Goal: Task Accomplishment & Management: Use online tool/utility

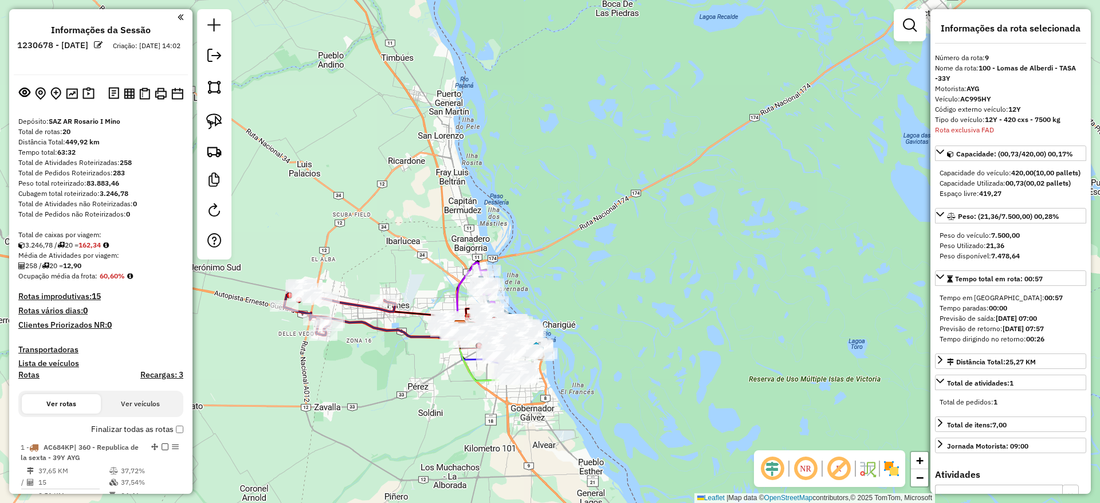
select select "**********"
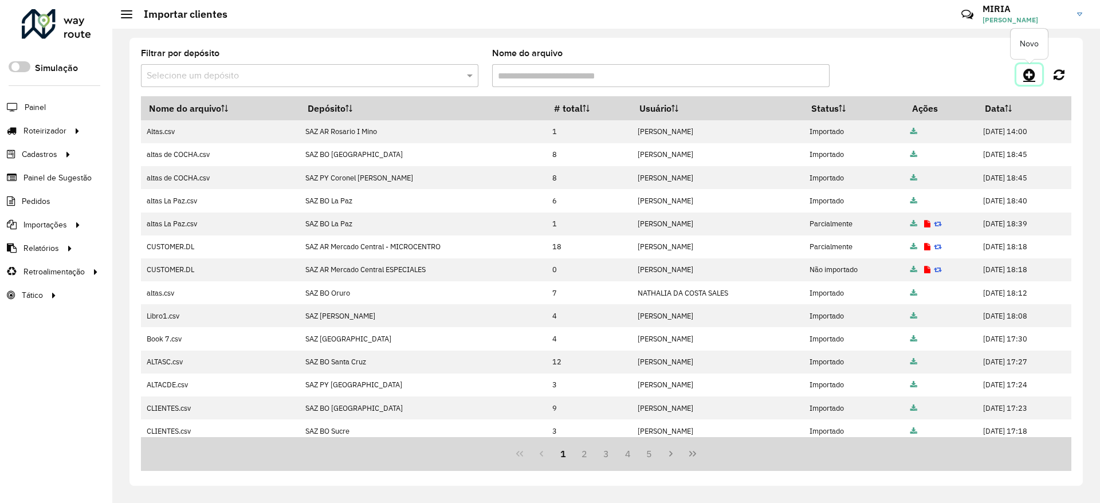
click at [1030, 74] on icon at bounding box center [1029, 75] width 12 height 14
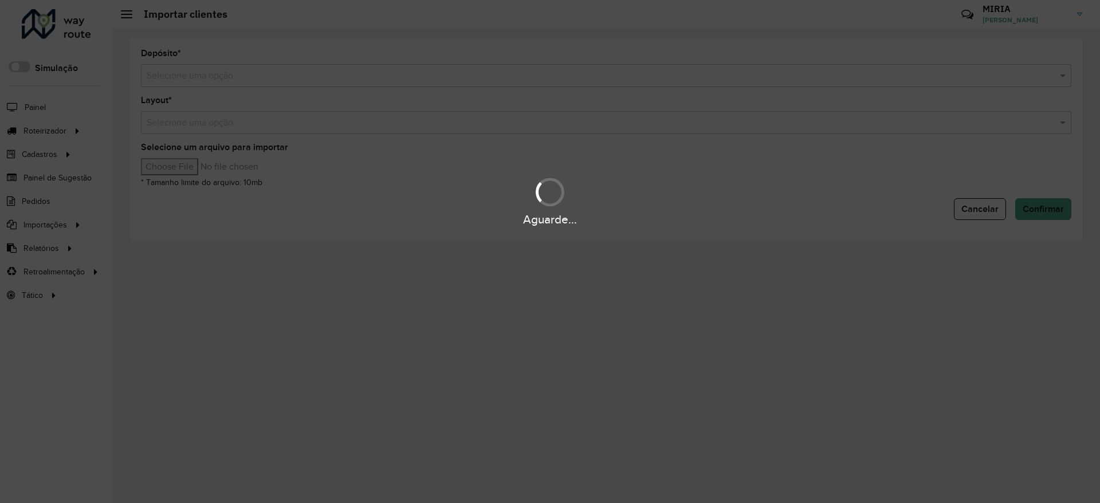
click at [1011, 80] on input "text" at bounding box center [595, 76] width 896 height 14
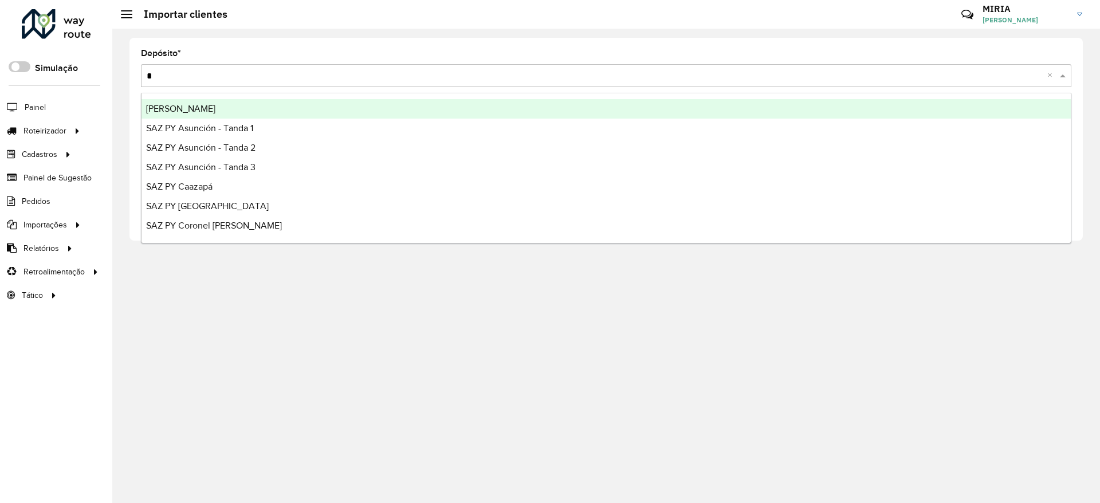
type input "**"
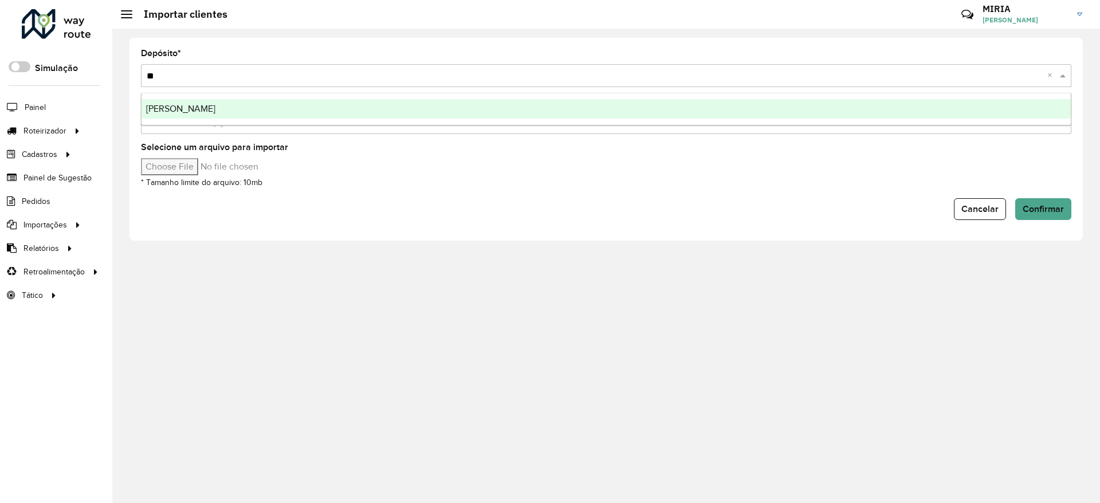
click at [999, 97] on ng-dropdown-panel "[PERSON_NAME]" at bounding box center [606, 109] width 930 height 33
click at [997, 108] on div "[PERSON_NAME]" at bounding box center [605, 108] width 929 height 19
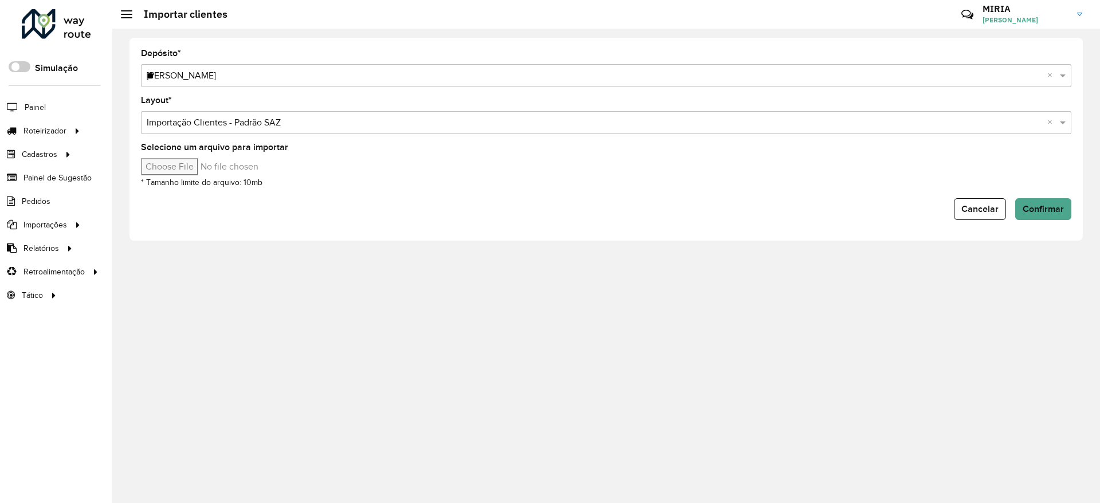
click at [210, 168] on input "Selecione um arquivo para importar" at bounding box center [238, 166] width 195 height 17
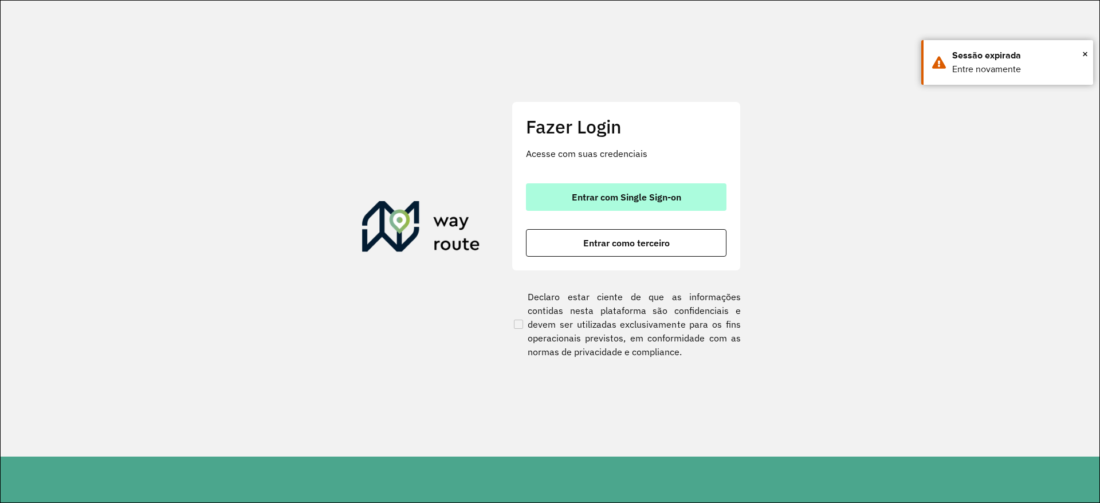
click at [649, 207] on button "Entrar com Single Sign-on" at bounding box center [626, 196] width 200 height 27
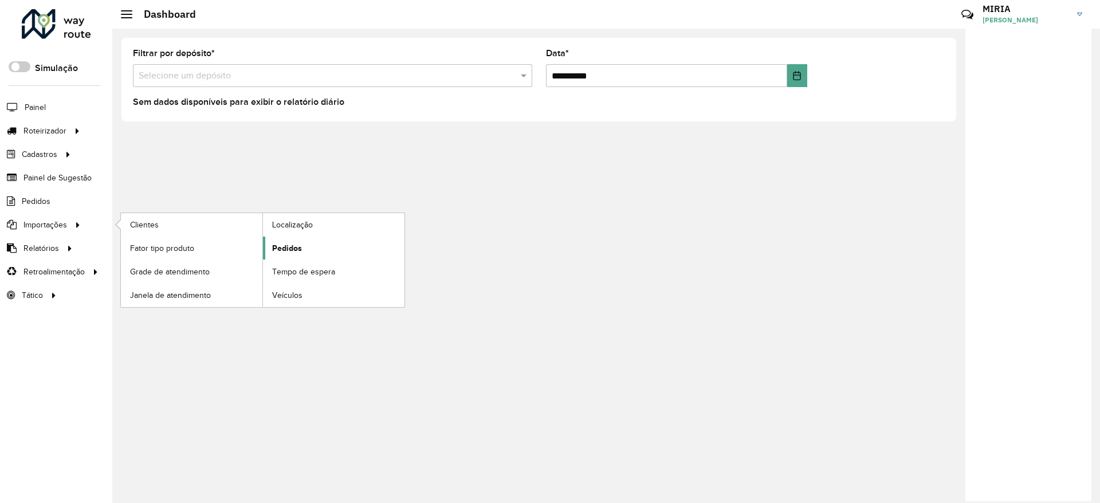
click at [290, 248] on span "Pedidos" at bounding box center [287, 248] width 30 height 12
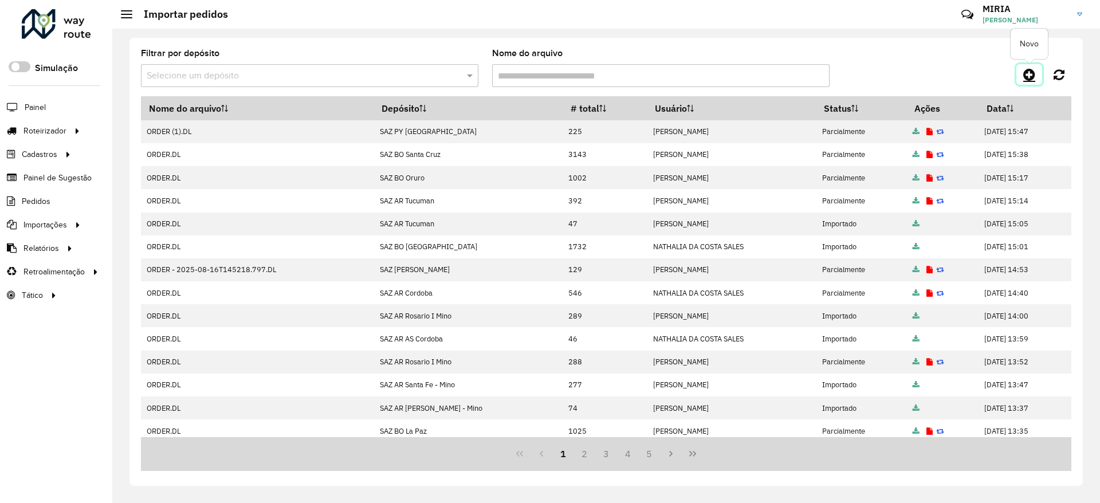
click at [1027, 74] on icon at bounding box center [1029, 75] width 12 height 14
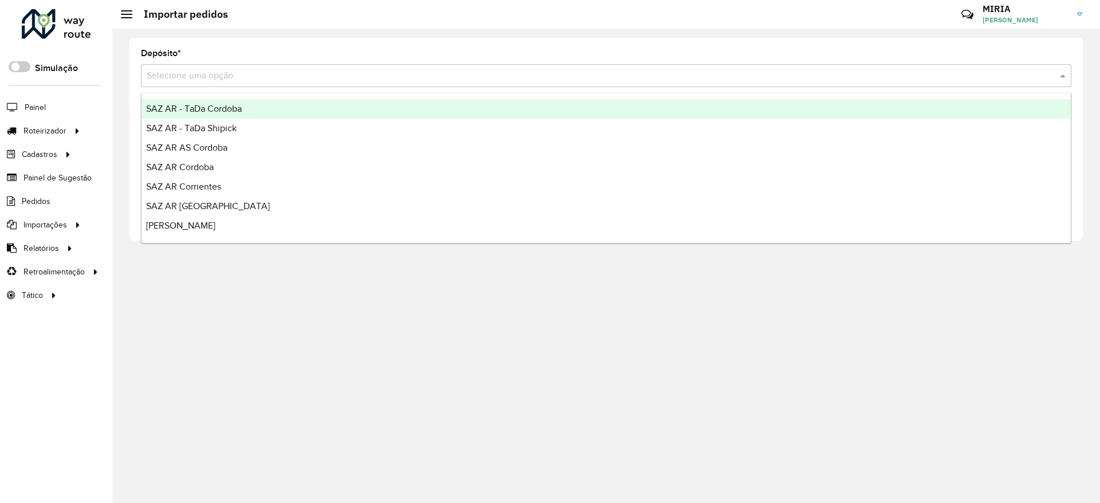
click at [595, 72] on input "text" at bounding box center [595, 76] width 896 height 14
type input "**"
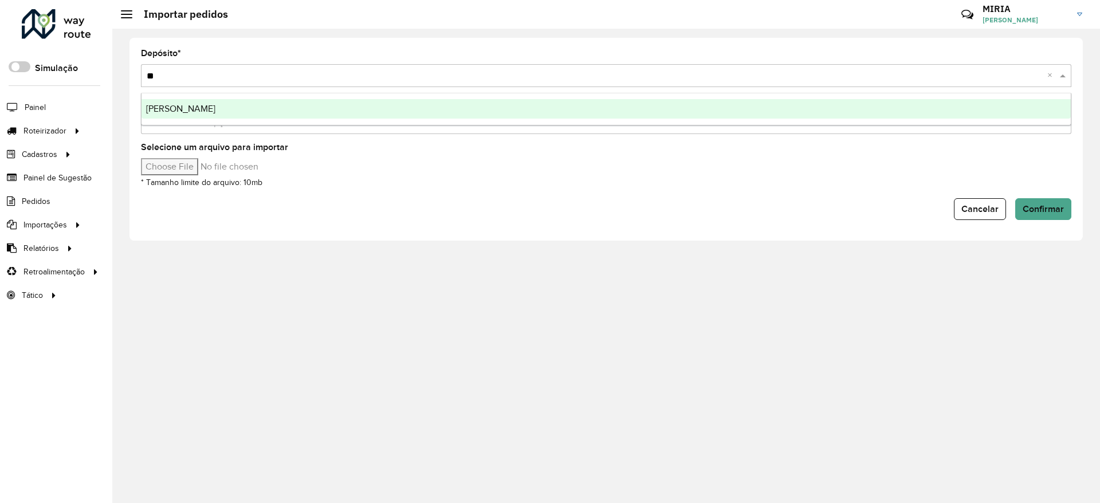
click at [636, 115] on div "SAZ BO Yacuiba" at bounding box center [605, 108] width 929 height 19
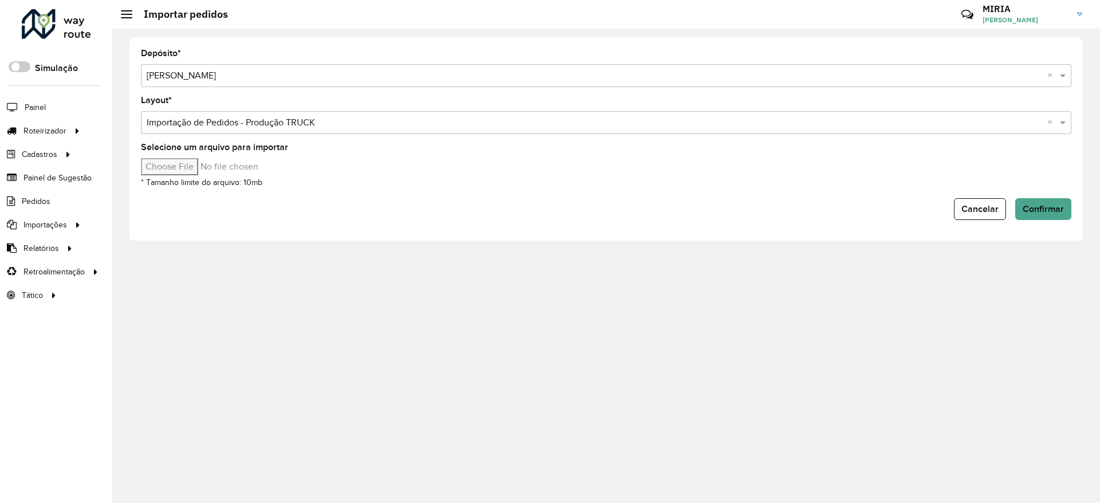
click at [196, 171] on input "Selecione um arquivo para importar" at bounding box center [238, 166] width 195 height 17
drag, startPoint x: 325, startPoint y: 184, endPoint x: 280, endPoint y: 176, distance: 46.0
click at [326, 184] on div "Selecione um arquivo para importar * Tamanho limite do arquivo: 10mb" at bounding box center [606, 166] width 930 height 46
click at [171, 166] on input "Selecione um arquivo para importar" at bounding box center [238, 166] width 195 height 17
type input "**********"
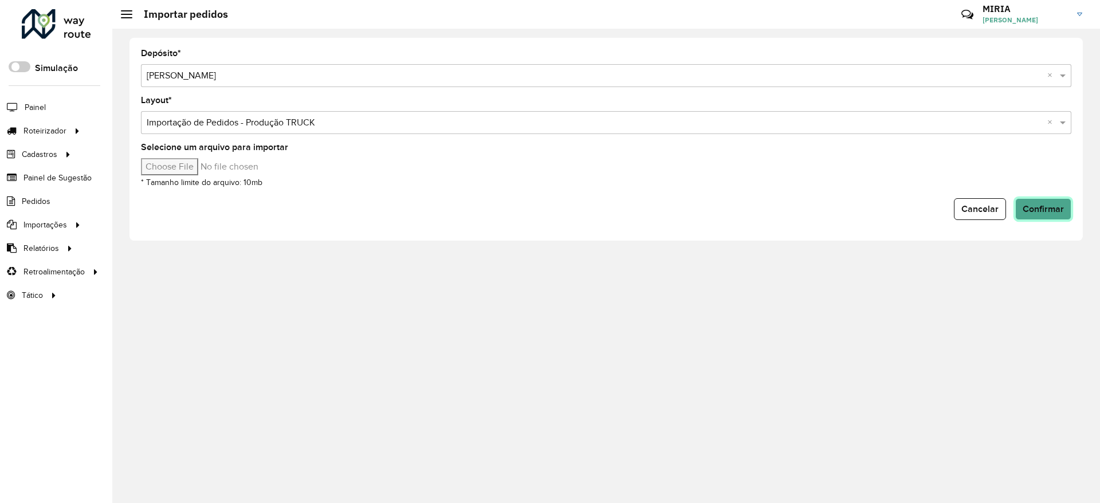
click at [1038, 200] on button "Confirmar" at bounding box center [1043, 209] width 56 height 22
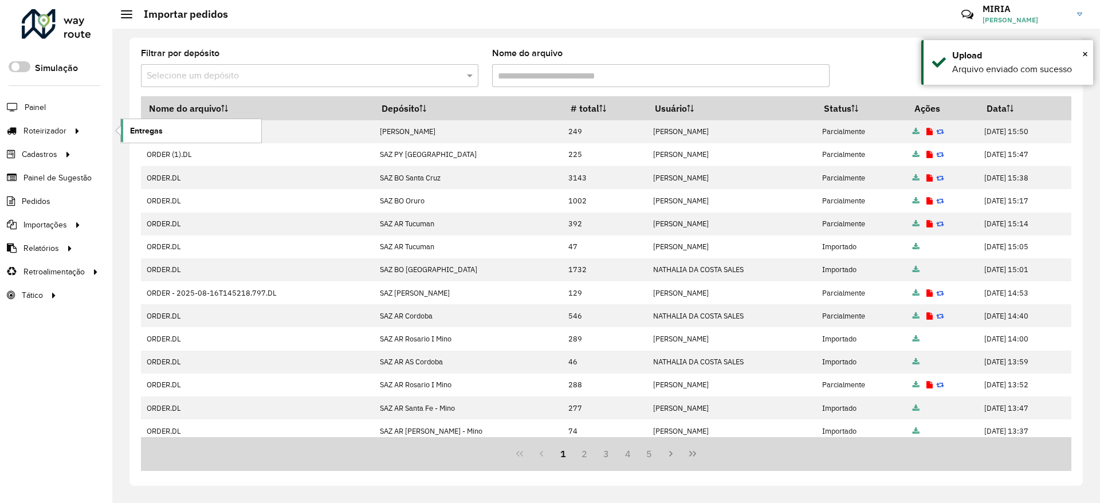
click at [148, 120] on link "Entregas" at bounding box center [191, 130] width 140 height 23
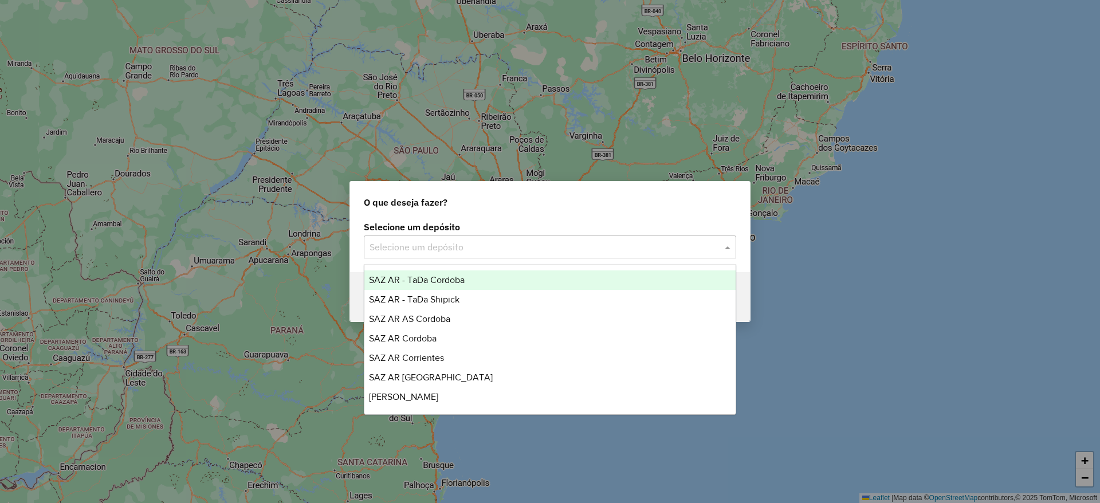
click at [471, 237] on div "Selecione um depósito" at bounding box center [550, 246] width 372 height 23
type input "**"
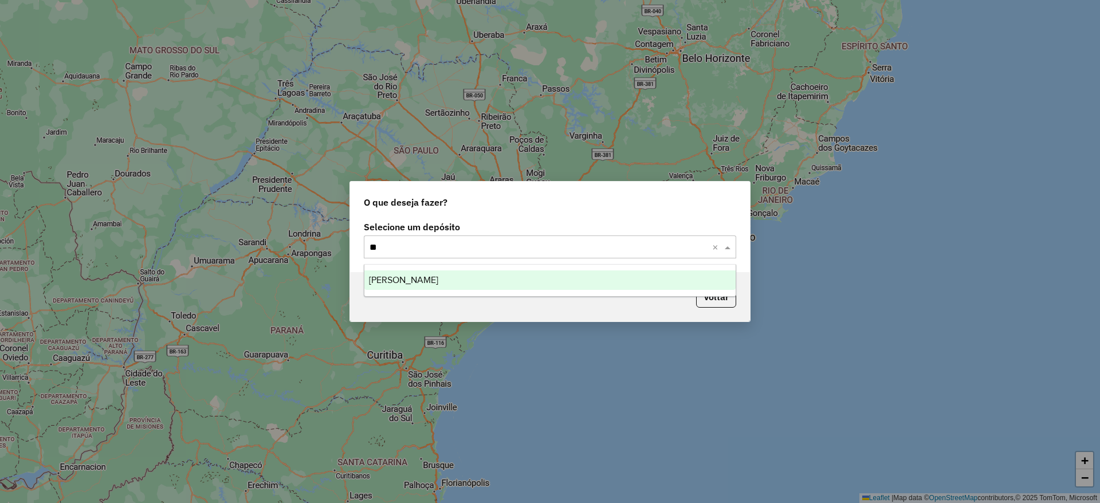
click at [446, 280] on div "[PERSON_NAME]" at bounding box center [549, 279] width 371 height 19
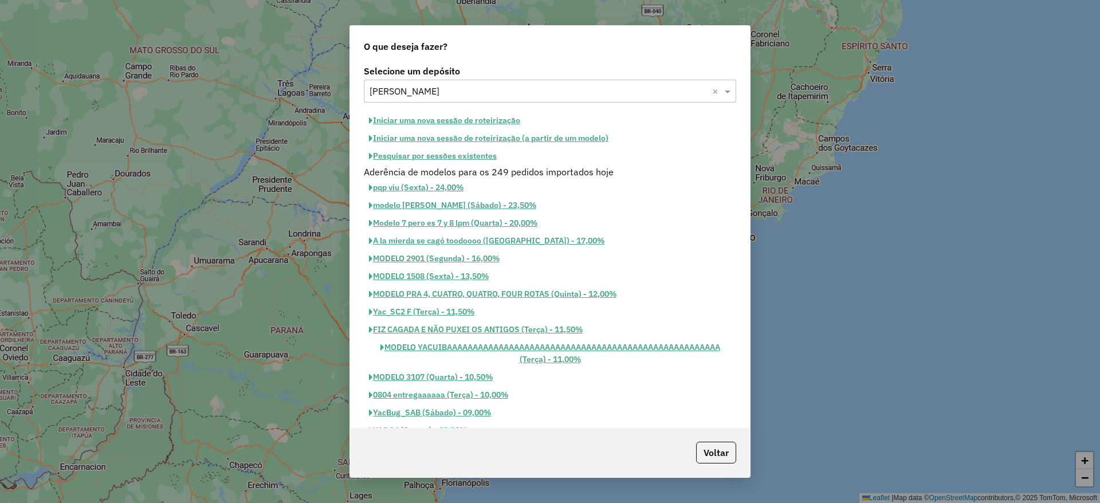
click at [465, 128] on button "Iniciar uma nova sessão de roteirização" at bounding box center [445, 121] width 162 height 18
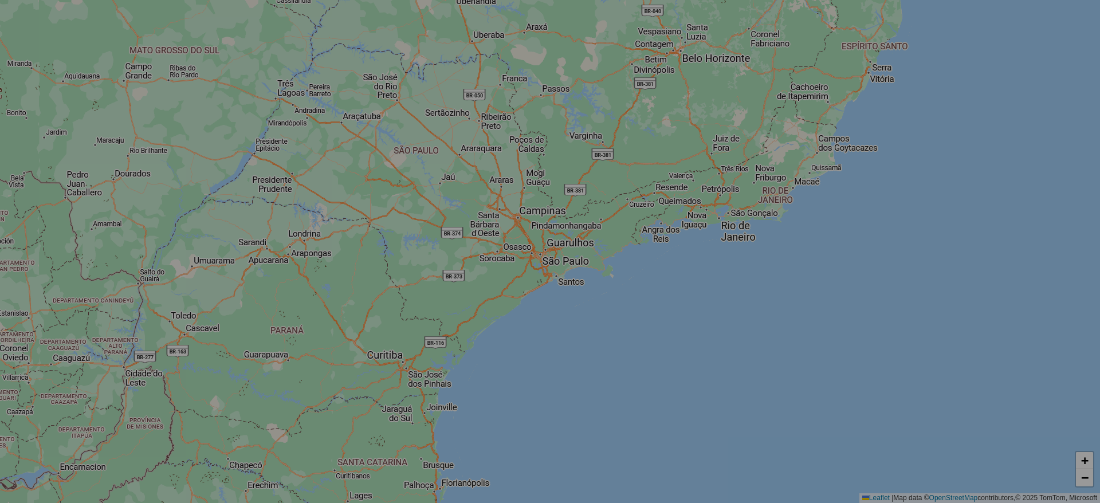
select select "*"
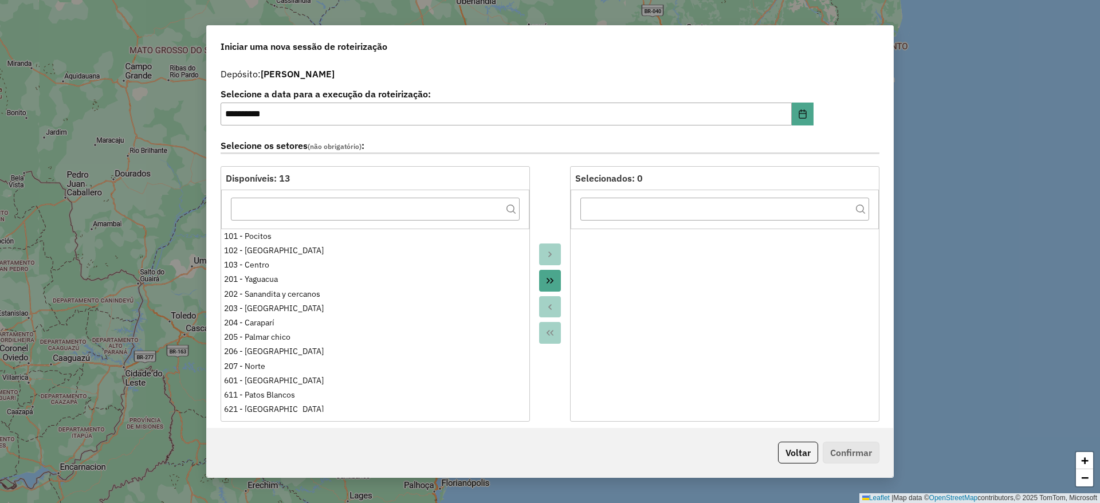
click at [546, 279] on icon "Move All to Target" at bounding box center [549, 281] width 7 height 6
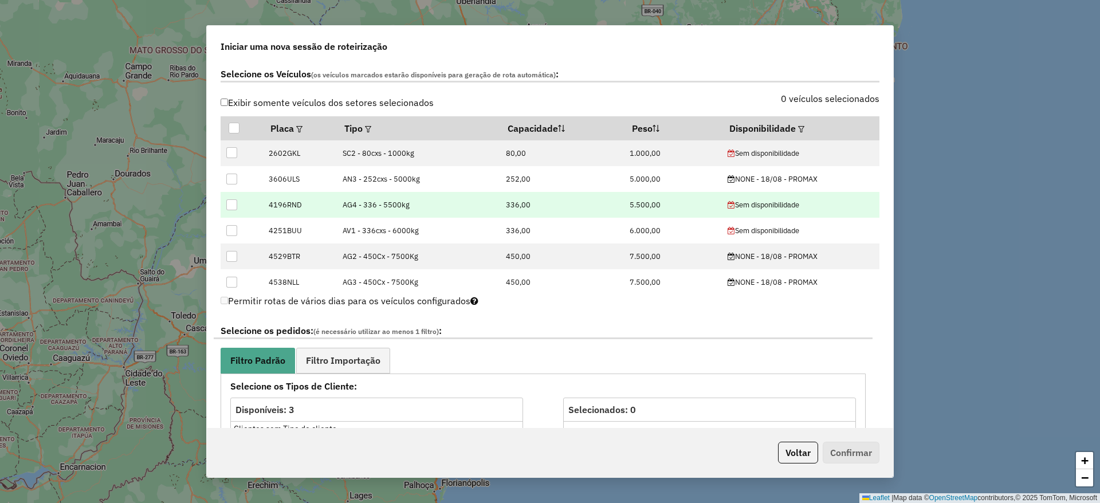
scroll to position [344, 0]
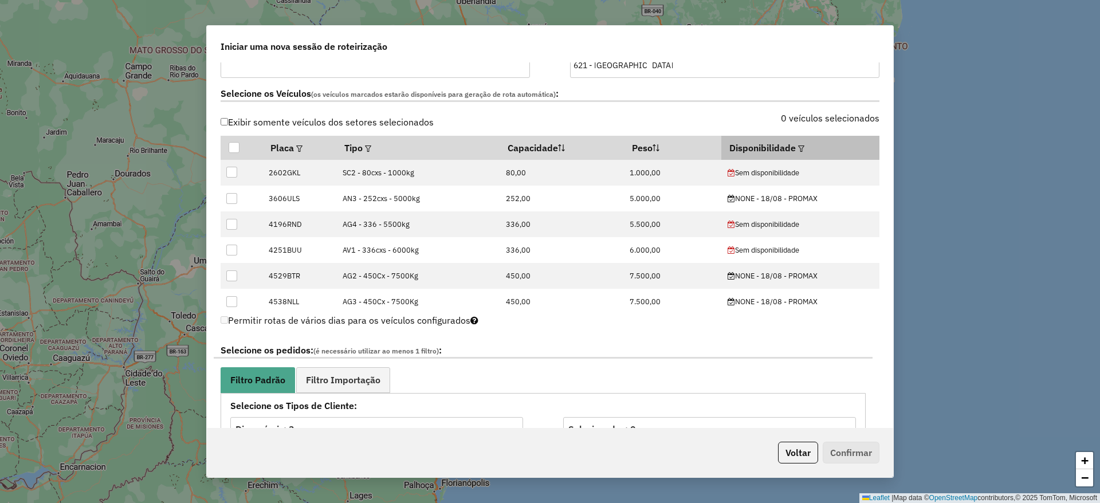
click at [808, 149] on th "Disponibilidade" at bounding box center [800, 148] width 158 height 24
click at [798, 150] on em at bounding box center [801, 149] width 6 height 6
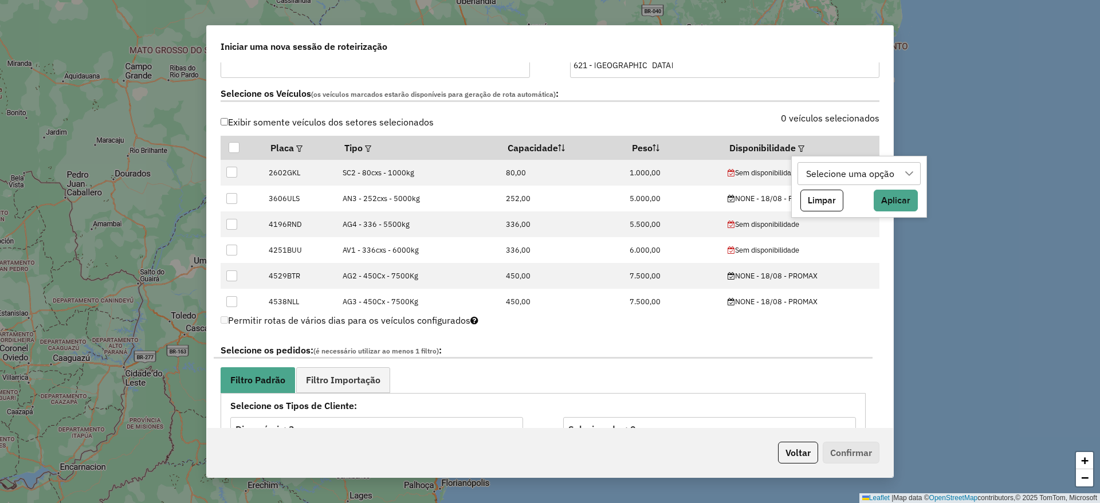
click at [827, 171] on div "Selecione uma opção" at bounding box center [851, 174] width 96 height 22
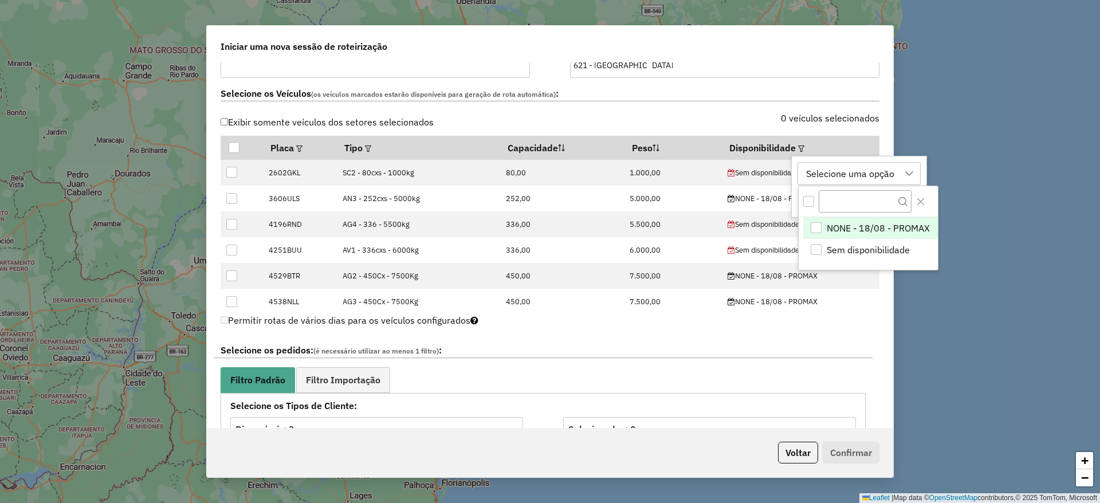
scroll to position [9, 52]
click at [831, 223] on span "NONE - 18/08 - PROMAX" at bounding box center [878, 228] width 103 height 14
click at [925, 198] on icon "Close" at bounding box center [920, 201] width 9 height 9
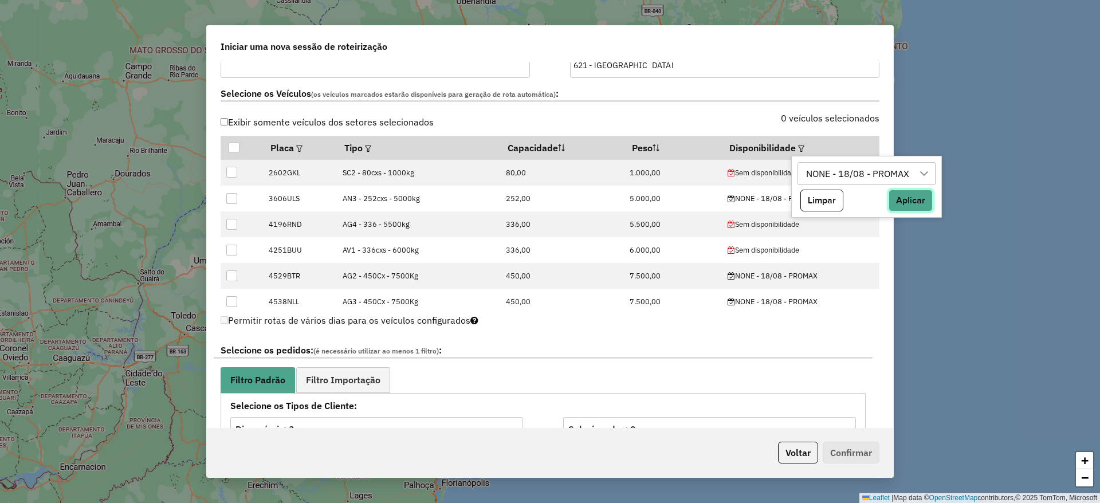
click at [913, 202] on button "Aplicar" at bounding box center [910, 201] width 44 height 22
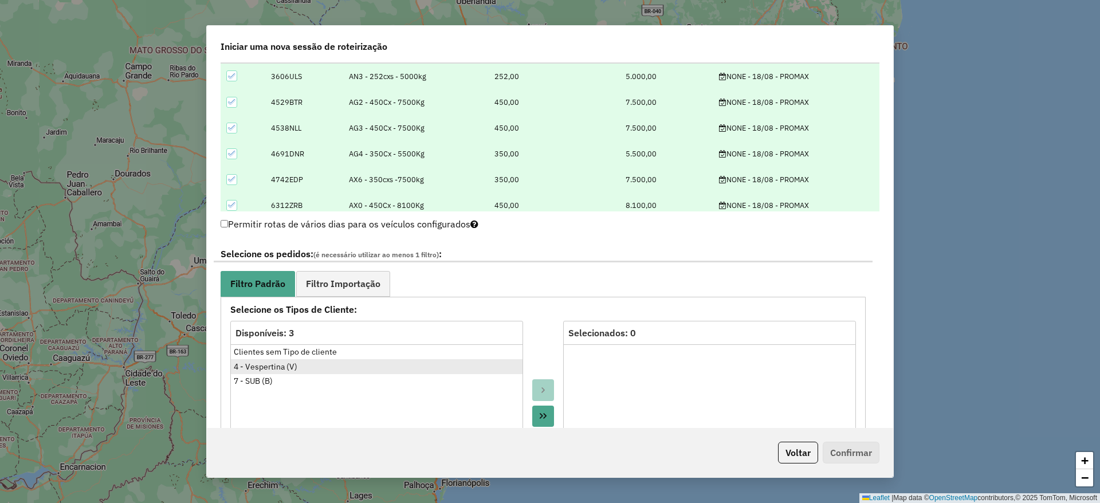
scroll to position [516, 0]
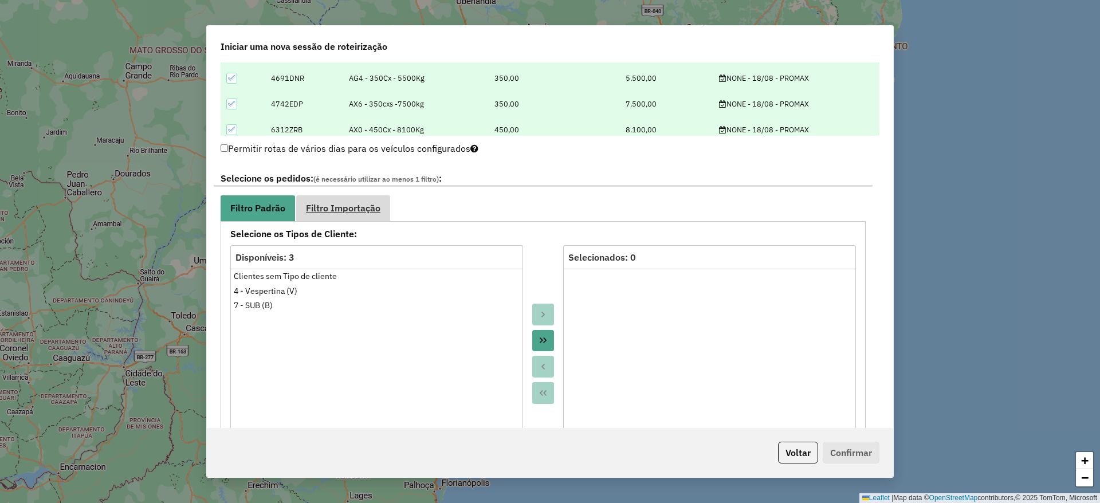
click at [323, 196] on link "Filtro Importação" at bounding box center [343, 208] width 94 height 26
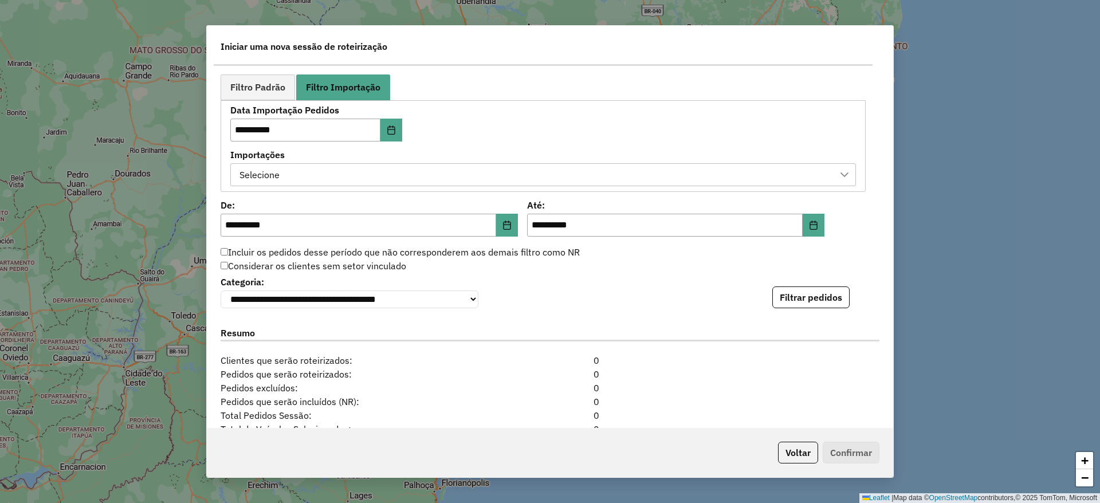
scroll to position [601, 0]
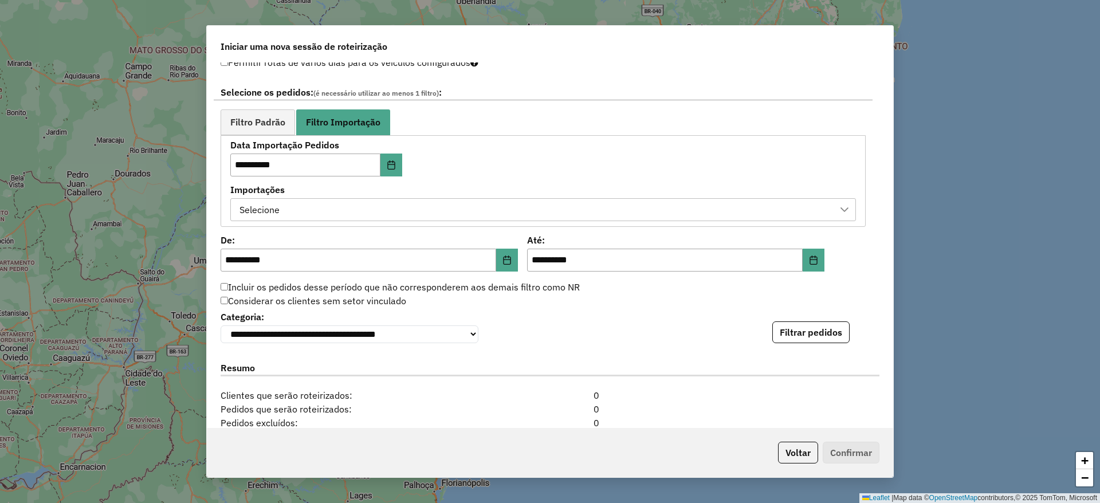
click at [469, 202] on div "Selecione" at bounding box center [534, 210] width 598 height 22
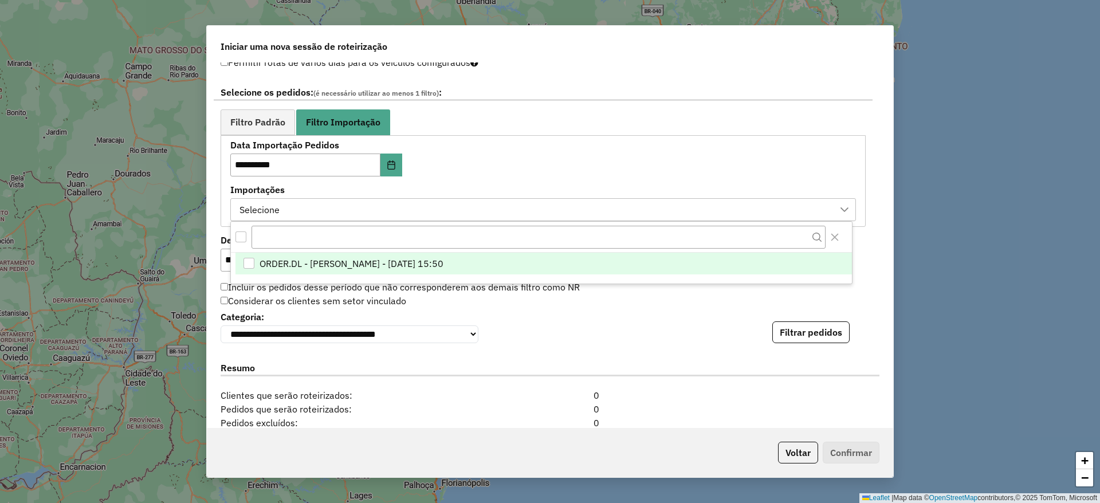
scroll to position [9, 52]
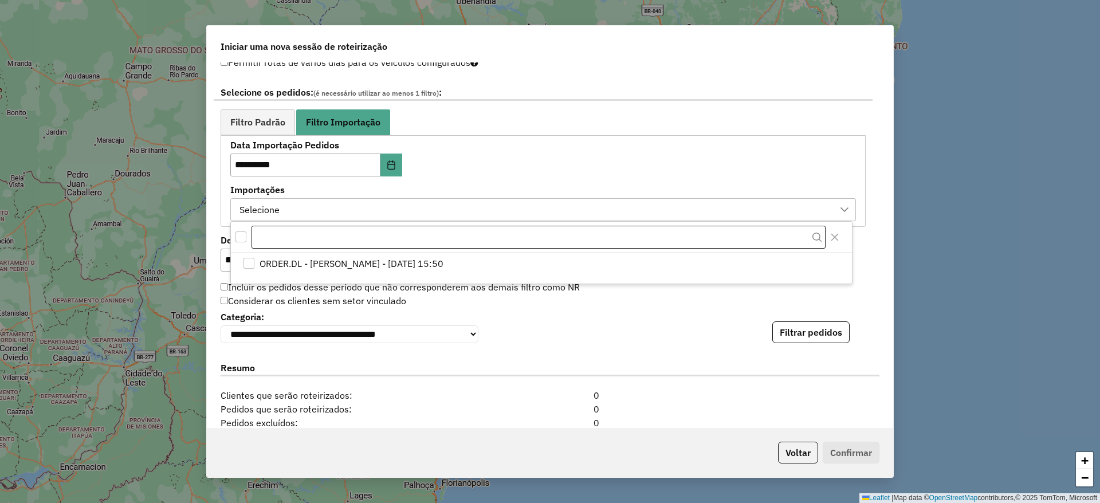
drag, startPoint x: 398, startPoint y: 256, endPoint x: 337, endPoint y: 226, distance: 67.6
click at [398, 257] on span "ORDER.DL - [PERSON_NAME] - [DATE] 15:50" at bounding box center [352, 264] width 184 height 14
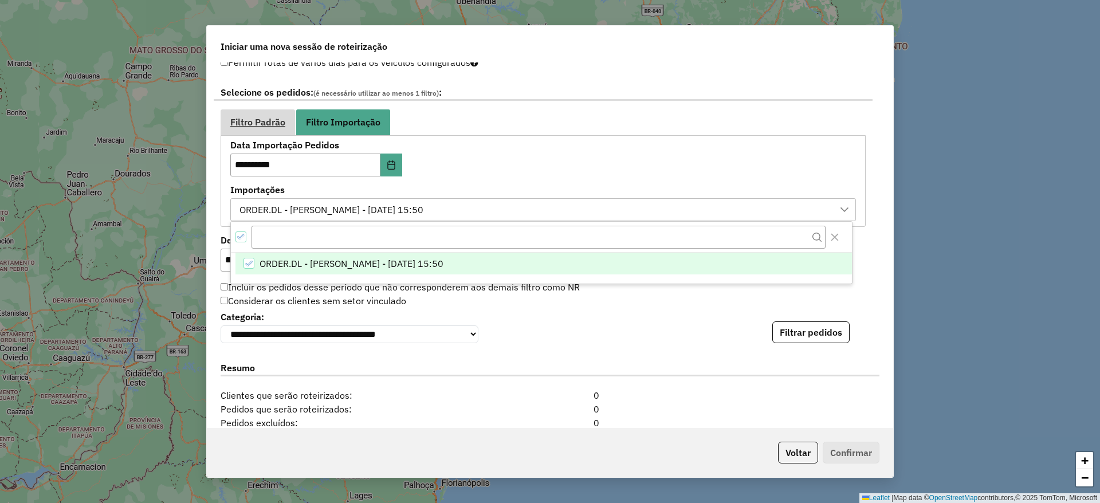
click at [256, 116] on link "Filtro Padrão" at bounding box center [258, 122] width 74 height 26
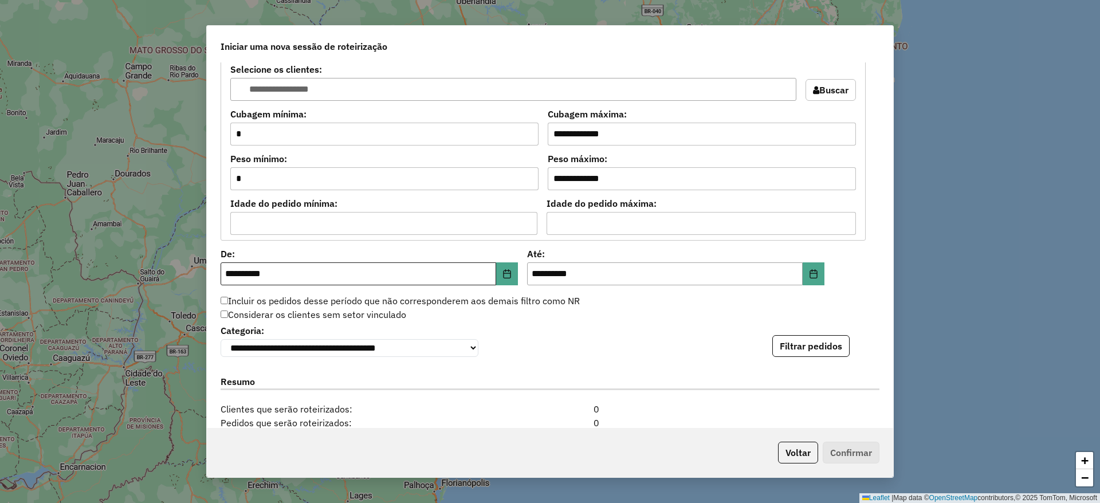
scroll to position [945, 0]
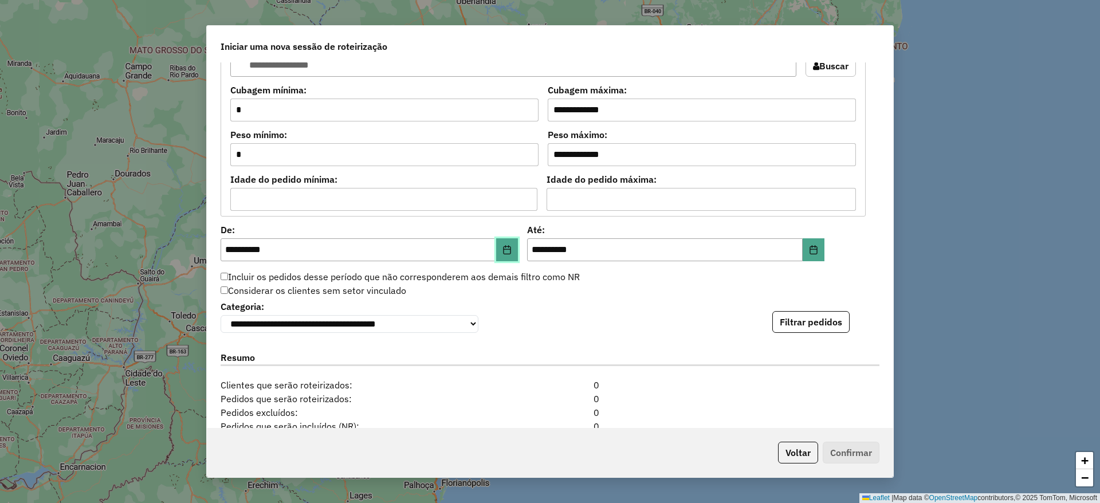
click at [506, 247] on icon "Choose Date" at bounding box center [506, 249] width 9 height 9
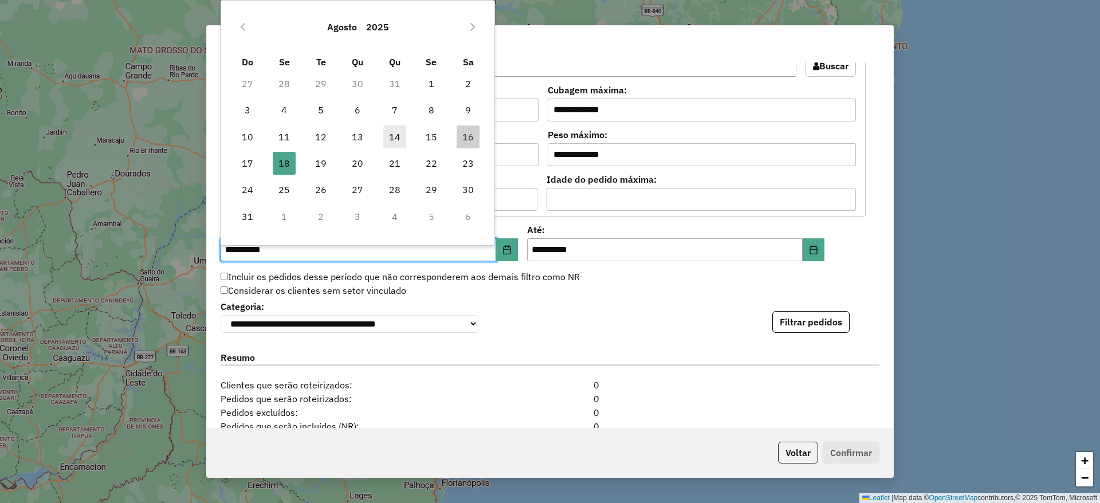
click at [394, 129] on span "14" at bounding box center [394, 136] width 23 height 23
type input "**********"
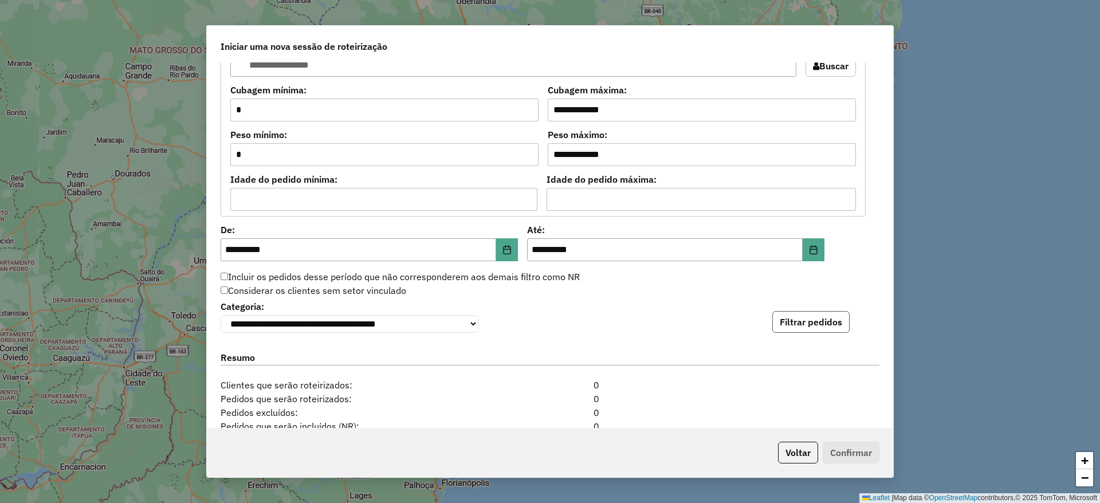
click at [803, 322] on button "Filtrar pedidos" at bounding box center [810, 322] width 77 height 22
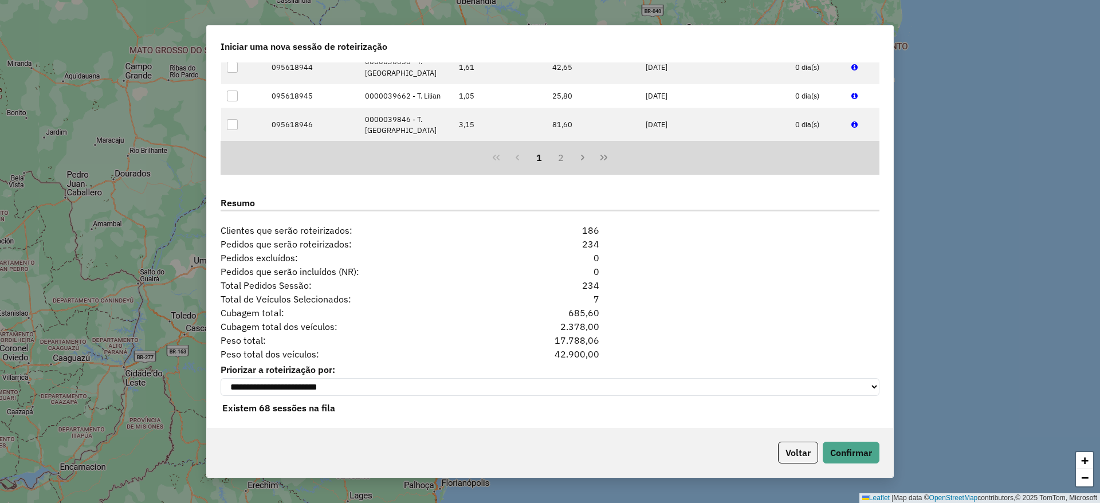
scroll to position [1349, 0]
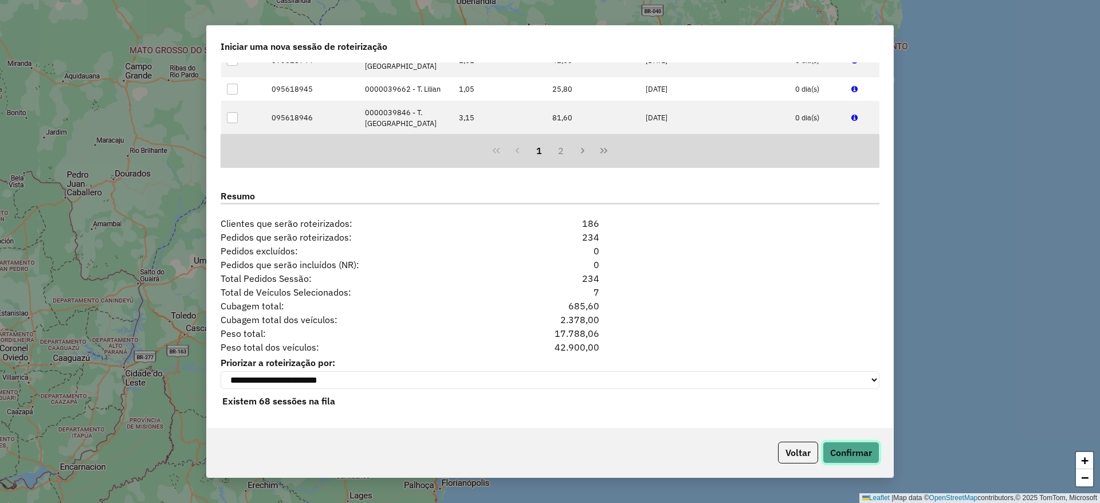
click at [850, 449] on button "Confirmar" at bounding box center [851, 453] width 57 height 22
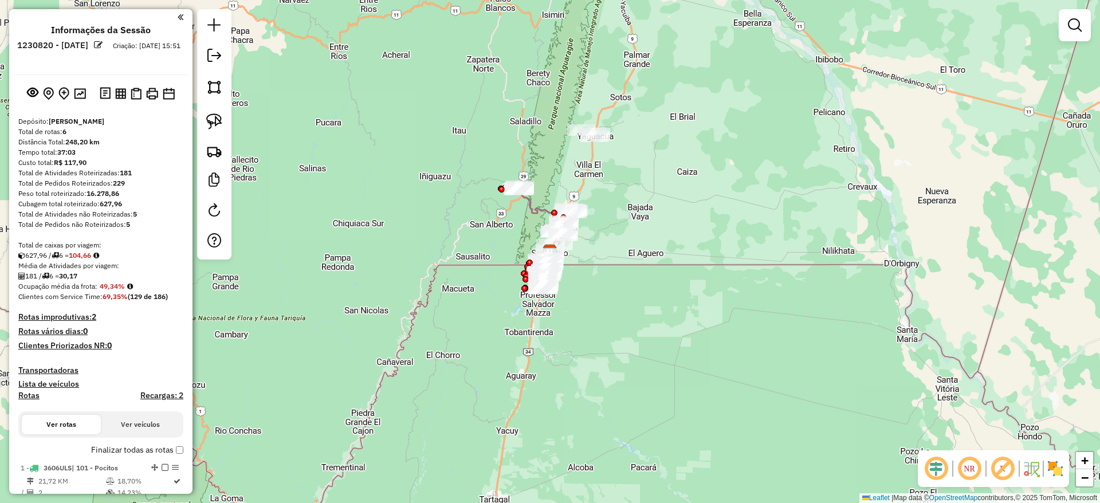
click at [1061, 474] on img at bounding box center [1055, 468] width 18 height 18
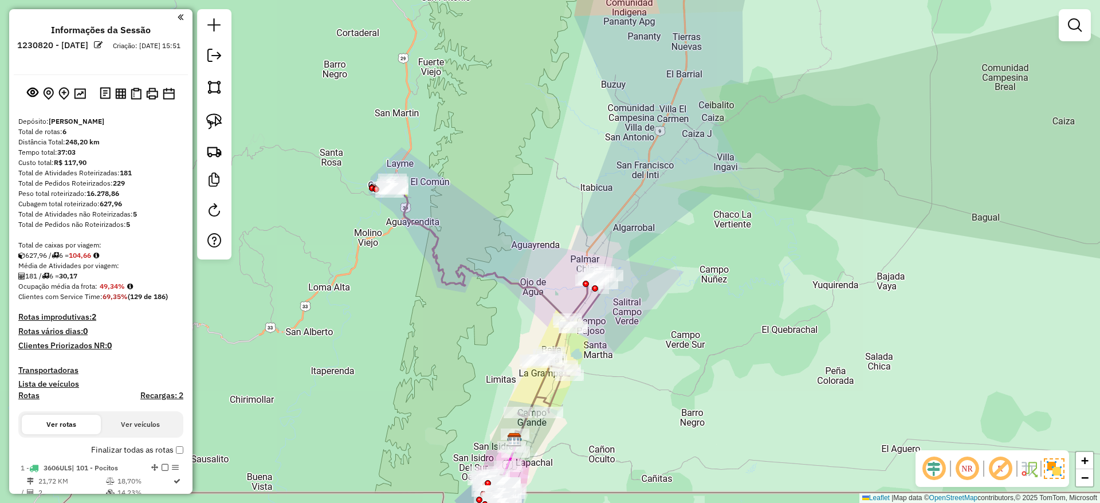
click at [500, 265] on div "Janela de atendimento Grade de atendimento Capacidade Transportadoras Veículos …" at bounding box center [550, 251] width 1100 height 503
click at [496, 268] on icon at bounding box center [497, 316] width 223 height 274
select select "**********"
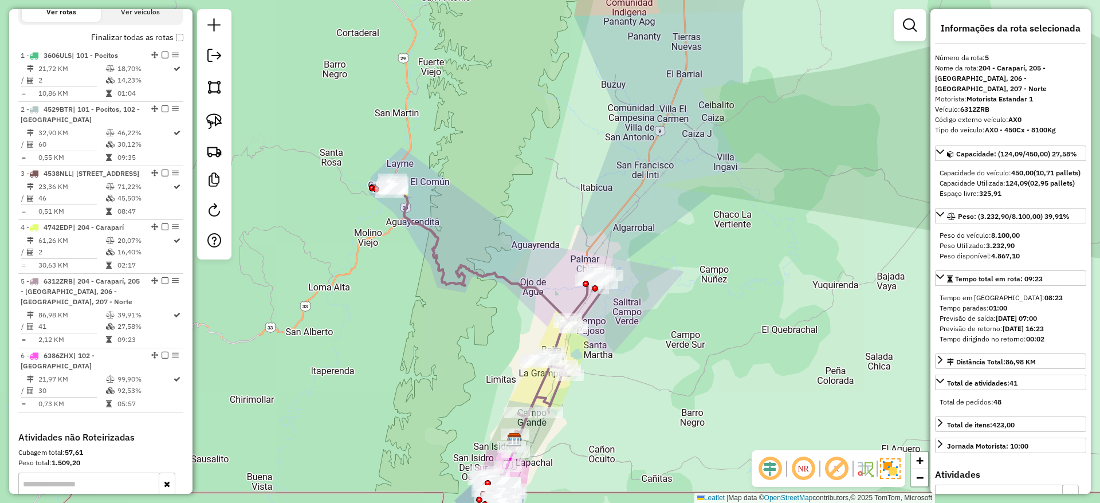
scroll to position [598, 0]
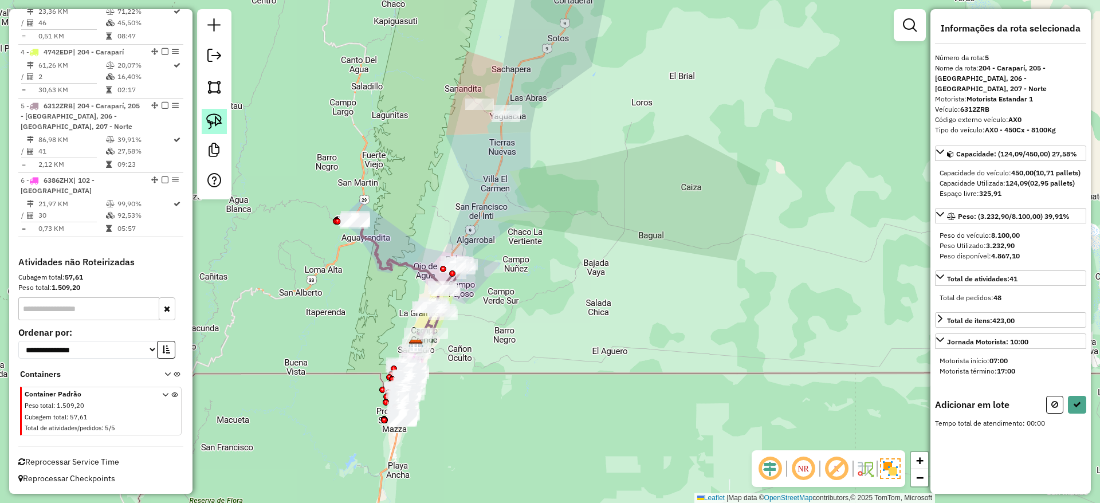
click at [211, 115] on img at bounding box center [214, 121] width 16 height 16
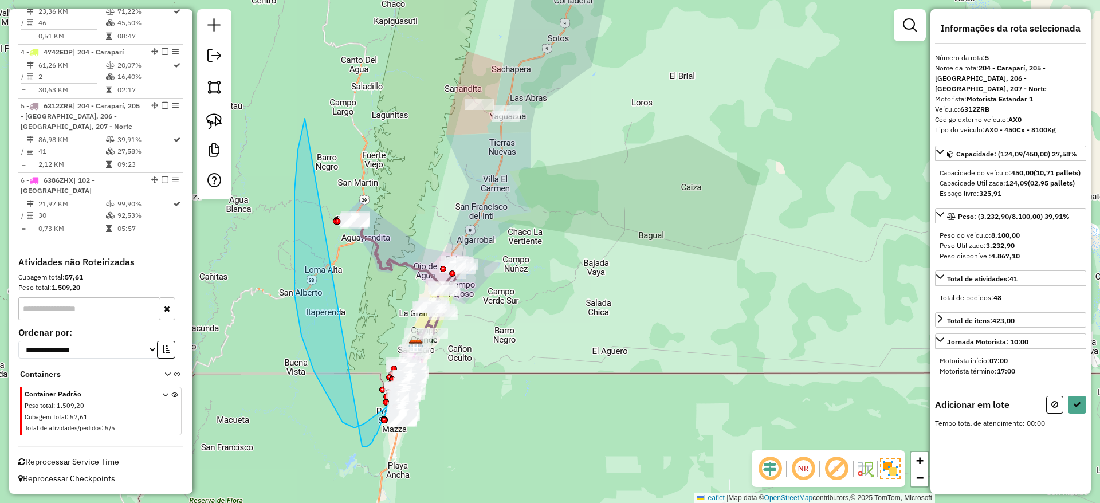
drag, startPoint x: 294, startPoint y: 254, endPoint x: 284, endPoint y: 343, distance: 88.9
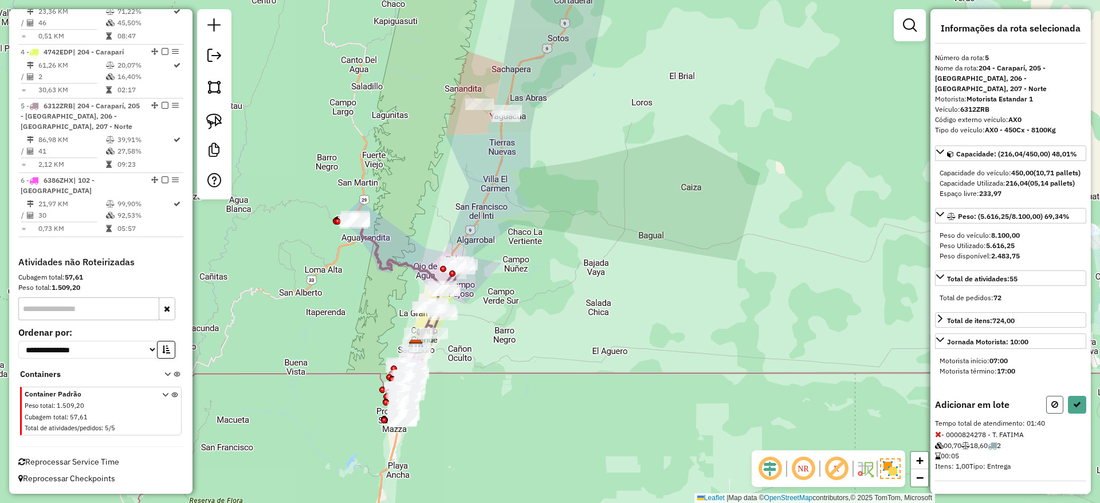
click at [1046, 414] on button at bounding box center [1054, 405] width 17 height 18
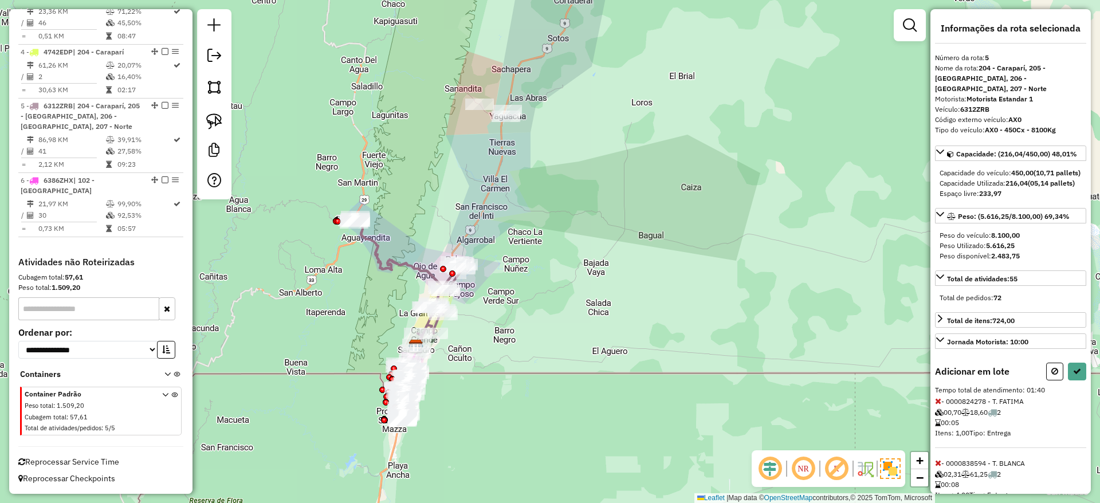
select select "**********"
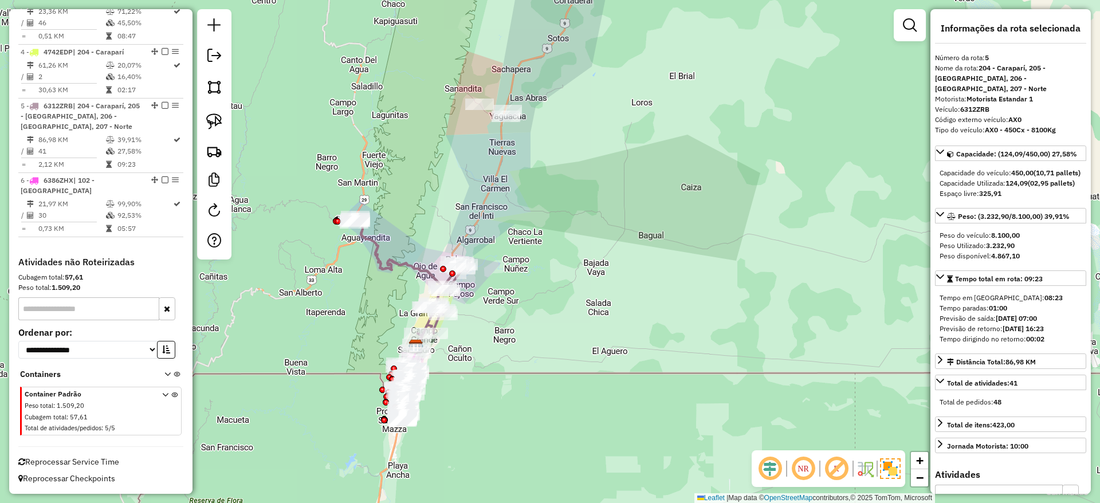
click at [414, 262] on icon at bounding box center [408, 285] width 112 height 136
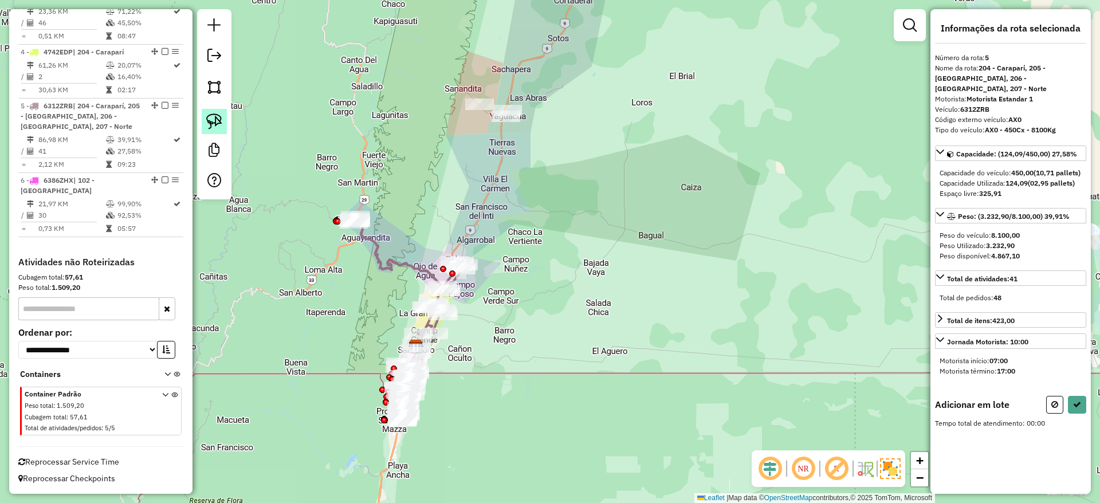
click at [217, 119] on img at bounding box center [214, 121] width 16 height 16
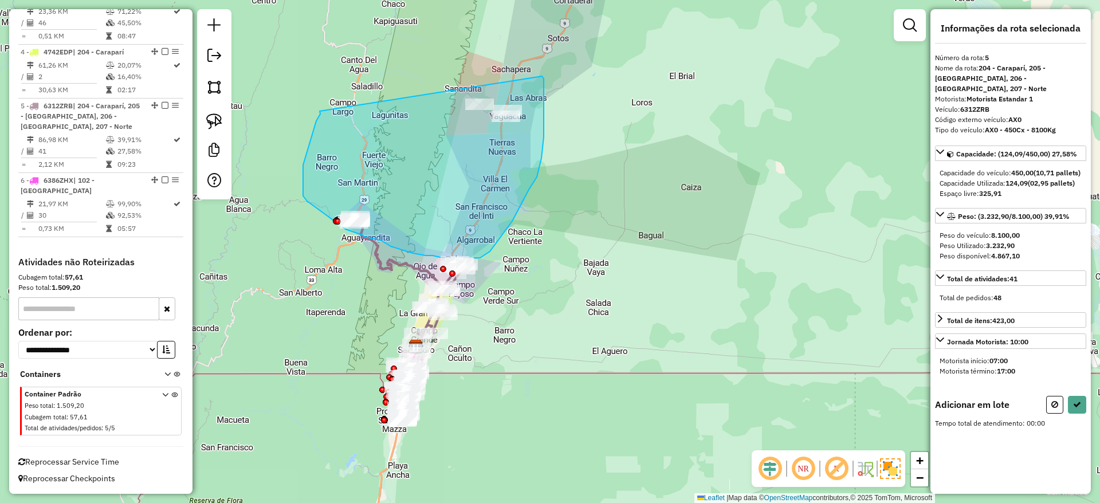
drag, startPoint x: 320, startPoint y: 111, endPoint x: 542, endPoint y: 76, distance: 225.0
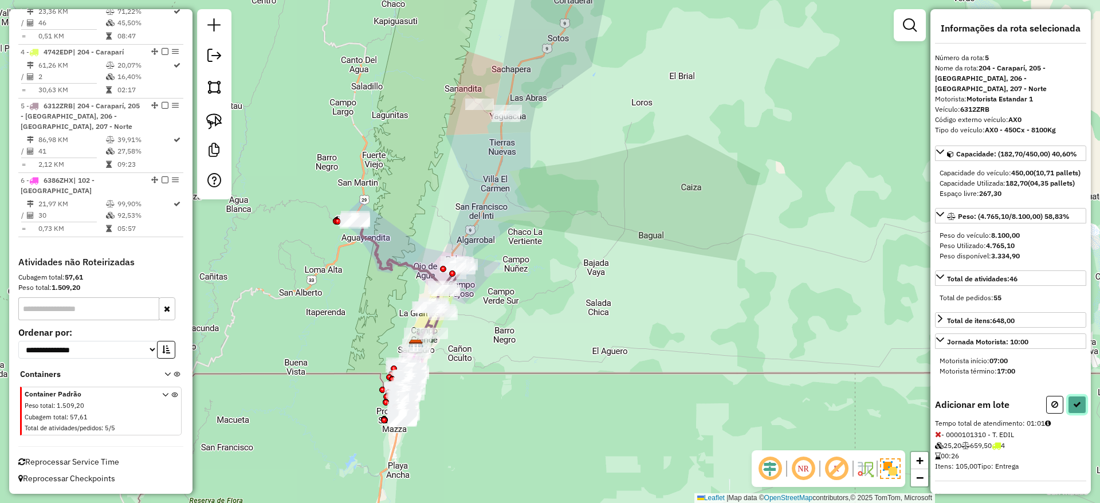
click at [1073, 408] on icon at bounding box center [1077, 404] width 8 height 8
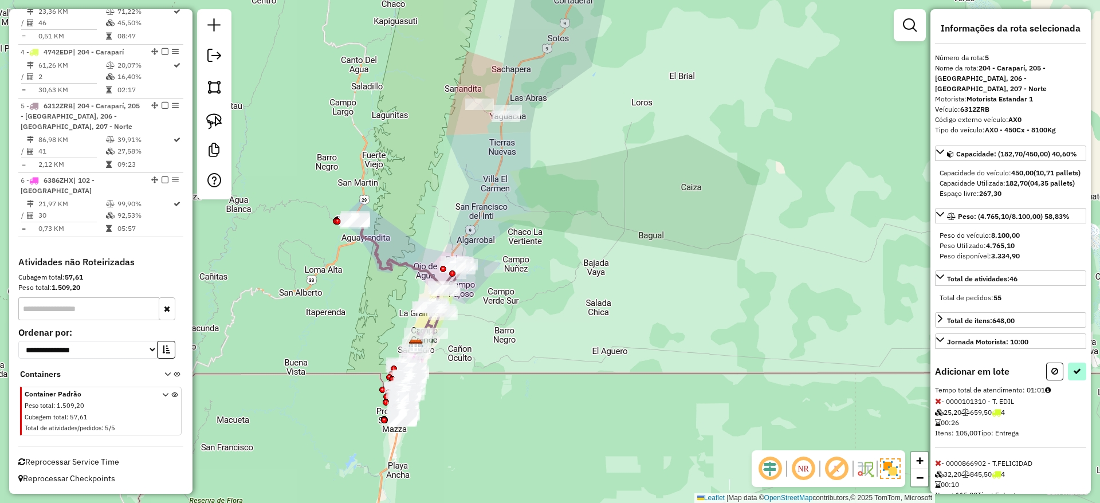
select select "**********"
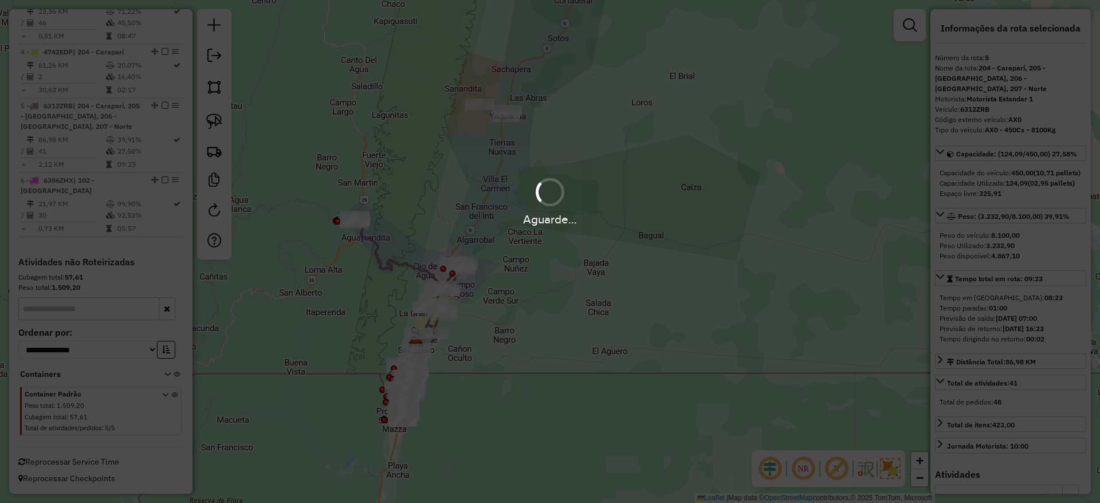
scroll to position [534, 0]
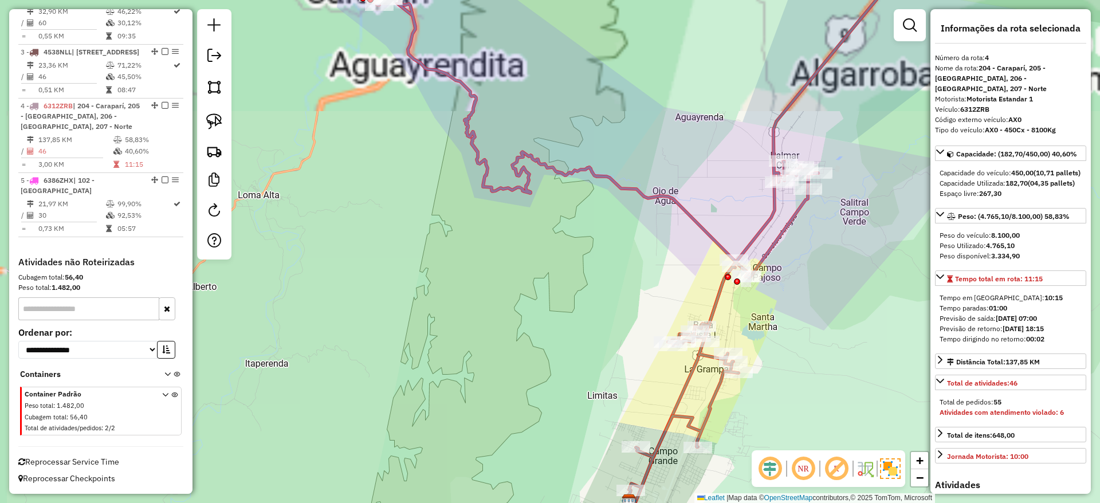
drag, startPoint x: 528, startPoint y: 281, endPoint x: 457, endPoint y: 202, distance: 106.7
click at [457, 203] on div "Janela de atendimento Grade de atendimento Capacidade Transportadoras Veículos …" at bounding box center [550, 251] width 1100 height 503
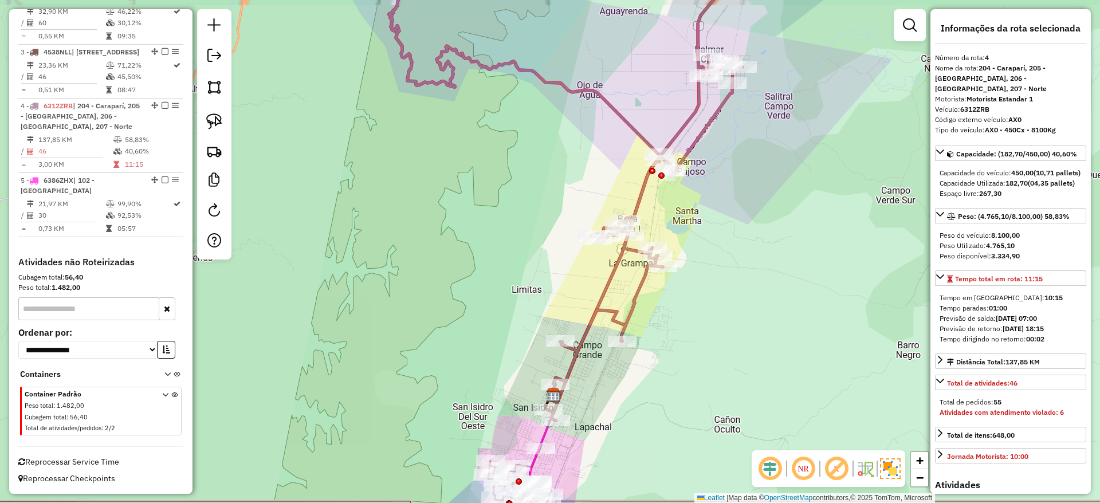
drag, startPoint x: 493, startPoint y: 265, endPoint x: 489, endPoint y: 237, distance: 28.4
click at [489, 237] on div "Janela de atendimento Grade de atendimento Capacidade Transportadoras Veículos …" at bounding box center [550, 251] width 1100 height 503
click at [599, 295] on icon at bounding box center [605, 278] width 110 height 249
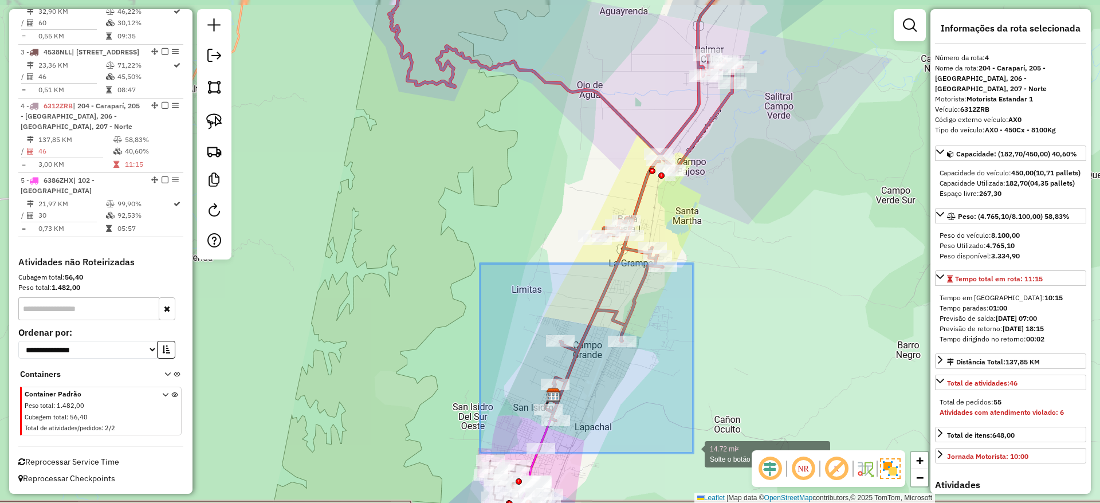
drag, startPoint x: 481, startPoint y: 266, endPoint x: 703, endPoint y: 466, distance: 299.8
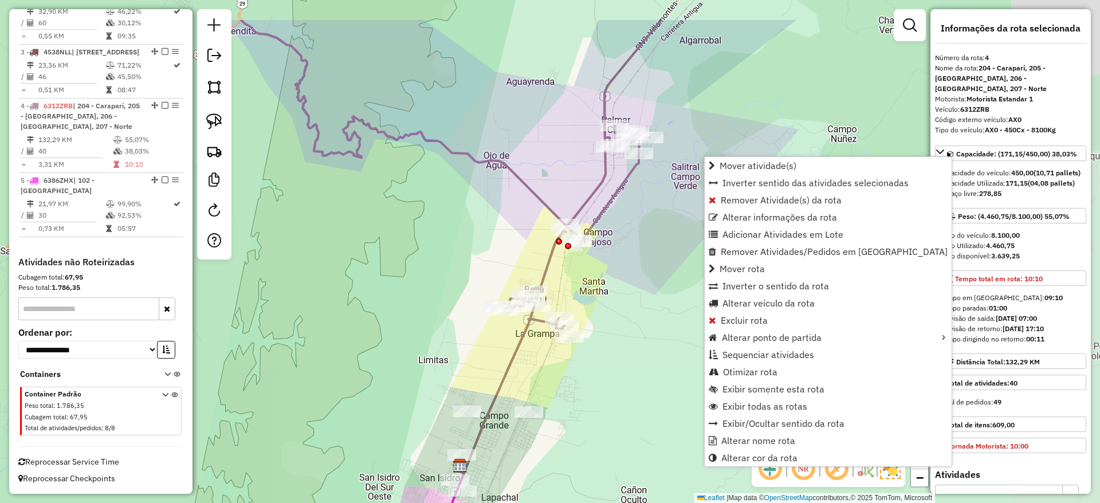
drag, startPoint x: 414, startPoint y: 367, endPoint x: 326, endPoint y: 438, distance: 112.8
click at [320, 438] on div "Janela de atendimento Grade de atendimento Capacidade Transportadoras Veículos …" at bounding box center [550, 251] width 1100 height 503
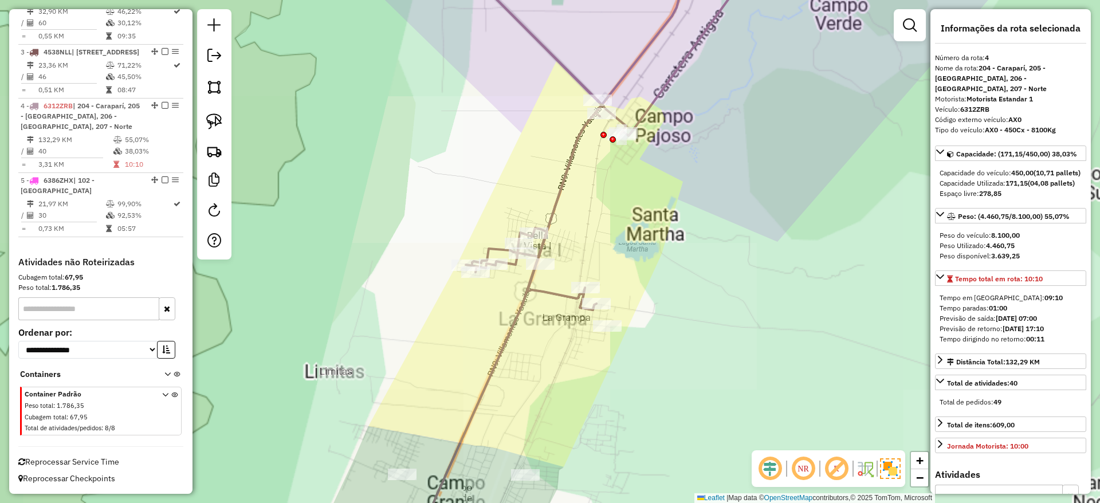
drag, startPoint x: 449, startPoint y: 356, endPoint x: 429, endPoint y: 367, distance: 22.0
click at [429, 367] on div "Janela de atendimento Grade de atendimento Capacidade Transportadoras Veículos …" at bounding box center [550, 251] width 1100 height 503
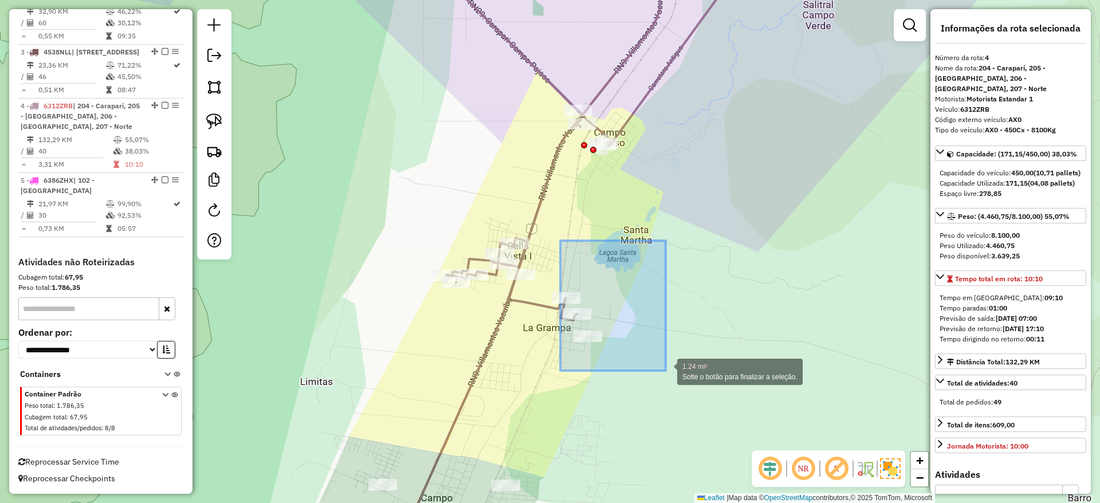
drag, startPoint x: 560, startPoint y: 241, endPoint x: 666, endPoint y: 371, distance: 167.4
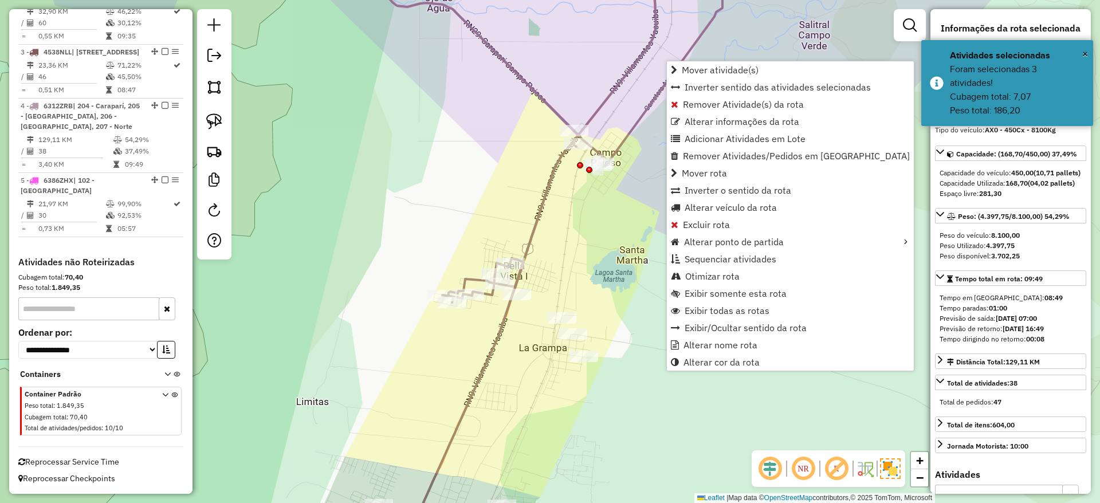
drag, startPoint x: 536, startPoint y: 154, endPoint x: 532, endPoint y: 174, distance: 20.4
click at [532, 174] on div "Janela de atendimento Grade de atendimento Capacidade Transportadoras Veículos …" at bounding box center [550, 251] width 1100 height 503
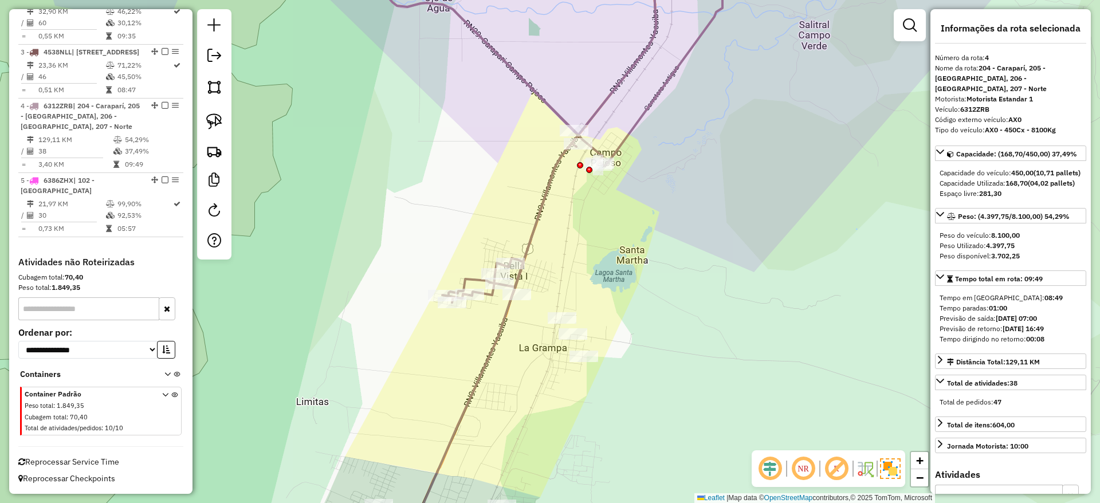
click at [567, 176] on div "Janela de atendimento Grade de atendimento Capacidade Transportadoras Veículos …" at bounding box center [550, 251] width 1100 height 503
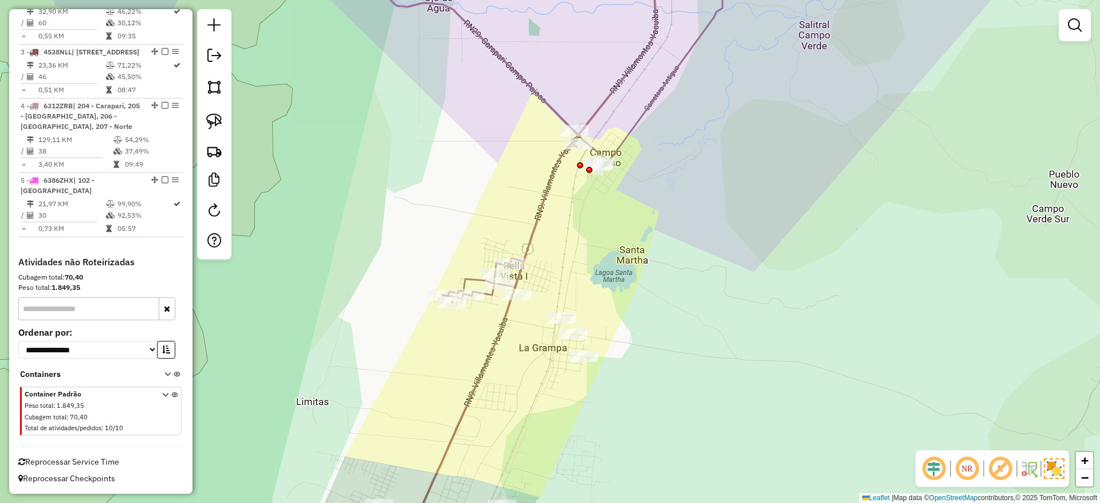
click at [549, 176] on icon at bounding box center [407, 126] width 670 height 353
select select "**********"
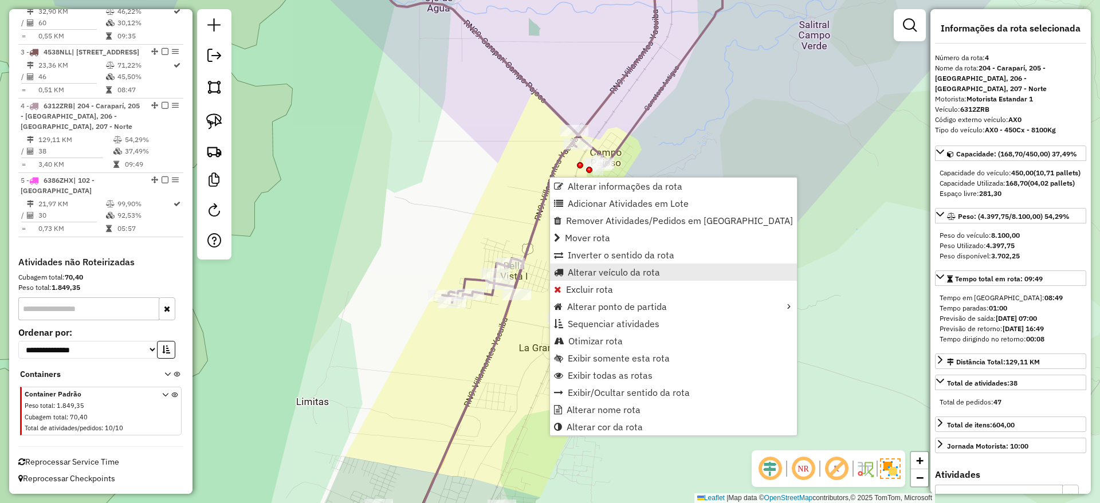
click at [586, 275] on span "Alterar veículo da rota" at bounding box center [614, 272] width 92 height 9
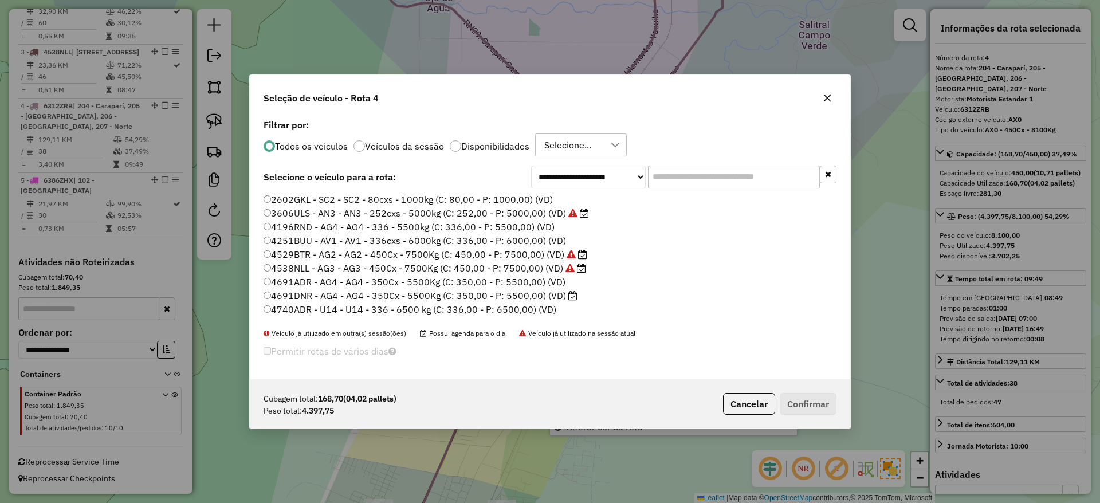
scroll to position [6, 3]
click at [455, 141] on div at bounding box center [455, 145] width 11 height 11
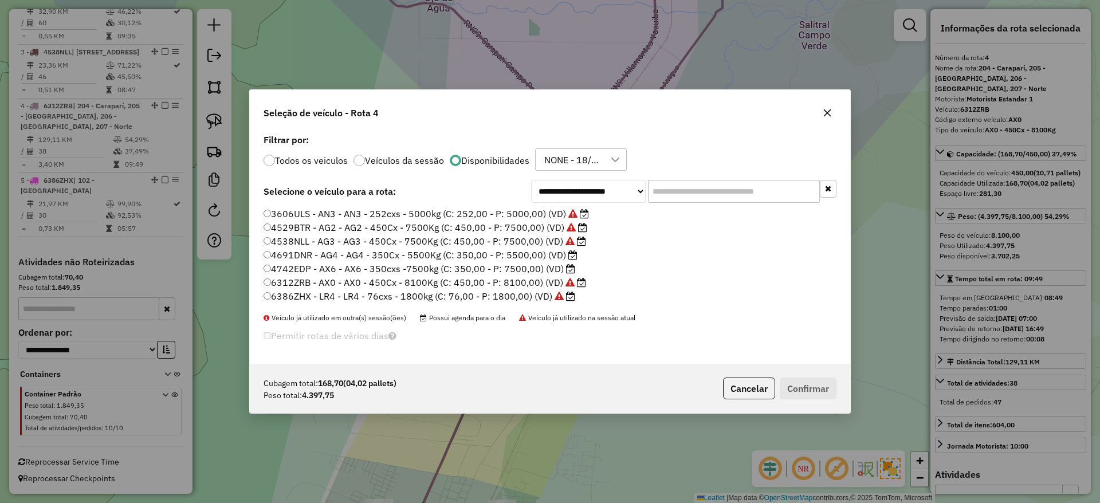
click at [525, 205] on div "**********" at bounding box center [550, 247] width 600 height 233
click at [520, 219] on label "3606ULS - AN3 - AN3 - 252cxs - 5000kg (C: 252,00 - P: 5000,00) (VD)" at bounding box center [426, 214] width 325 height 14
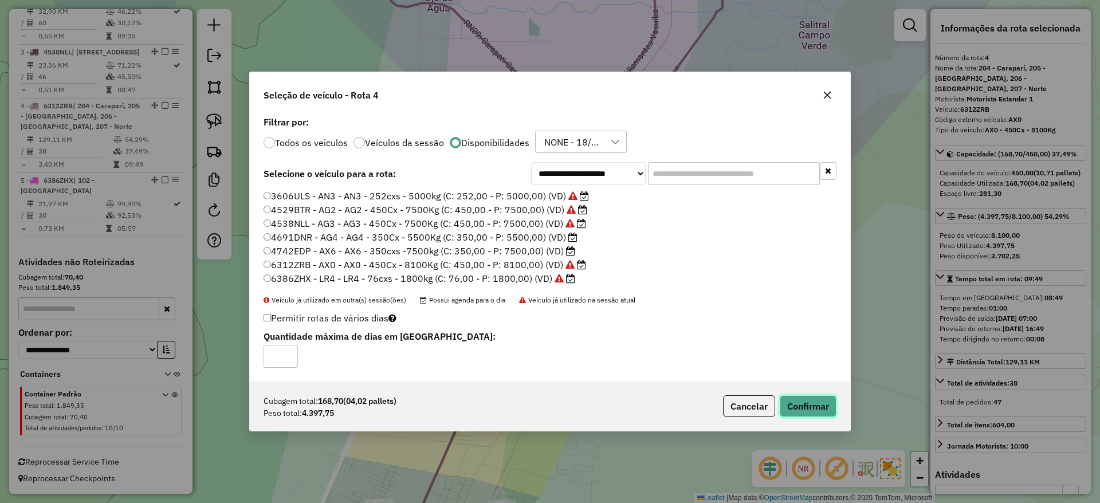
click at [820, 401] on button "Confirmar" at bounding box center [808, 406] width 57 height 22
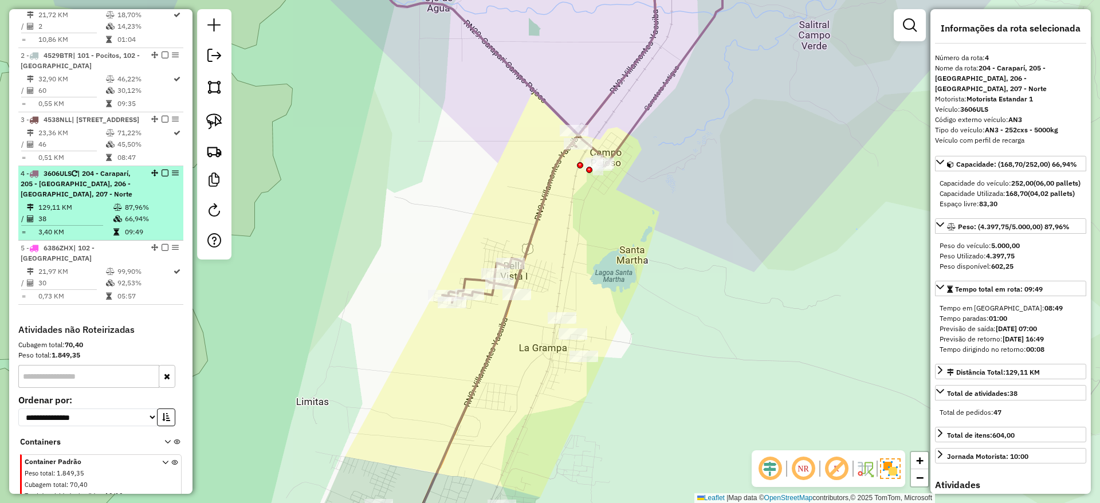
scroll to position [362, 0]
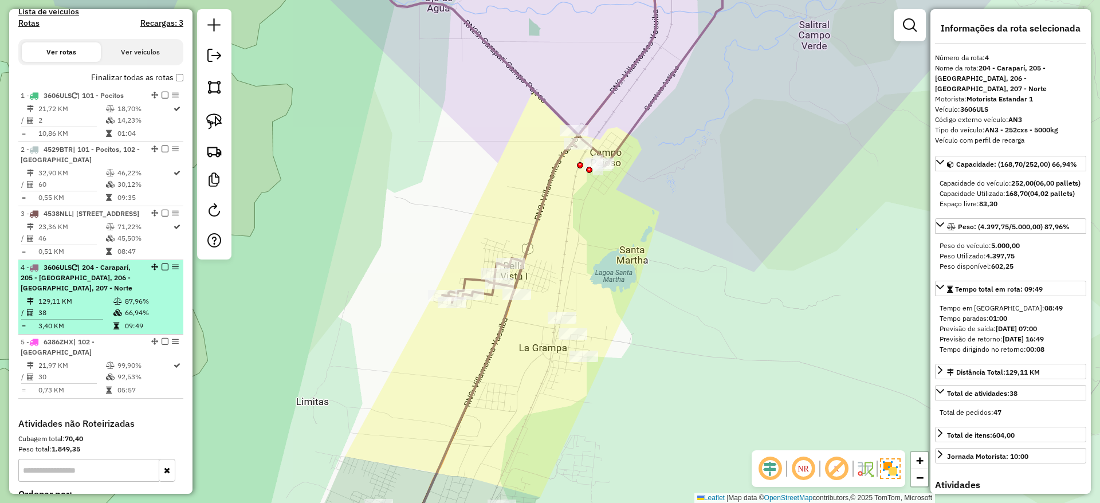
click at [163, 270] on em at bounding box center [165, 267] width 7 height 7
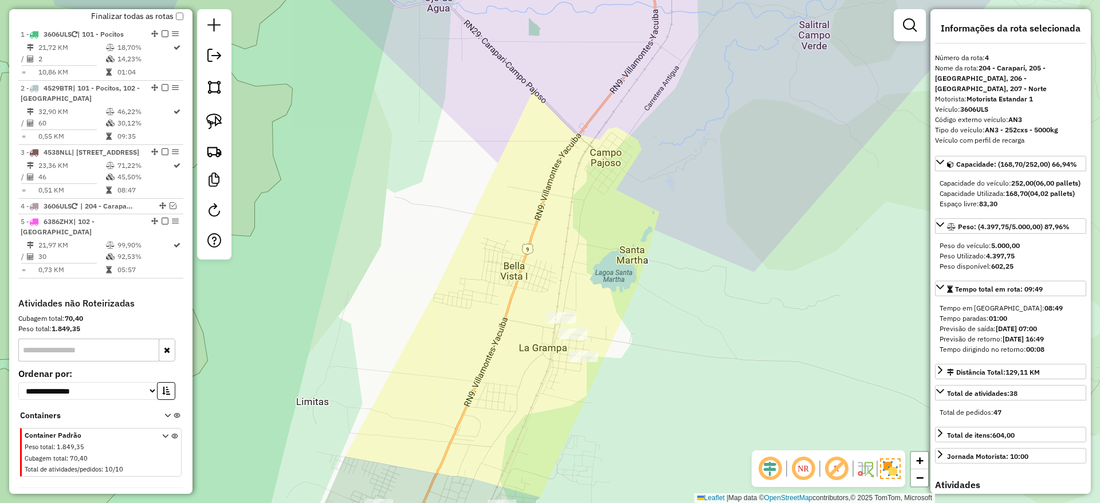
scroll to position [448, 0]
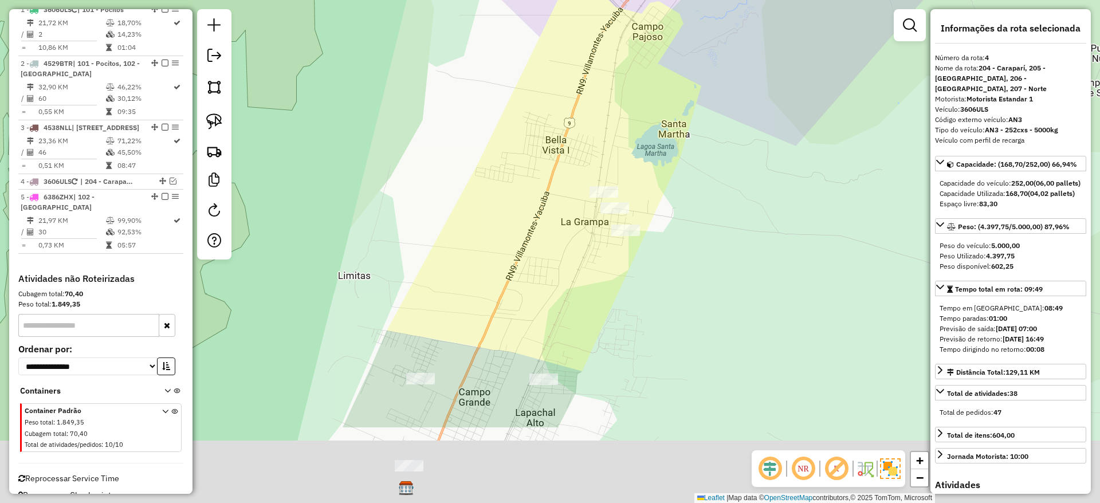
drag, startPoint x: 368, startPoint y: 340, endPoint x: 420, endPoint y: 174, distance: 174.1
click at [420, 174] on div "Janela de atendimento Grade de atendimento Capacidade Transportadoras Veículos …" at bounding box center [550, 251] width 1100 height 503
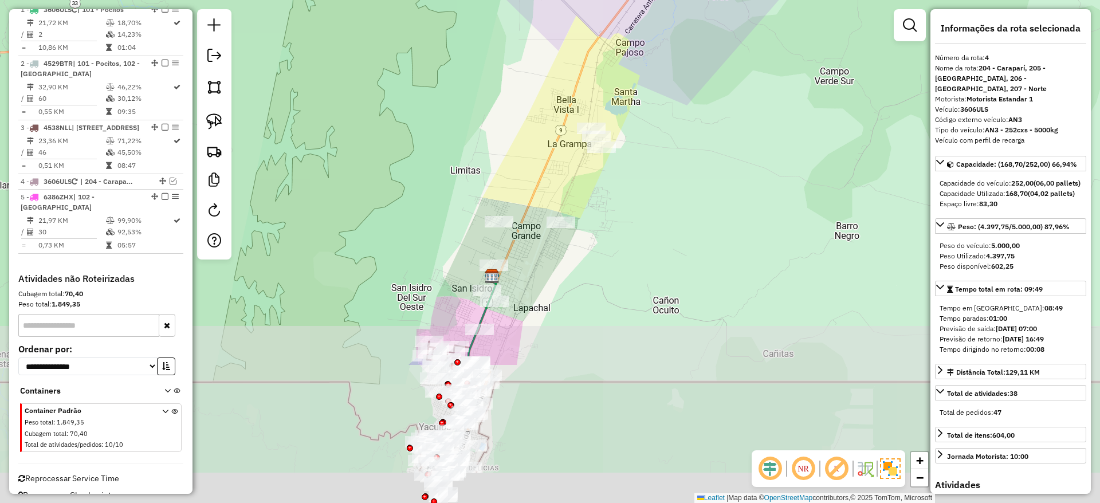
drag, startPoint x: 601, startPoint y: 383, endPoint x: 604, endPoint y: 238, distance: 145.0
click at [604, 238] on div "Janela de atendimento Grade de atendimento Capacidade Transportadoras Veículos …" at bounding box center [550, 251] width 1100 height 503
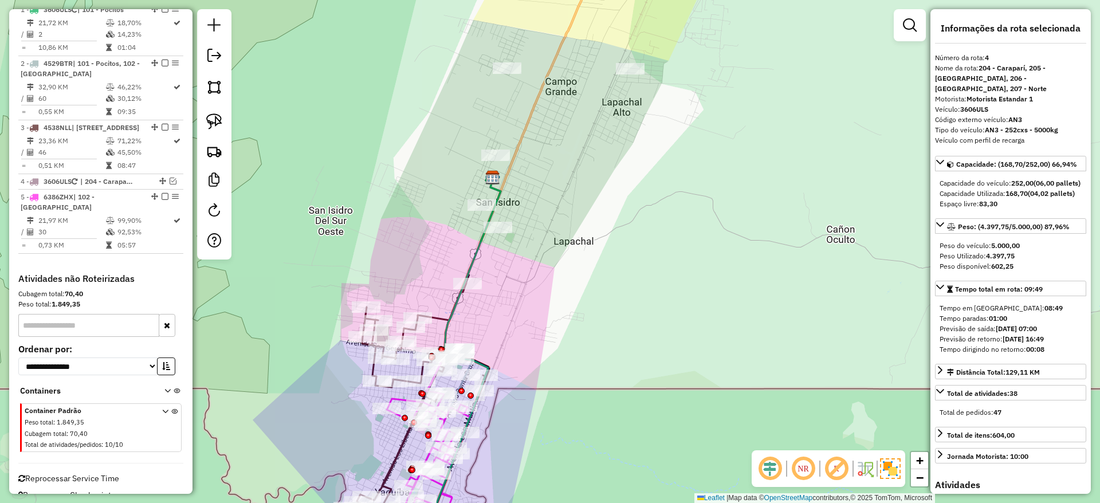
drag, startPoint x: 494, startPoint y: 310, endPoint x: 493, endPoint y: 290, distance: 20.1
click at [496, 292] on div "Janela de atendimento Grade de atendimento Capacidade Transportadoras Veículos …" at bounding box center [550, 251] width 1100 height 503
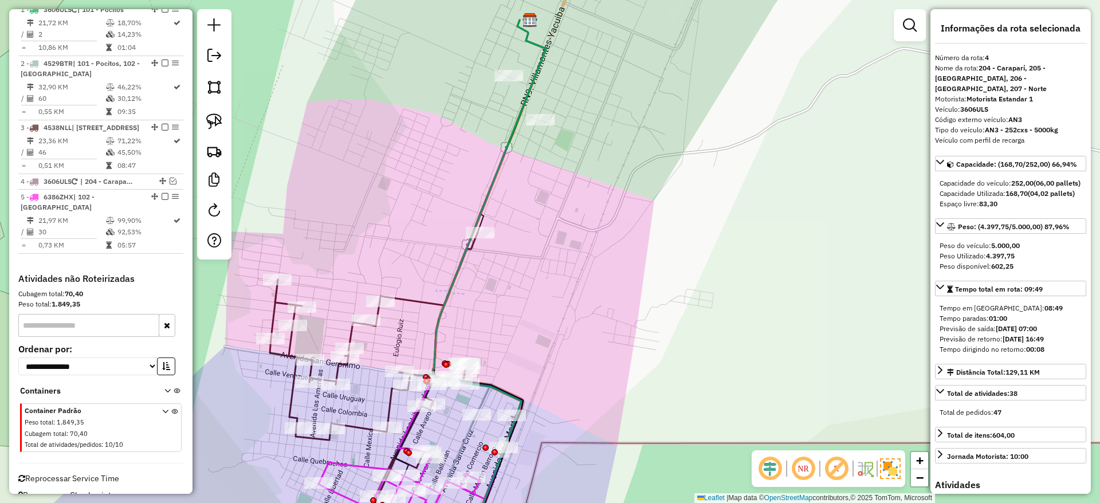
click at [407, 295] on icon at bounding box center [396, 392] width 253 height 321
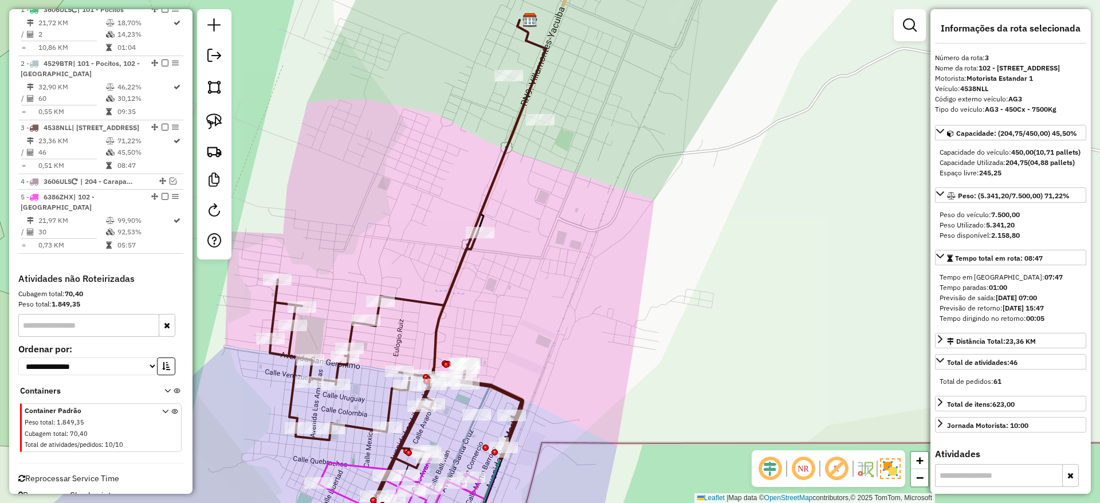
scroll to position [475, 0]
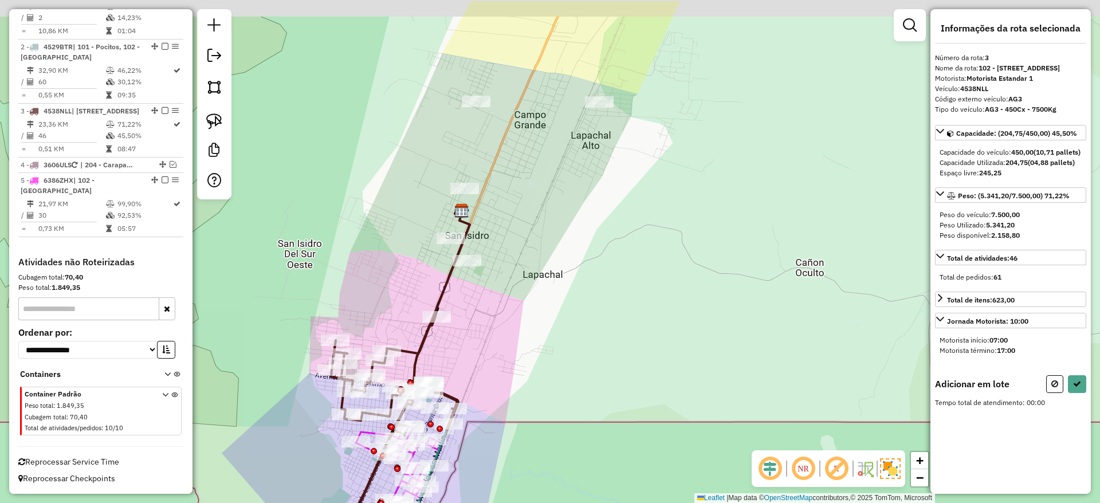
drag, startPoint x: 352, startPoint y: 223, endPoint x: 352, endPoint y: 331, distance: 108.3
click at [349, 331] on div "Janela de atendimento Grade de atendimento Capacidade Transportadoras Veículos …" at bounding box center [550, 251] width 1100 height 503
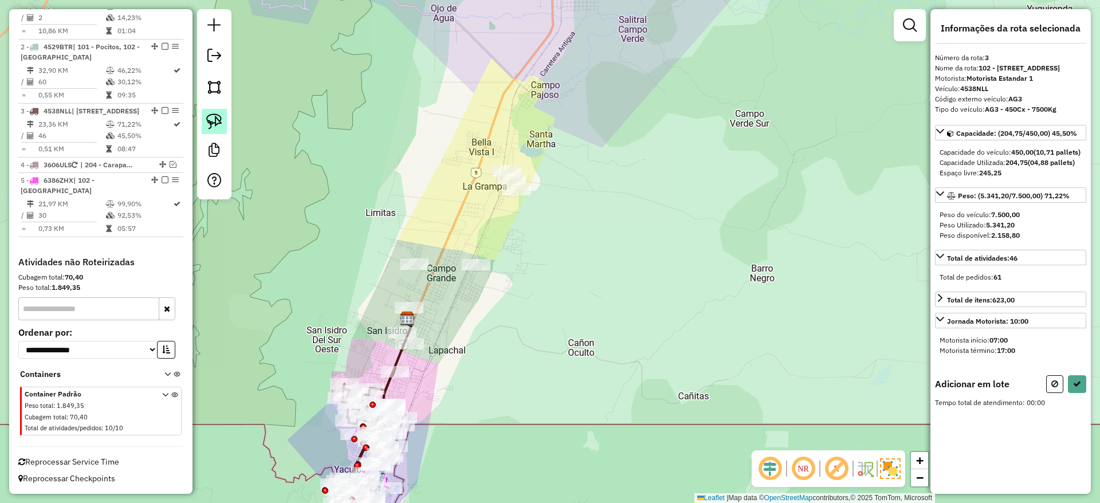
click at [213, 113] on img at bounding box center [214, 121] width 16 height 16
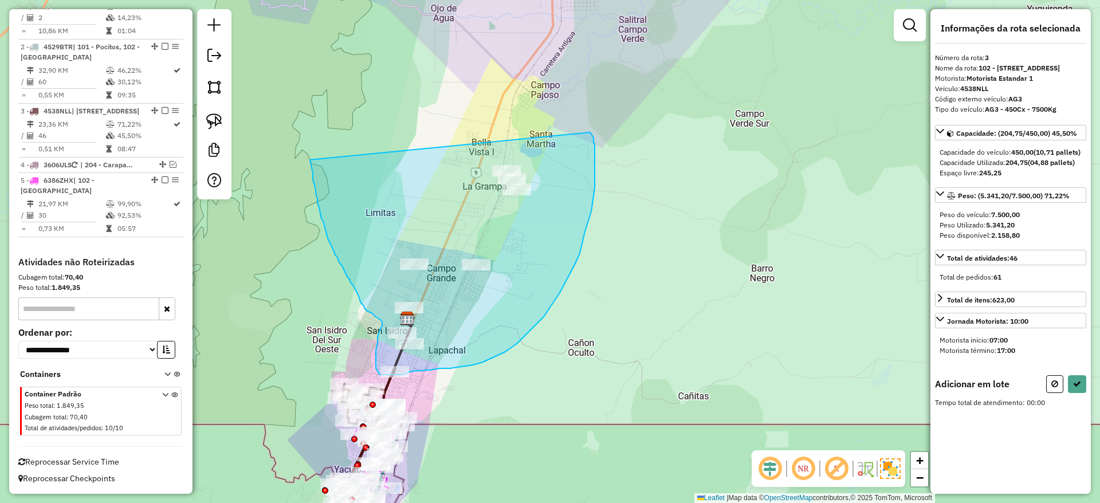
drag, startPoint x: 315, startPoint y: 187, endPoint x: 589, endPoint y: 132, distance: 279.9
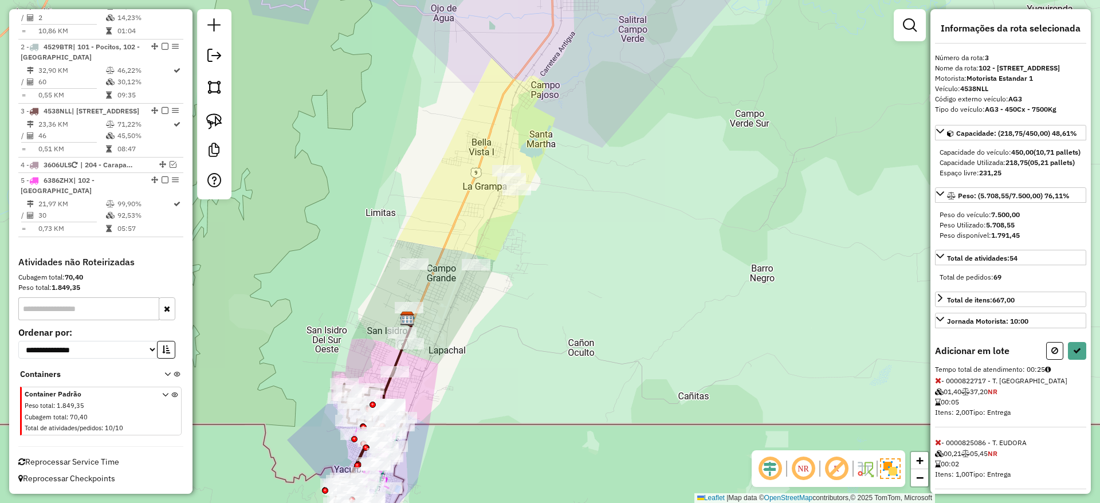
select select "**********"
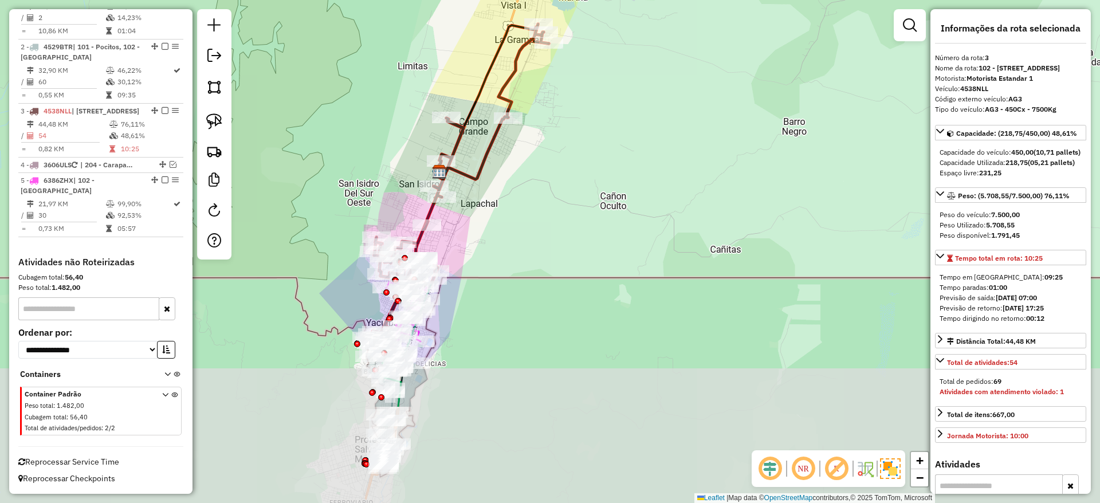
drag, startPoint x: 427, startPoint y: 371, endPoint x: 469, endPoint y: 164, distance: 210.4
click at [469, 164] on div "Janela de atendimento Grade de atendimento Capacidade Transportadoras Veículos …" at bounding box center [550, 251] width 1100 height 503
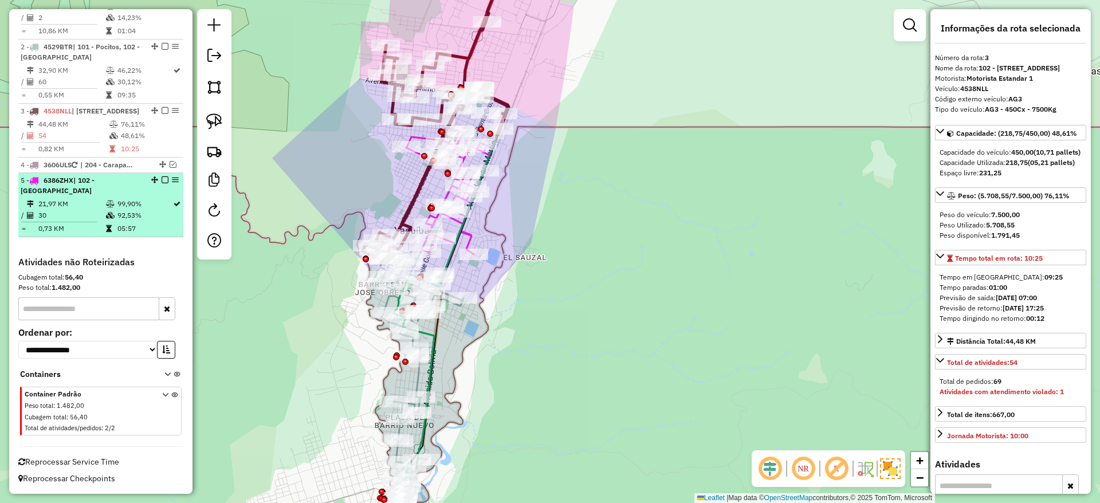
scroll to position [303, 0]
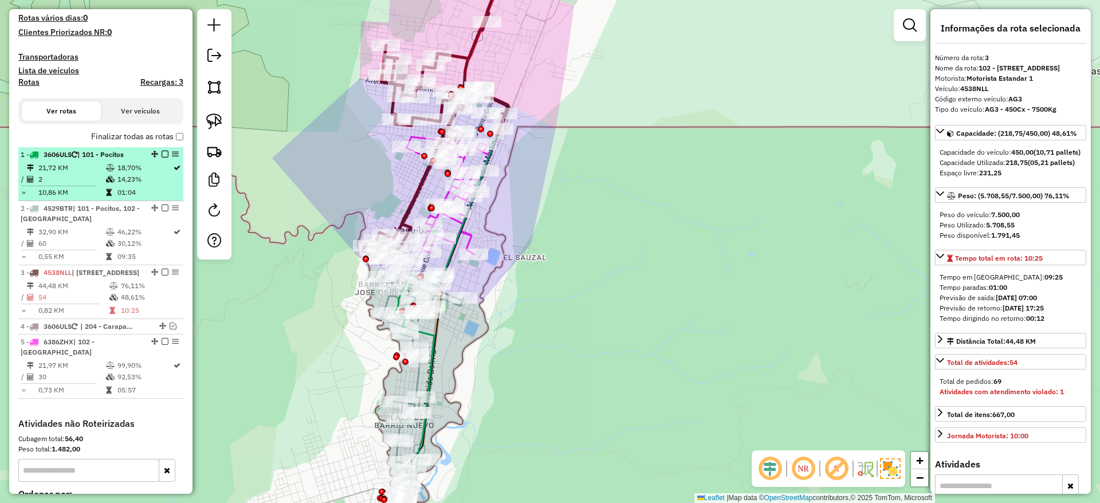
click at [94, 171] on td "21,72 KM" at bounding box center [72, 167] width 68 height 11
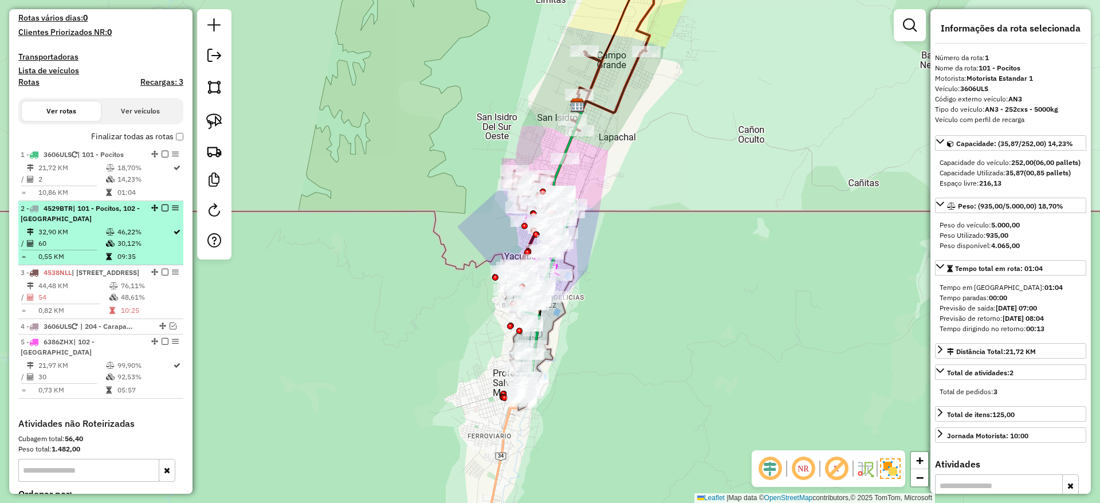
click at [106, 225] on li "2 - 4529BTR | 101 - Pocitos, 102 - [GEOGRAPHIC_DATA] 32,90 KM 46,22% / 60 30,12…" at bounding box center [100, 233] width 165 height 64
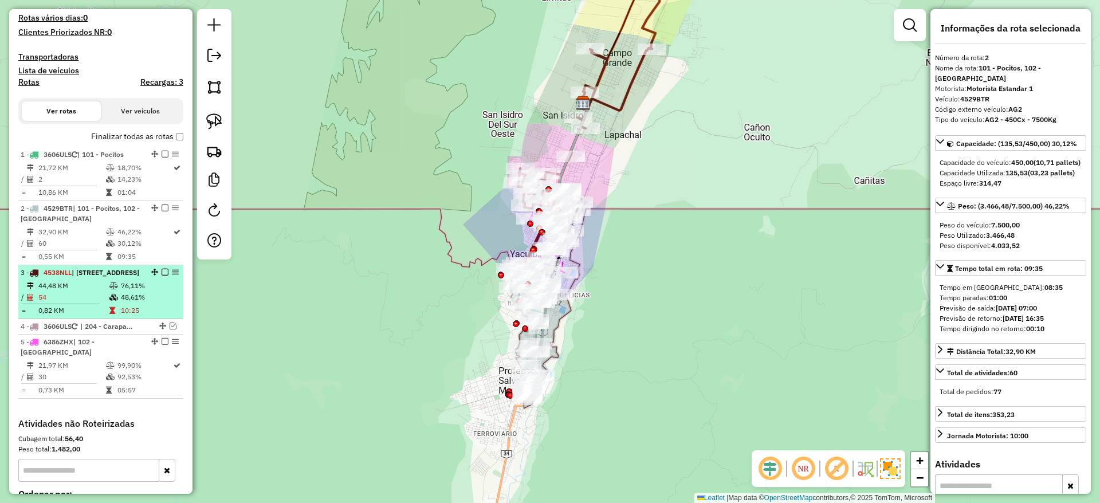
click at [128, 303] on td "48,61%" at bounding box center [149, 297] width 58 height 11
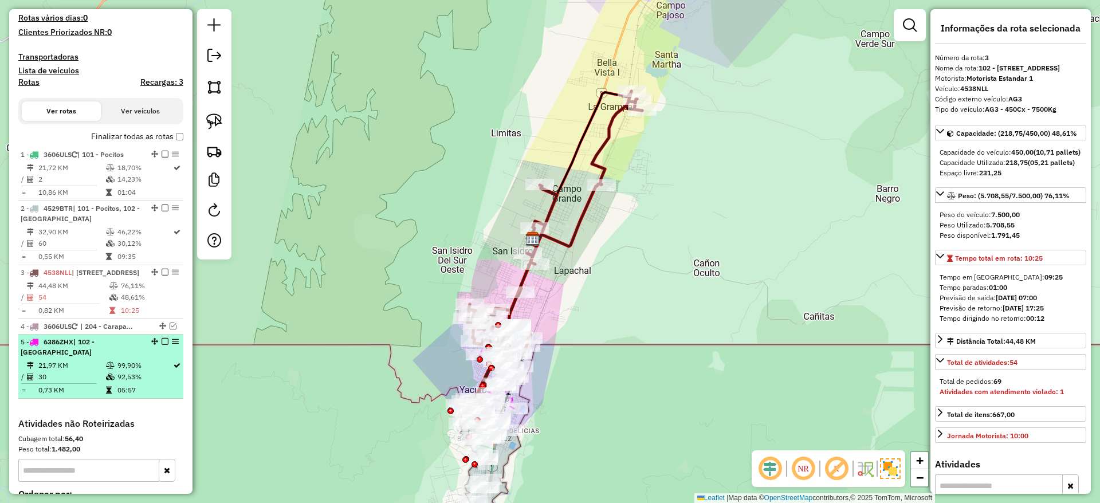
click at [120, 383] on td "92,53%" at bounding box center [145, 376] width 56 height 11
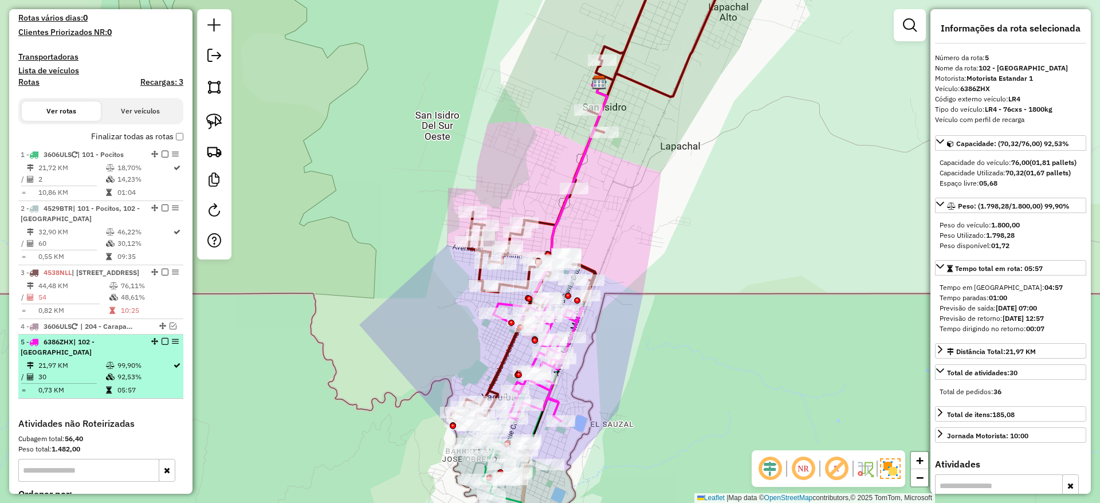
click at [162, 345] on em at bounding box center [165, 341] width 7 height 7
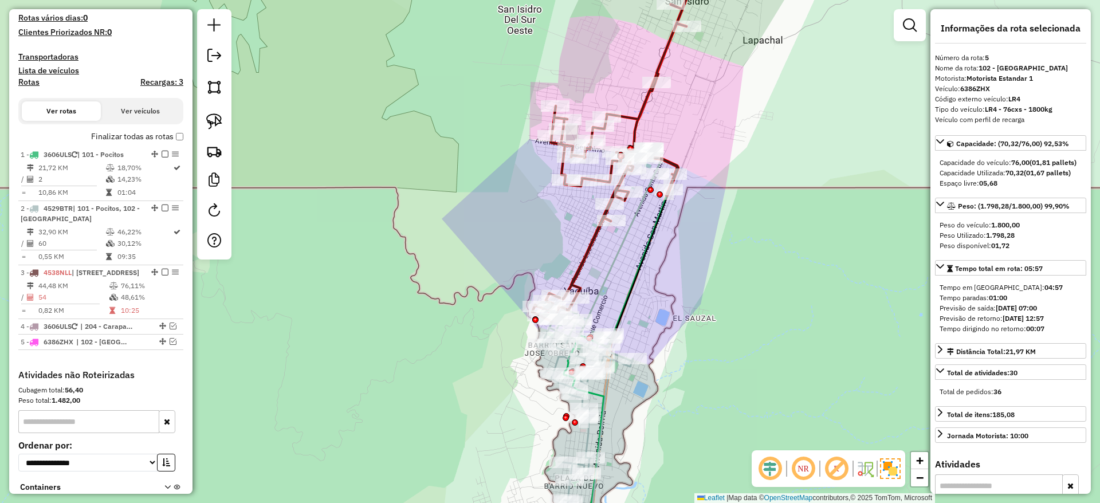
drag, startPoint x: 522, startPoint y: 244, endPoint x: 515, endPoint y: 254, distance: 12.7
click at [515, 254] on div "Janela de atendimento Grade de atendimento Capacidade Transportadoras Veículos …" at bounding box center [550, 251] width 1100 height 503
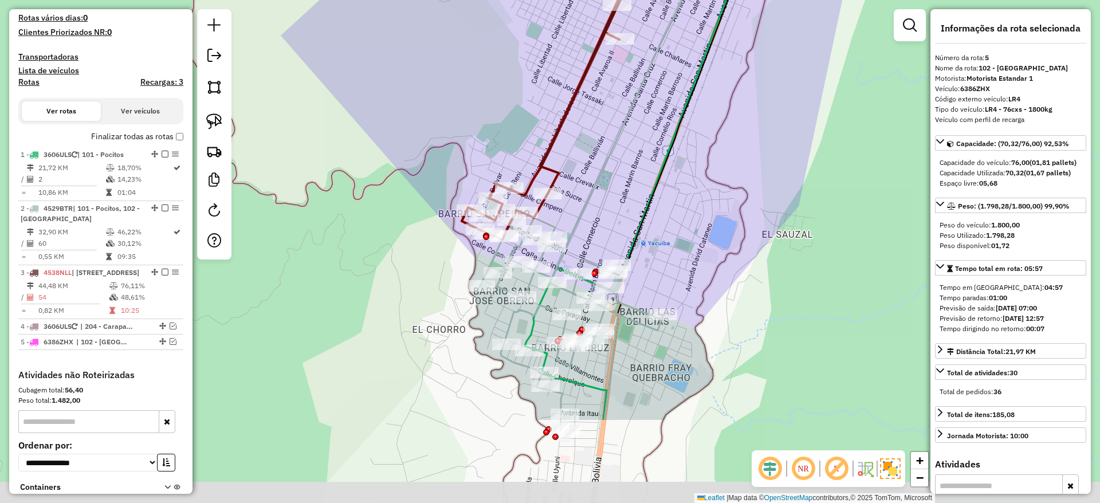
drag, startPoint x: 554, startPoint y: 206, endPoint x: 550, endPoint y: 103, distance: 103.2
click at [550, 103] on icon at bounding box center [608, 27] width 292 height 423
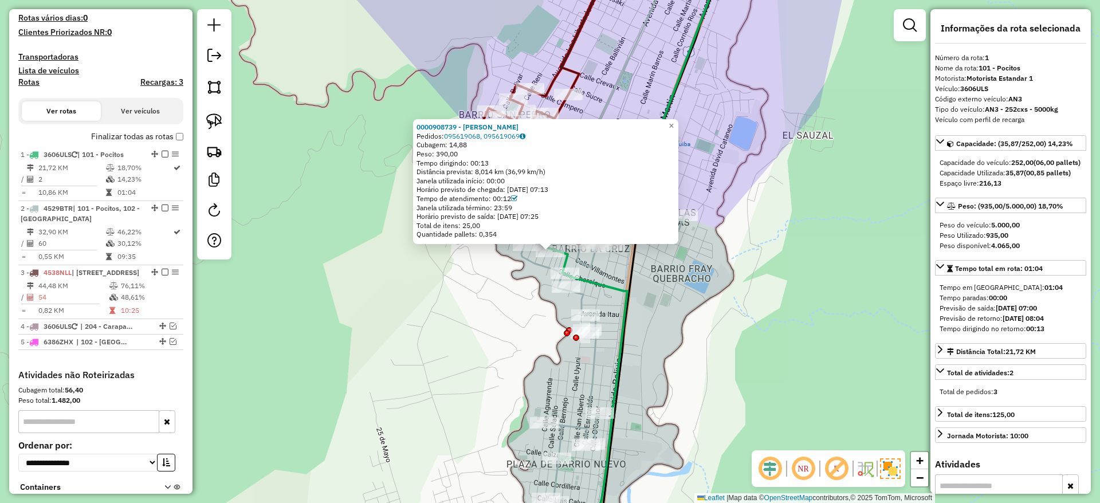
scroll to position [426, 0]
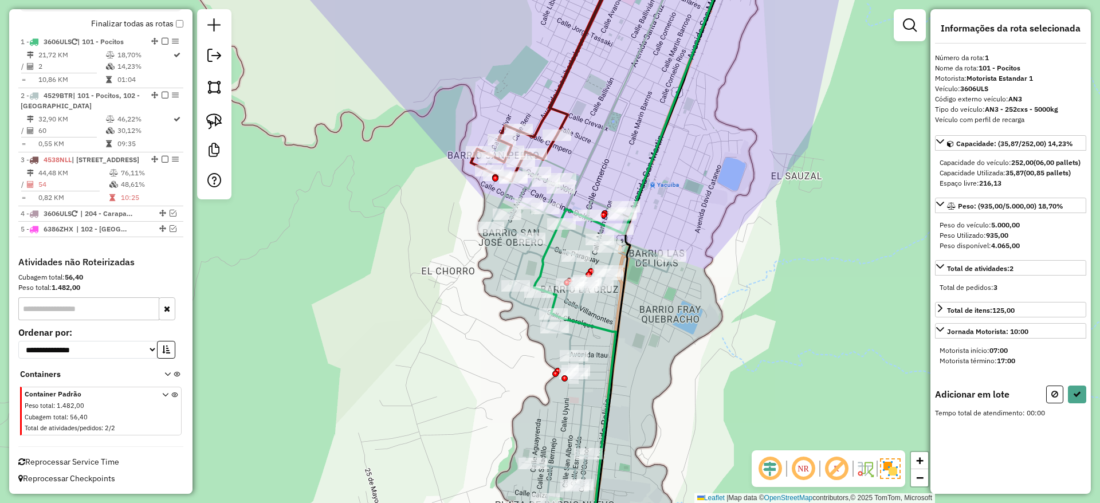
drag, startPoint x: 425, startPoint y: 261, endPoint x: 402, endPoint y: 368, distance: 109.7
click at [402, 368] on div "Janela de atendimento Grade de atendimento Capacidade Transportadoras Veículos …" at bounding box center [550, 251] width 1100 height 503
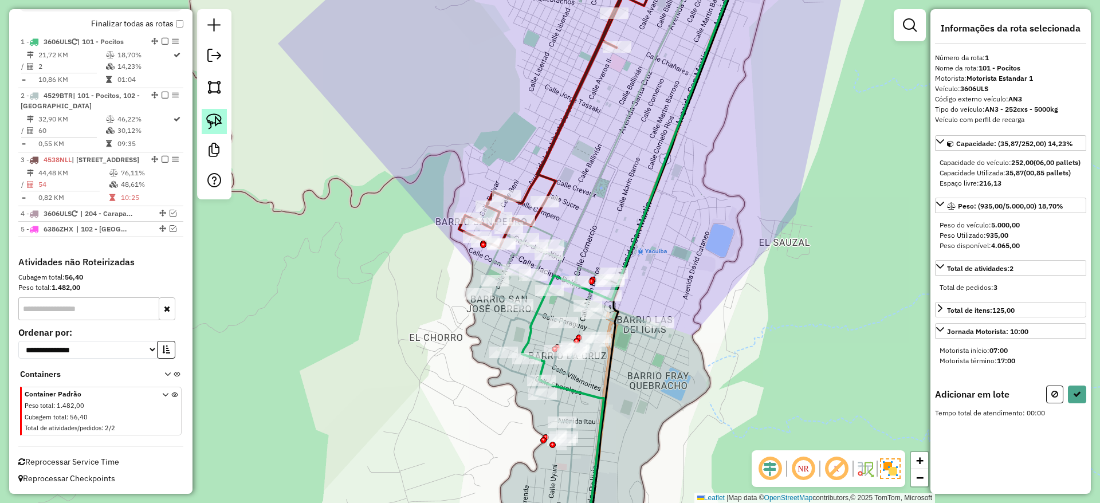
click at [210, 111] on link at bounding box center [214, 121] width 25 height 25
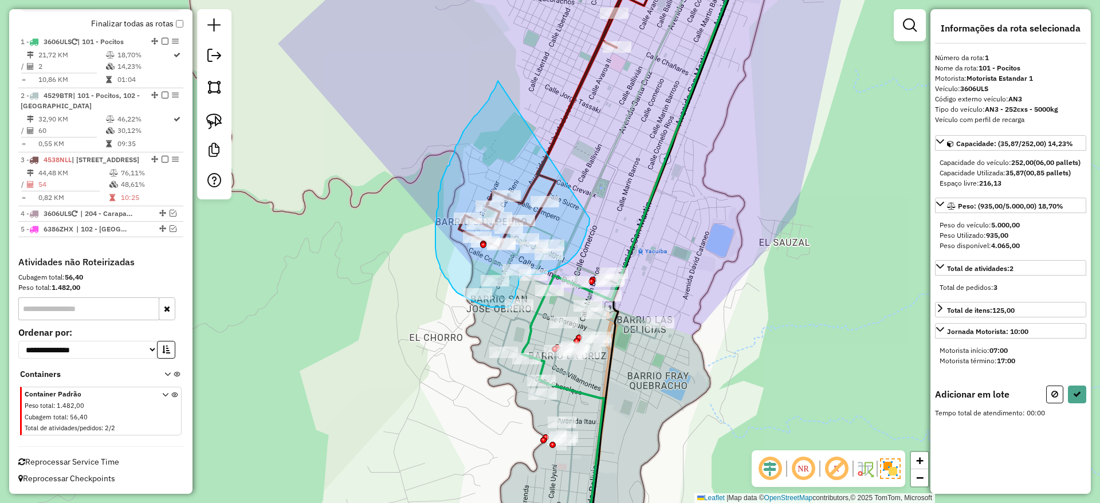
drag, startPoint x: 487, startPoint y: 101, endPoint x: 594, endPoint y: 199, distance: 145.2
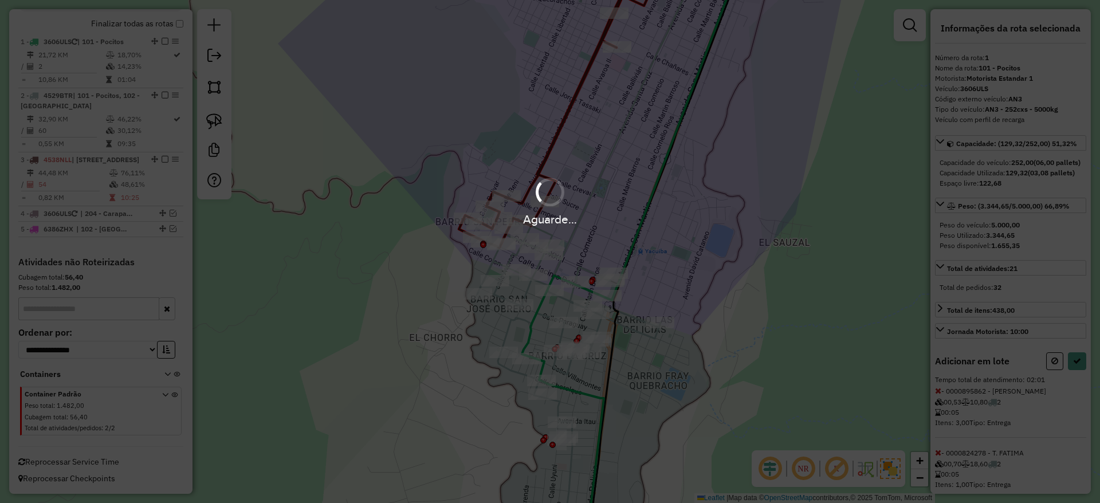
select select "**********"
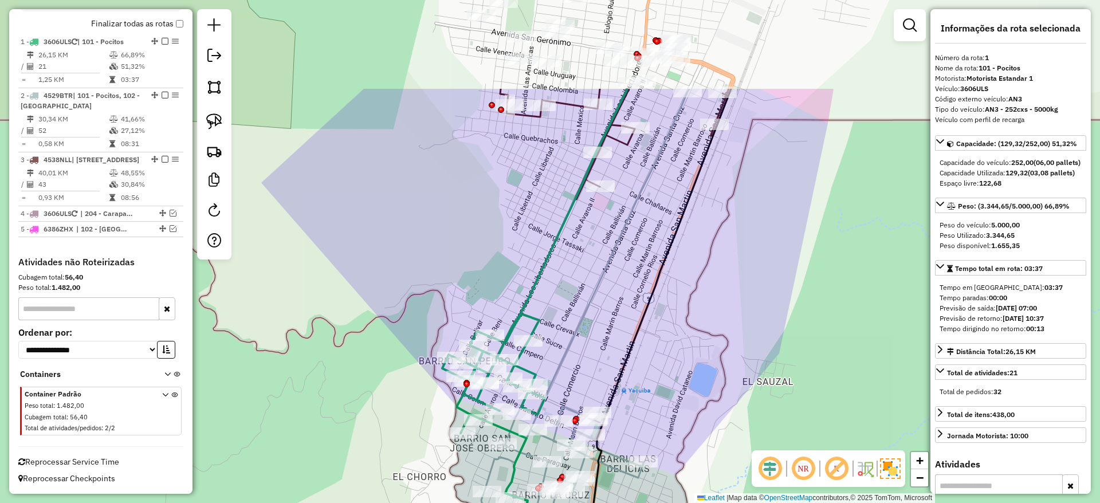
drag, startPoint x: 605, startPoint y: 140, endPoint x: 586, endPoint y: 284, distance: 144.5
click at [586, 284] on div "Janela de atendimento Grade de atendimento Capacidade Transportadoras Veículos …" at bounding box center [550, 251] width 1100 height 503
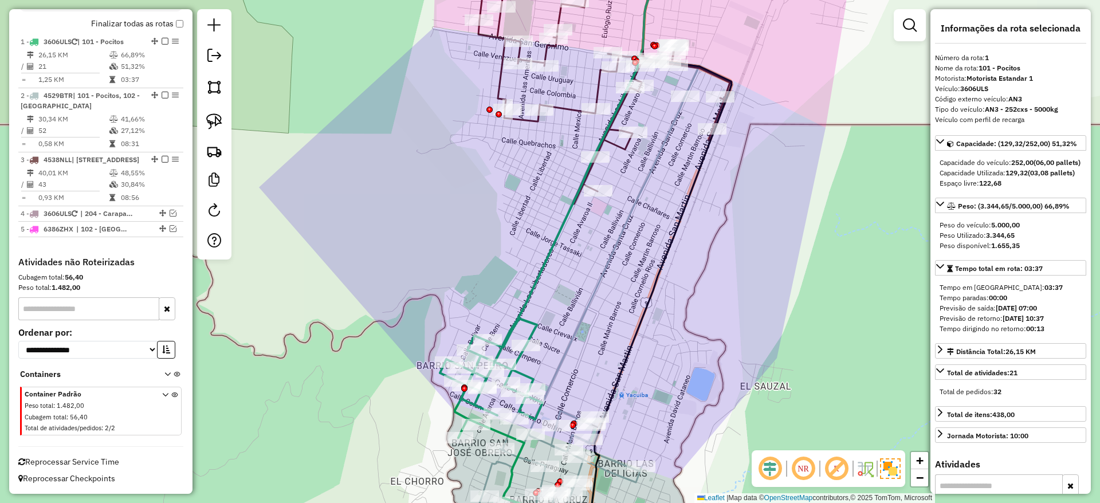
click at [560, 103] on icon at bounding box center [604, 77] width 253 height 254
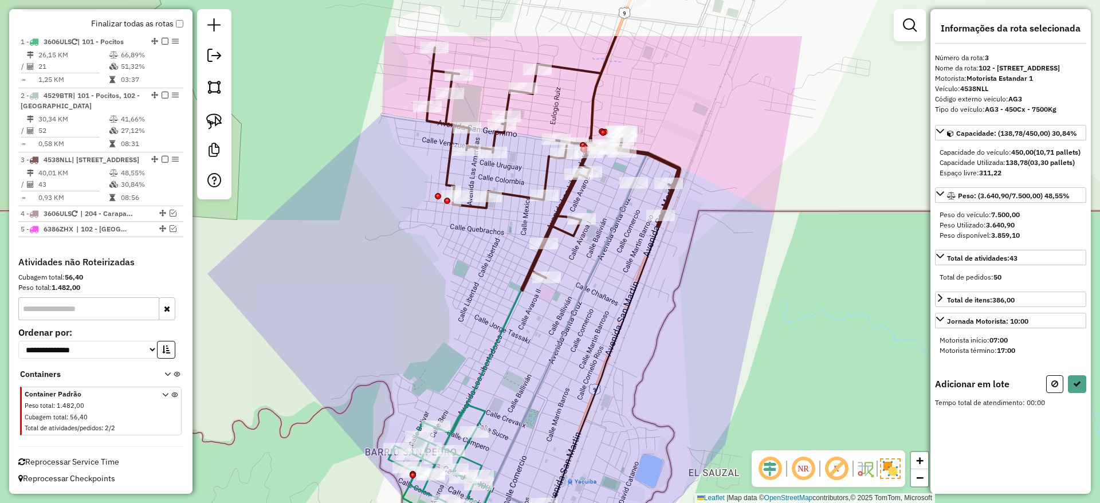
drag, startPoint x: 542, startPoint y: 200, endPoint x: 463, endPoint y: 271, distance: 105.9
click at [496, 279] on div "Janela de atendimento Grade de atendimento Capacidade Transportadoras Veículos …" at bounding box center [550, 251] width 1100 height 503
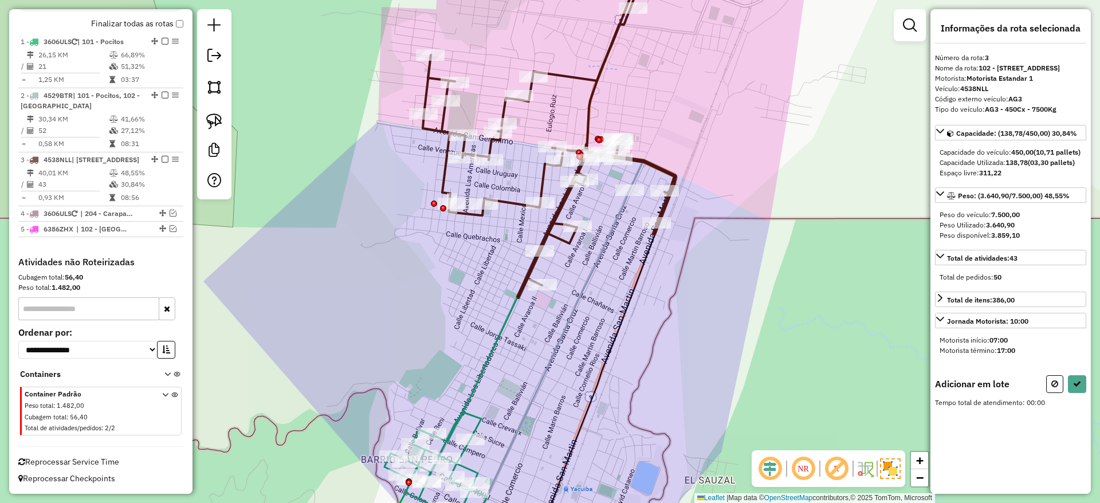
drag, startPoint x: 217, startPoint y: 116, endPoint x: 227, endPoint y: 116, distance: 10.9
click at [217, 116] on img at bounding box center [214, 121] width 16 height 16
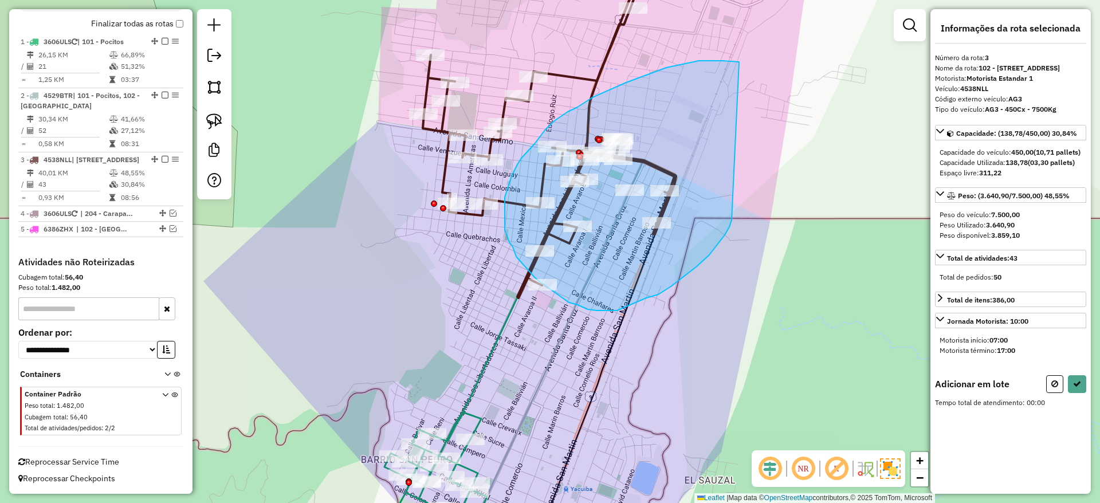
drag, startPoint x: 699, startPoint y: 61, endPoint x: 734, endPoint y: 215, distance: 158.7
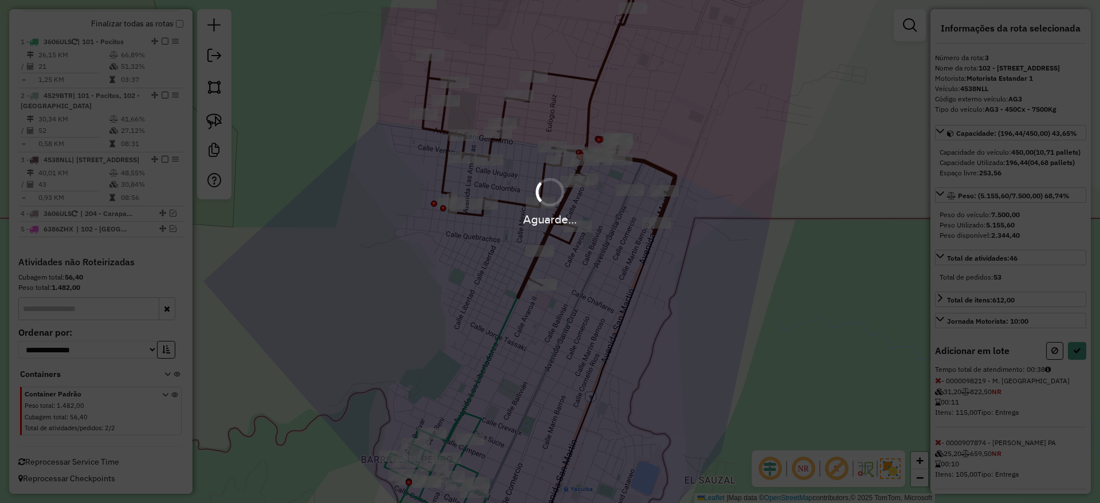
select select "**********"
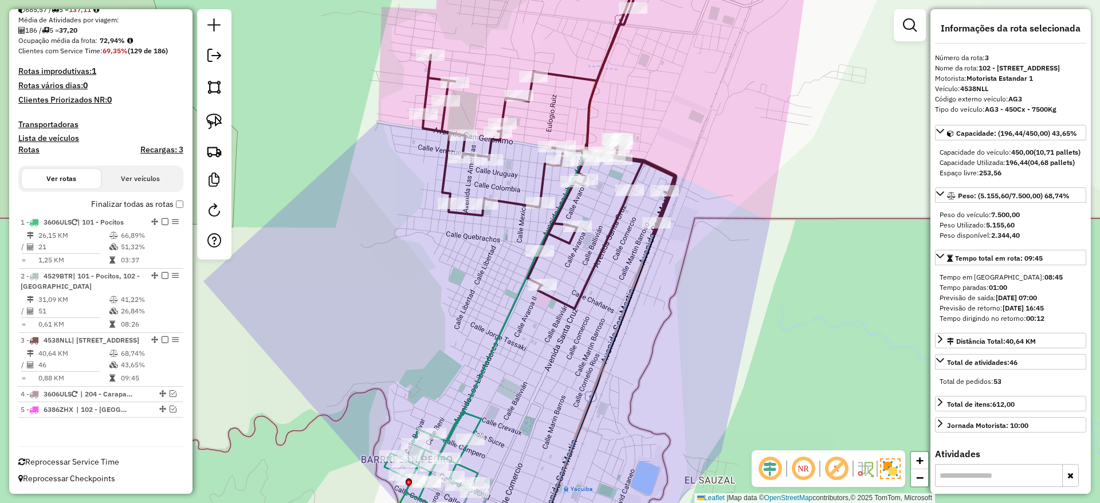
scroll to position [246, 0]
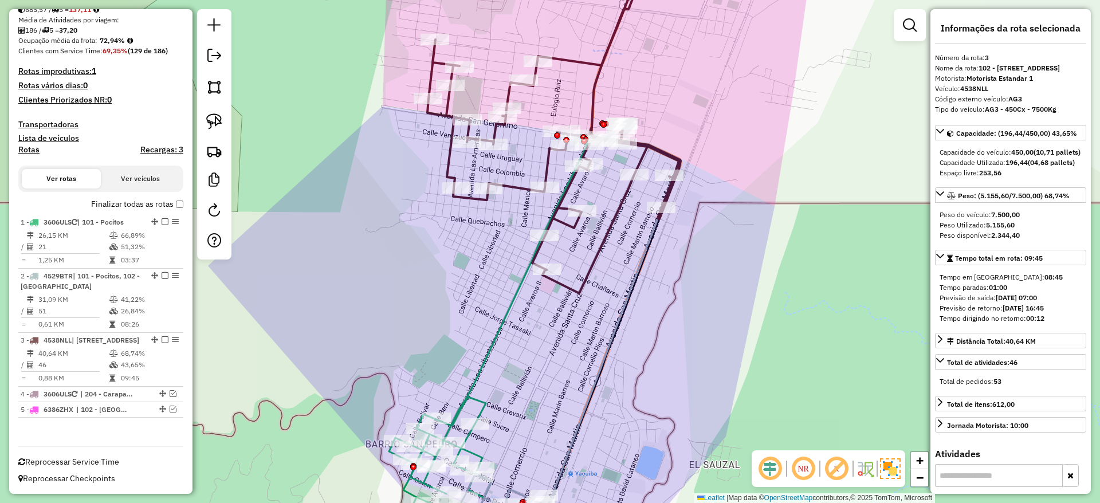
drag, startPoint x: 430, startPoint y: 324, endPoint x: 445, endPoint y: -13, distance: 337.7
click at [445, 0] on html "Aguarde... Pop-up bloqueado! Seu navegador bloqueou automáticamente a abertura …" at bounding box center [550, 251] width 1100 height 503
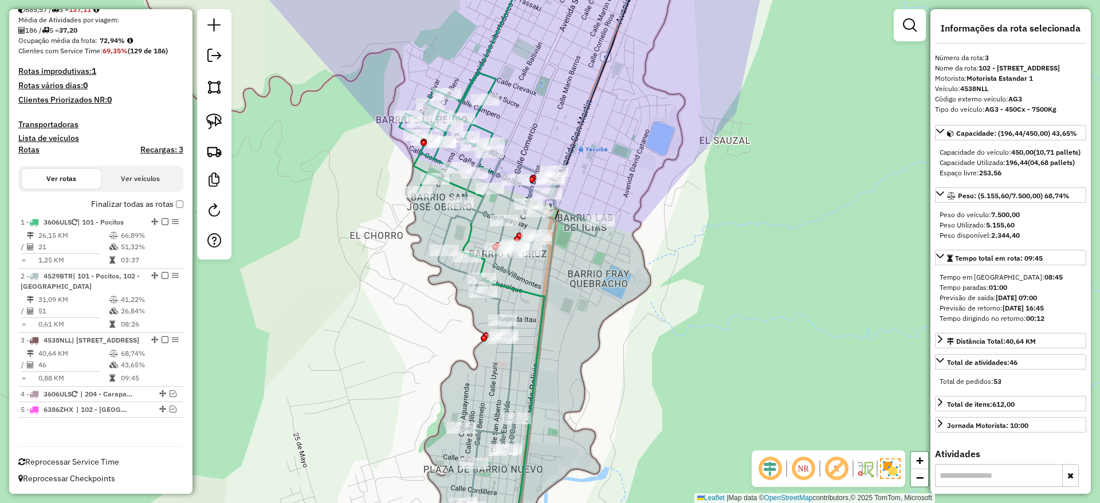
click at [509, 360] on icon at bounding box center [519, 351] width 163 height 403
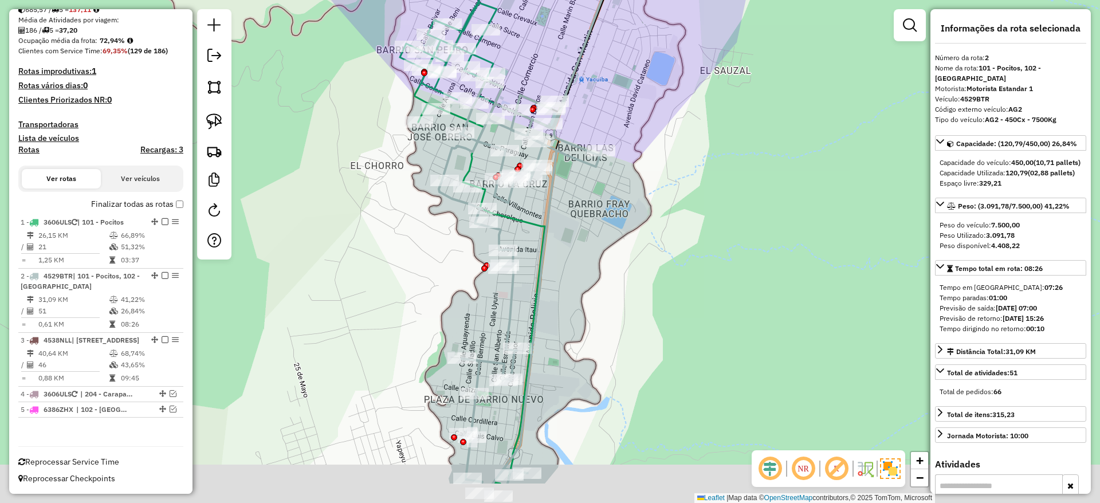
drag, startPoint x: 509, startPoint y: 360, endPoint x: 509, endPoint y: 188, distance: 171.9
click at [509, 188] on icon at bounding box center [520, 281] width 163 height 403
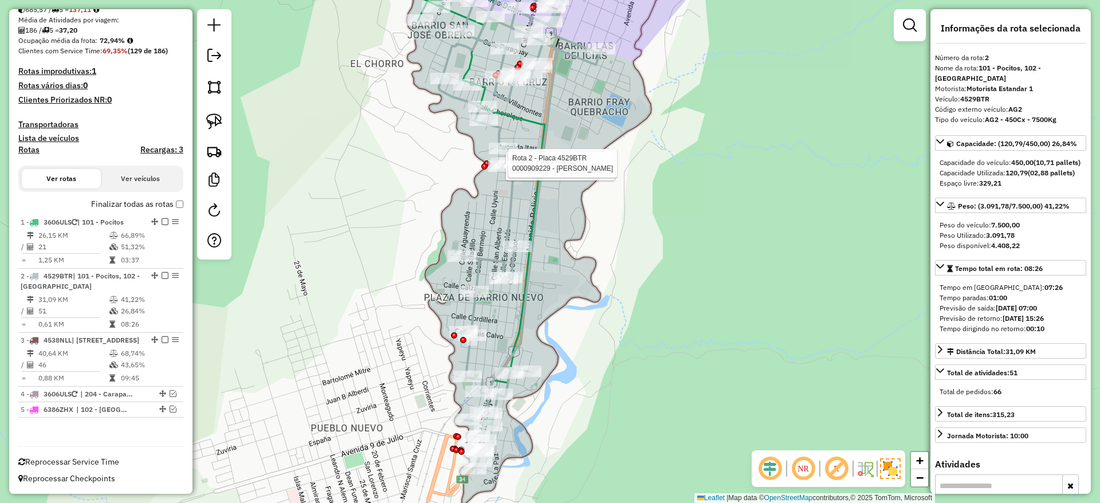
click at [512, 208] on icon at bounding box center [520, 223] width 163 height 491
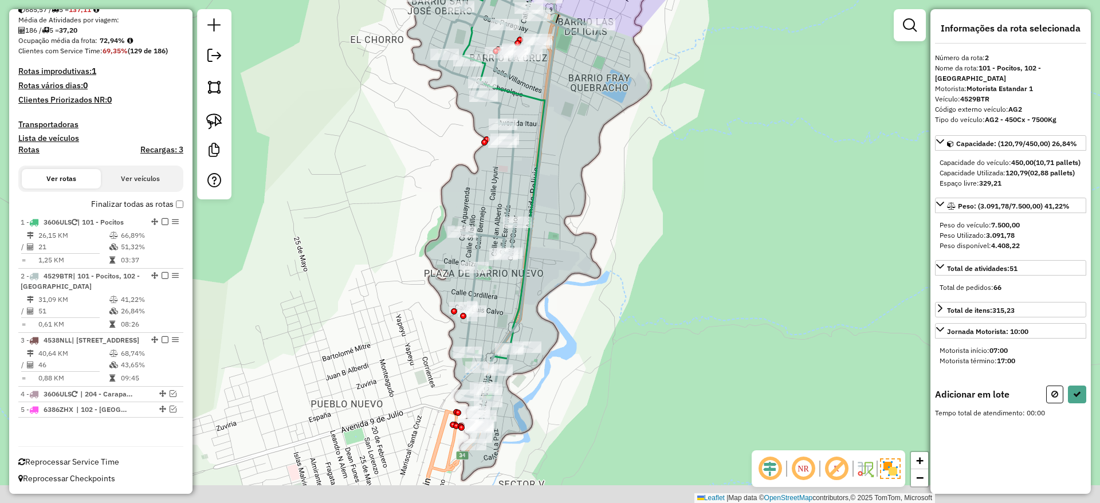
drag, startPoint x: 390, startPoint y: 242, endPoint x: 388, endPoint y: 152, distance: 90.5
click at [388, 152] on div "Janela de atendimento Grade de atendimento Capacidade Transportadoras Veículos …" at bounding box center [550, 251] width 1100 height 503
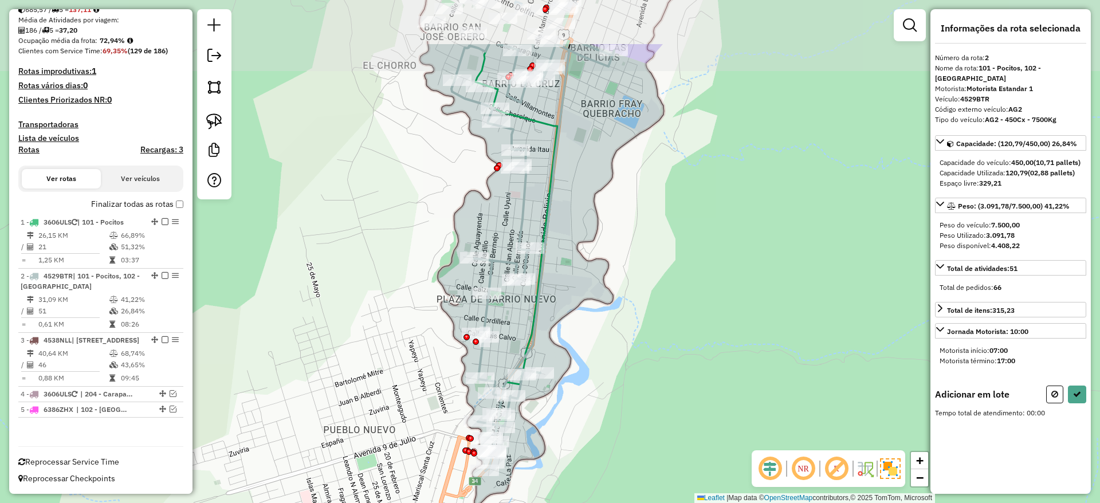
drag, startPoint x: 359, startPoint y: 243, endPoint x: 357, endPoint y: 339, distance: 95.1
click at [357, 339] on div "Janela de atendimento Grade de atendimento Capacidade Transportadoras Veículos …" at bounding box center [550, 251] width 1100 height 503
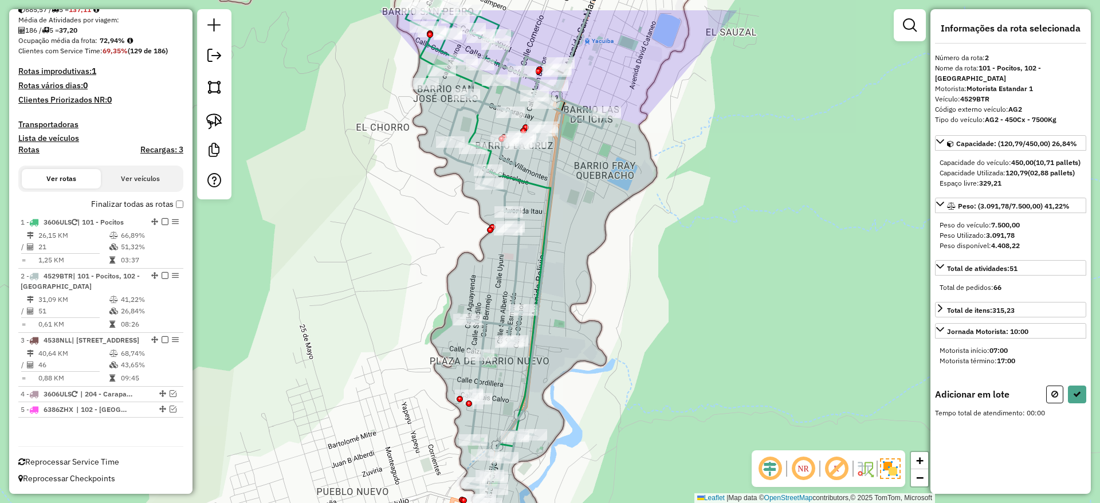
drag, startPoint x: 368, startPoint y: 173, endPoint x: 360, endPoint y: 107, distance: 66.9
click at [360, 107] on div "Janela de atendimento Grade de atendimento Capacidade Transportadoras Veículos …" at bounding box center [550, 251] width 1100 height 503
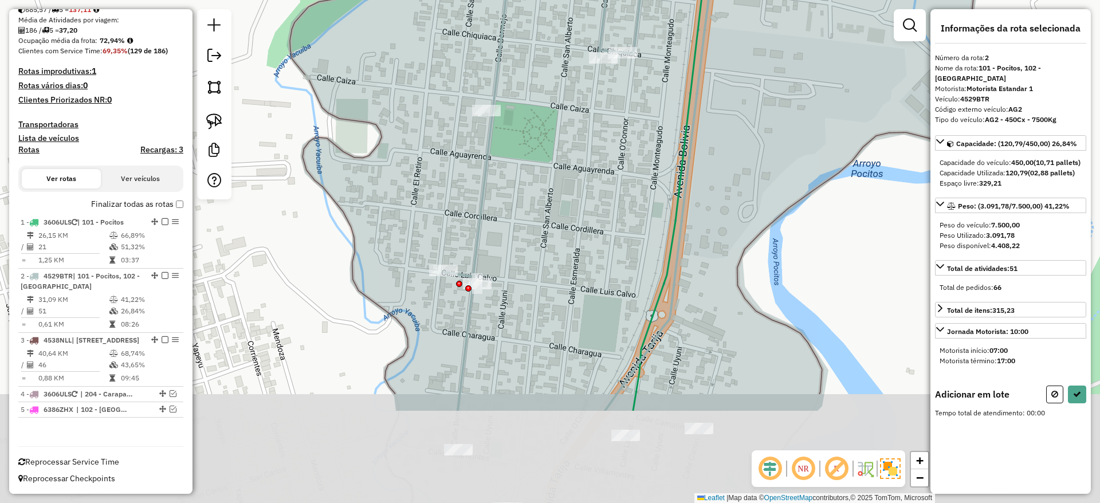
drag, startPoint x: 424, startPoint y: 166, endPoint x: 402, endPoint y: 66, distance: 101.6
click at [402, 66] on div "Janela de atendimento Grade de atendimento Capacidade Transportadoras Veículos …" at bounding box center [550, 251] width 1100 height 503
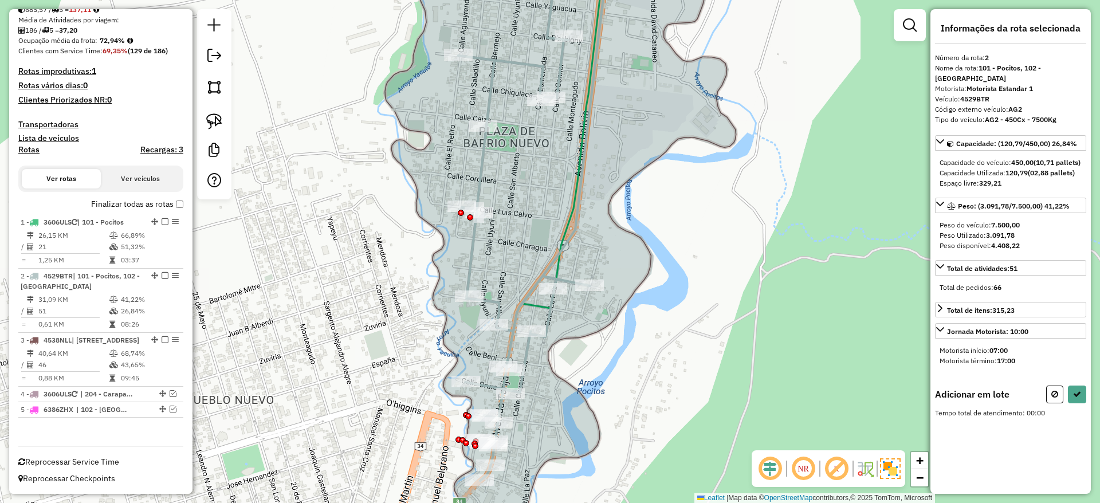
drag, startPoint x: 356, startPoint y: 162, endPoint x: 382, endPoint y: 101, distance: 66.5
click at [382, 101] on div "Janela de atendimento Grade de atendimento Capacidade Transportadoras Veículos …" at bounding box center [550, 251] width 1100 height 503
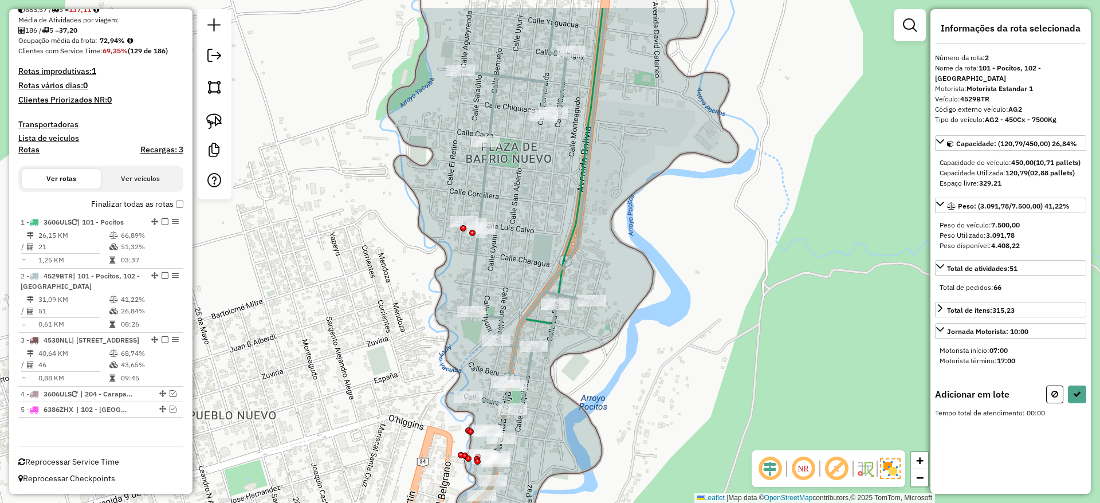
drag, startPoint x: 416, startPoint y: 109, endPoint x: 386, endPoint y: 146, distance: 48.0
click at [400, 149] on div "Janela de atendimento Grade de atendimento Capacidade Transportadoras Veículos …" at bounding box center [550, 251] width 1100 height 503
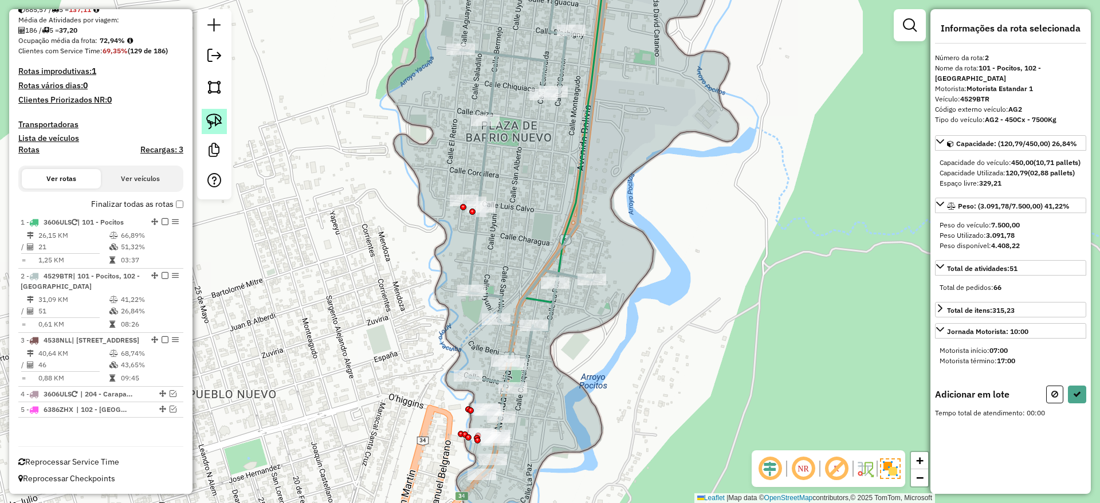
click at [211, 119] on img at bounding box center [214, 121] width 16 height 16
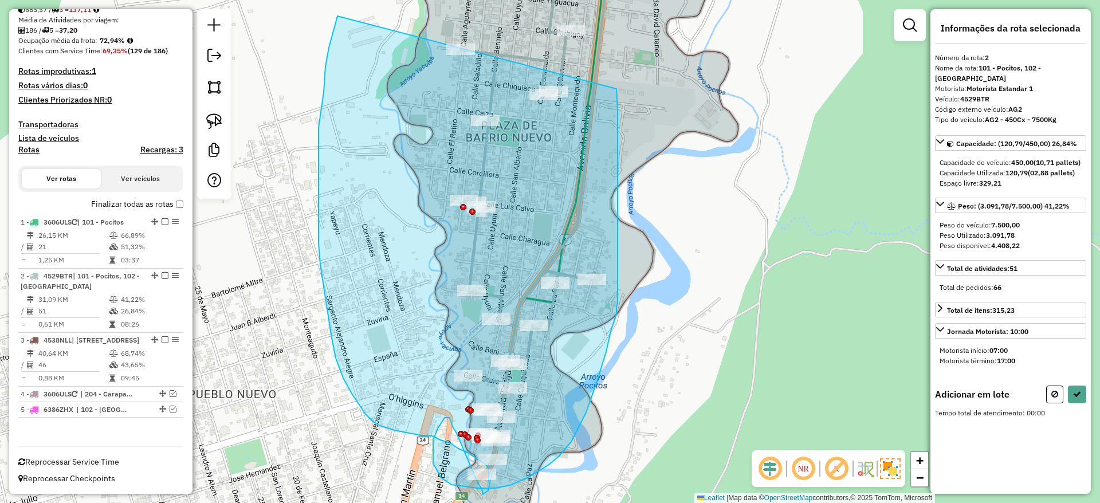
drag, startPoint x: 320, startPoint y: 113, endPoint x: 614, endPoint y: 76, distance: 295.7
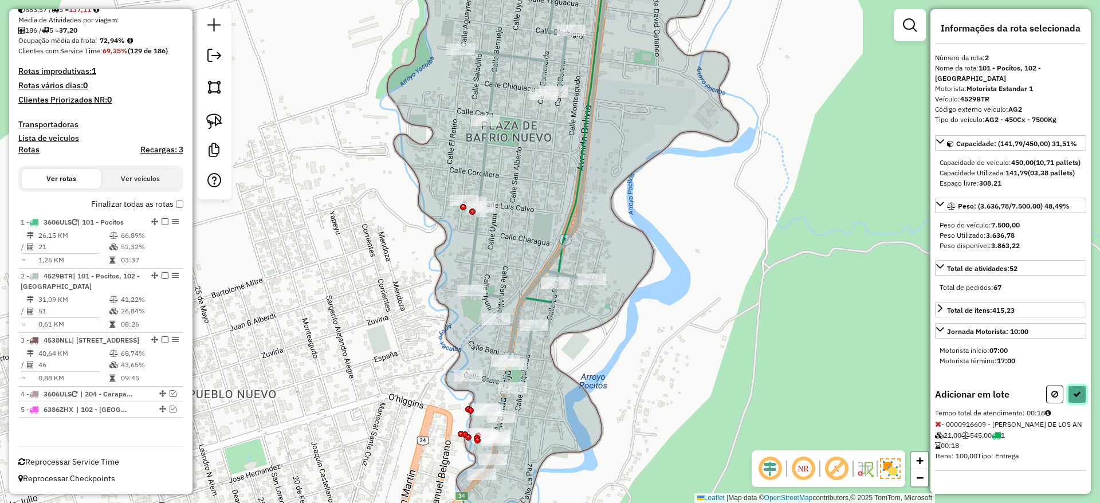
drag, startPoint x: 1076, startPoint y: 416, endPoint x: 1059, endPoint y: 410, distance: 18.1
click at [1076, 398] on icon at bounding box center [1077, 394] width 8 height 8
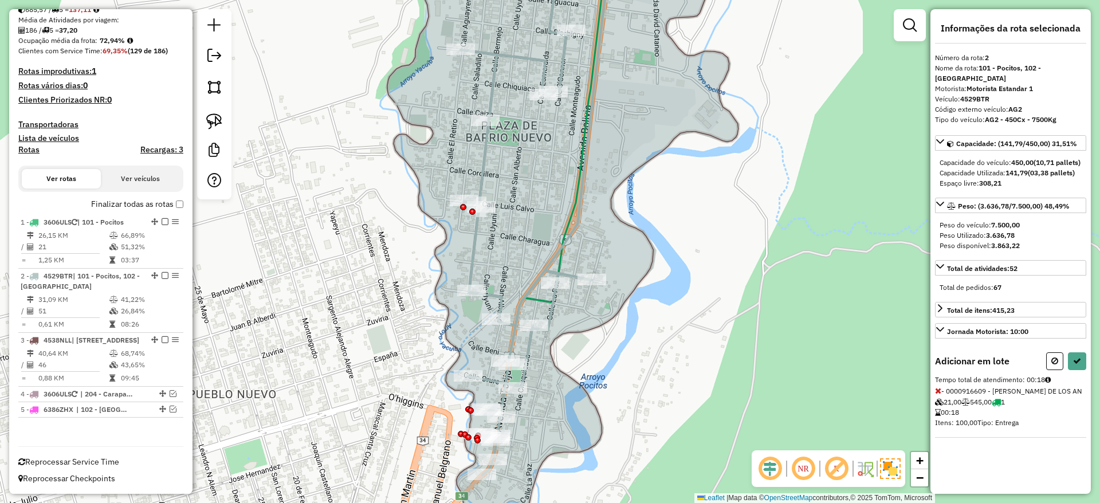
select select "**********"
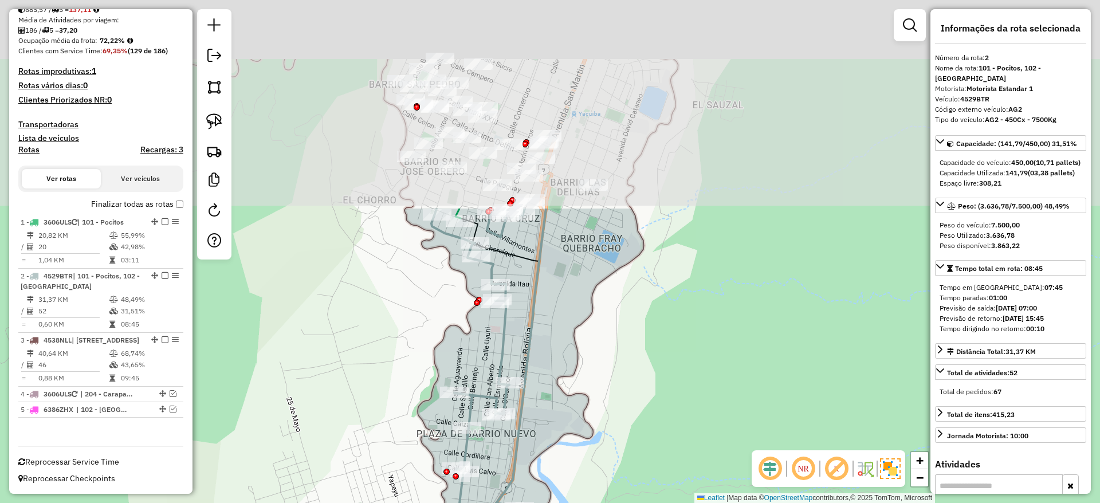
drag, startPoint x: 666, startPoint y: 163, endPoint x: 627, endPoint y: 422, distance: 262.4
click at [627, 422] on div "Janela de atendimento Grade de atendimento Capacidade Transportadoras Veículos …" at bounding box center [550, 251] width 1100 height 503
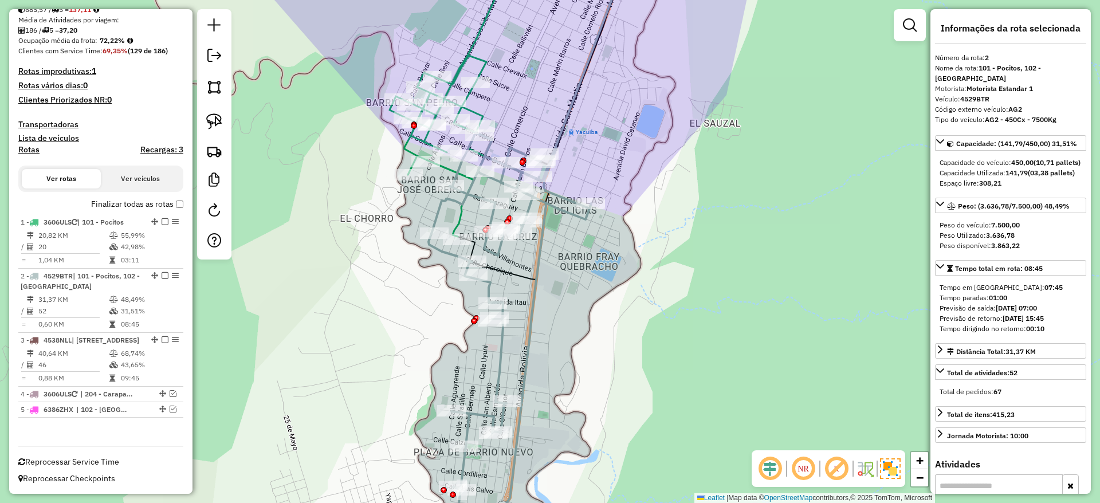
drag, startPoint x: 644, startPoint y: 543, endPoint x: 659, endPoint y: 543, distance: 14.9
click at [659, 502] on html "Aguarde... Pop-up bloqueado! Seu navegador bloqueou automáticamente a abertura …" at bounding box center [550, 251] width 1100 height 503
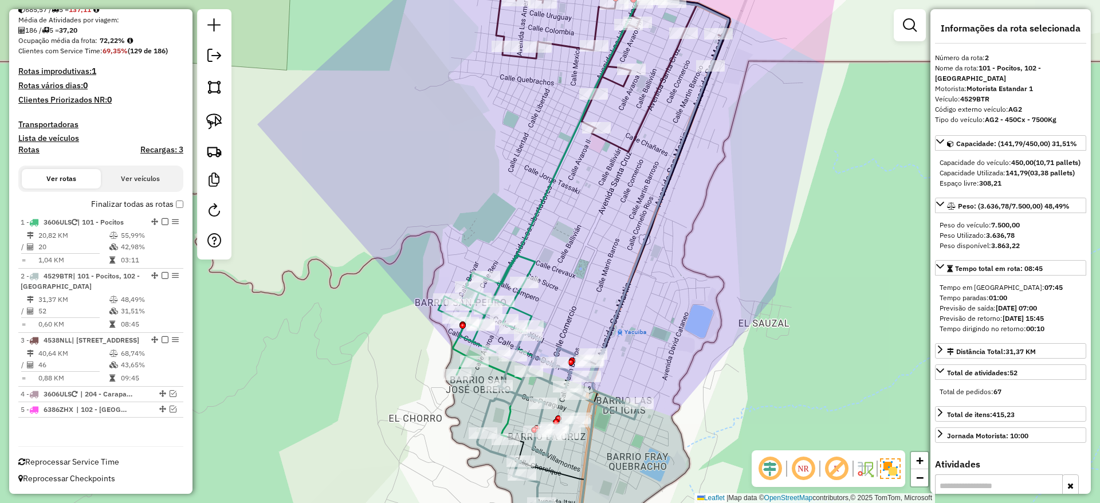
click at [536, 207] on icon at bounding box center [565, 129] width 155 height 359
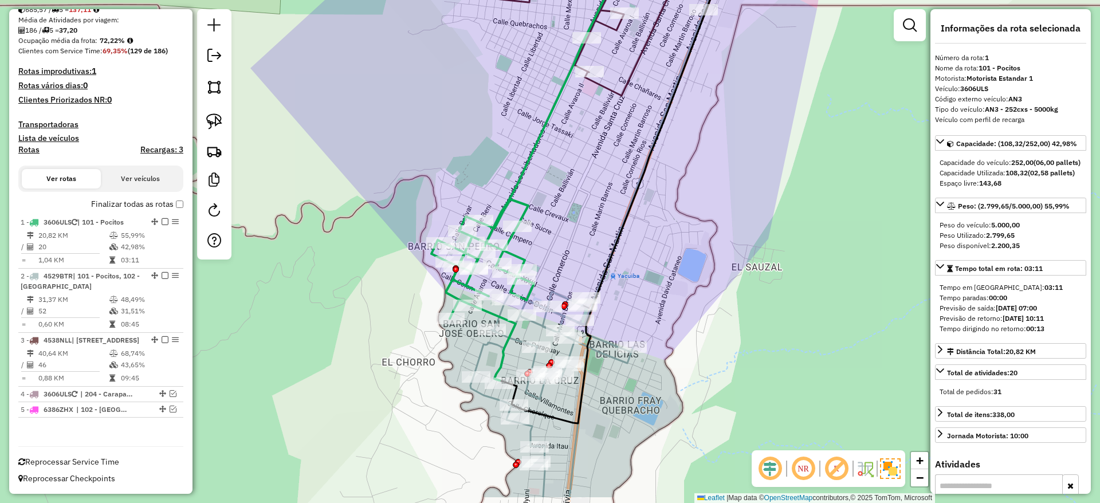
drag, startPoint x: 604, startPoint y: 289, endPoint x: 597, endPoint y: 233, distance: 56.6
click at [597, 233] on div "Janela de atendimento Grade de atendimento Capacidade Transportadoras Veículos …" at bounding box center [550, 251] width 1100 height 503
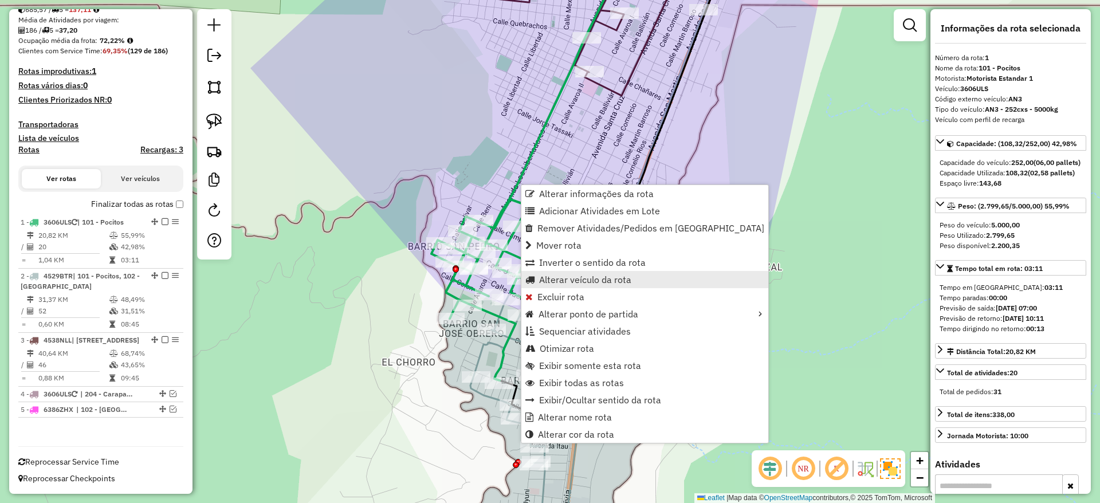
click at [568, 281] on span "Alterar veículo da rota" at bounding box center [585, 279] width 92 height 9
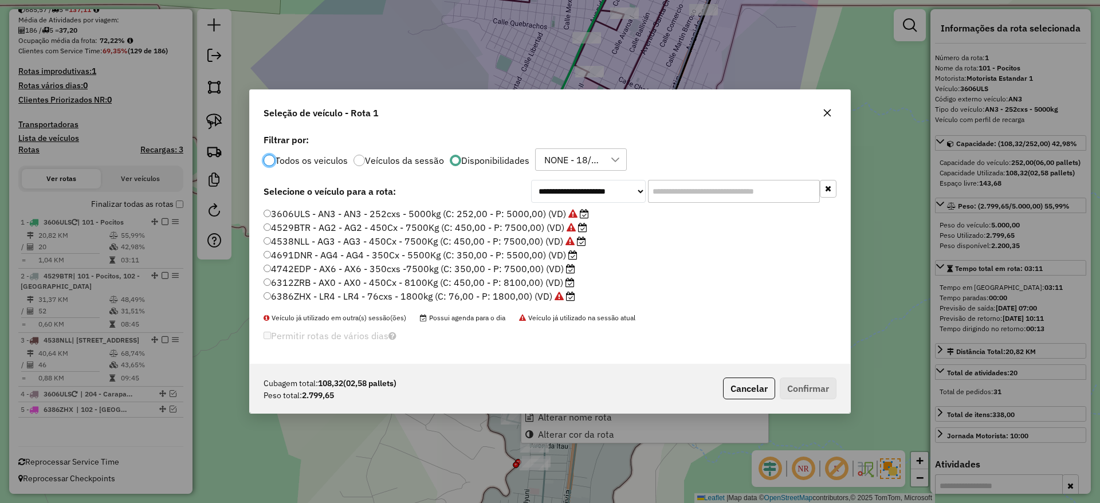
scroll to position [7, 3]
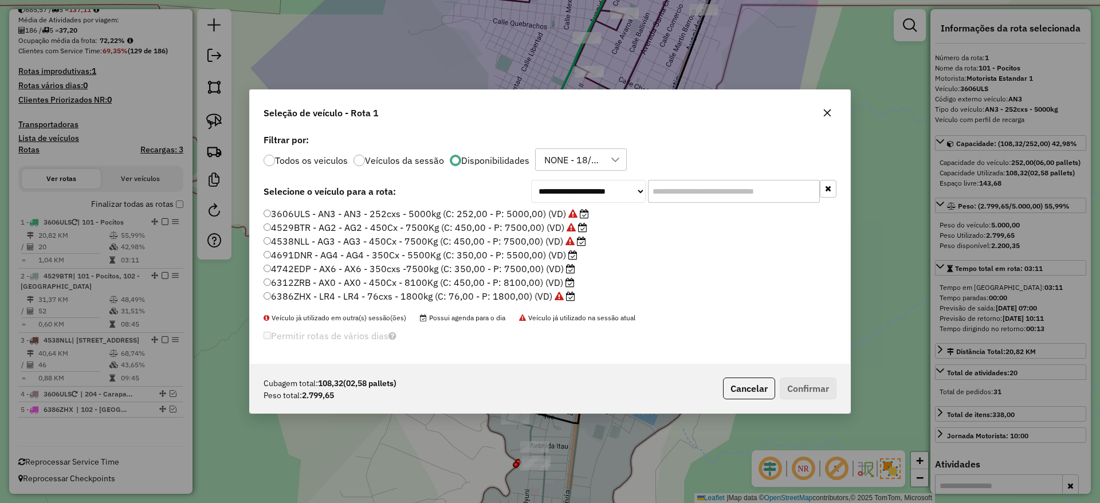
click at [556, 257] on label "4691DNR - AG4 - AG4 - 350Cx - 5500Kg (C: 350,00 - P: 5500,00) (VD)" at bounding box center [421, 255] width 314 height 14
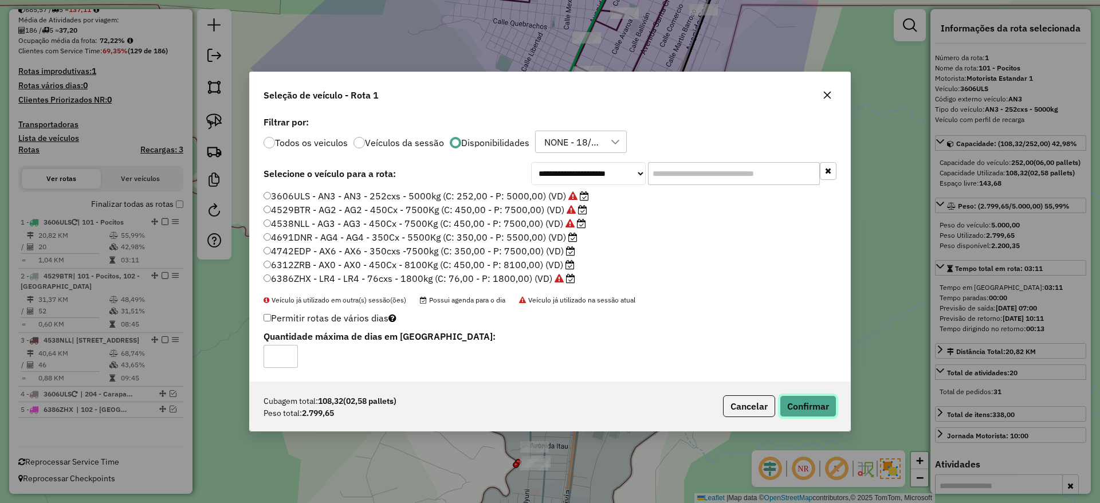
click at [825, 406] on button "Confirmar" at bounding box center [808, 406] width 57 height 22
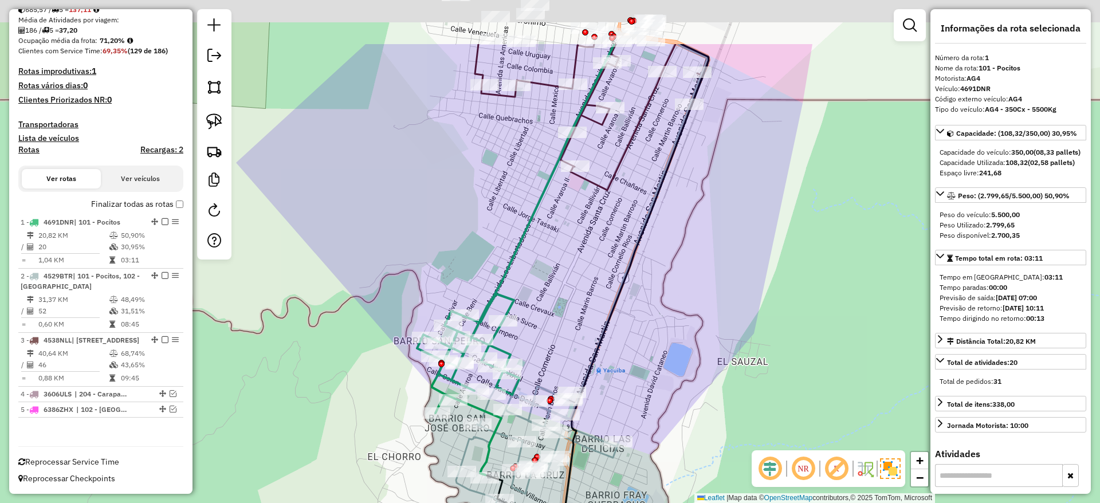
drag, startPoint x: 464, startPoint y: 272, endPoint x: 437, endPoint y: 368, distance: 100.1
click at [437, 368] on div "Janela de atendimento Grade de atendimento Capacidade Transportadoras Veículos …" at bounding box center [550, 251] width 1100 height 503
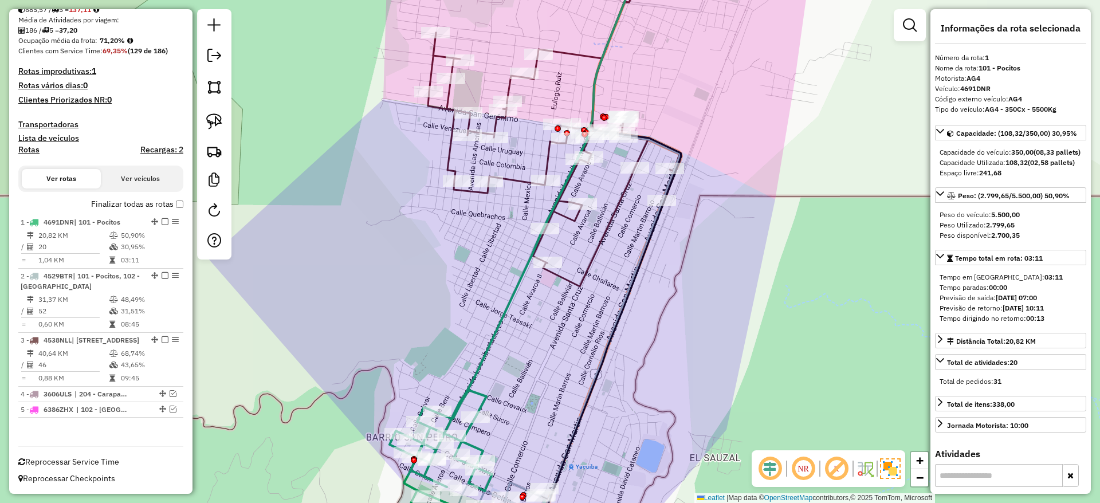
click at [492, 329] on icon at bounding box center [542, 197] width 206 height 494
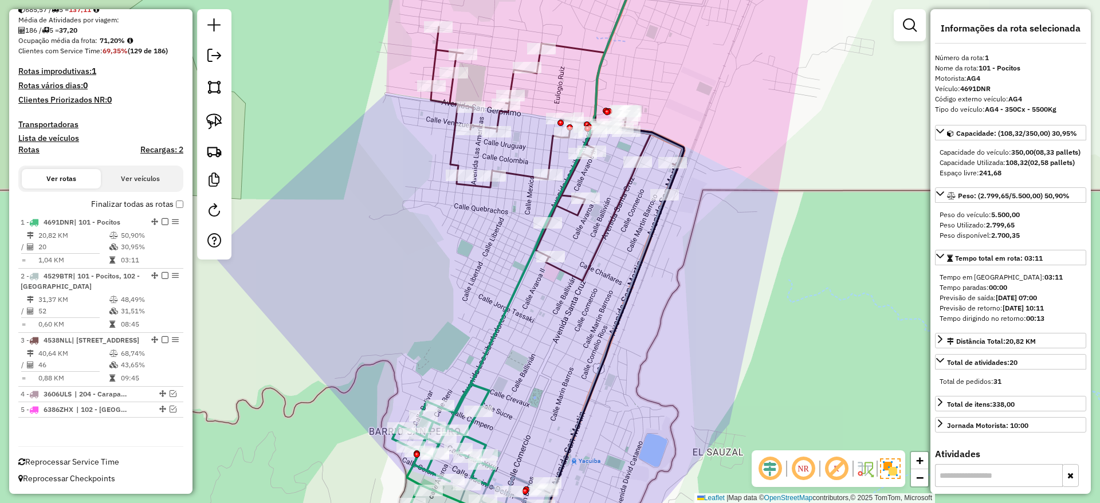
drag, startPoint x: 502, startPoint y: 323, endPoint x: 526, endPoint y: 227, distance: 99.2
click at [526, 227] on icon at bounding box center [545, 191] width 206 height 494
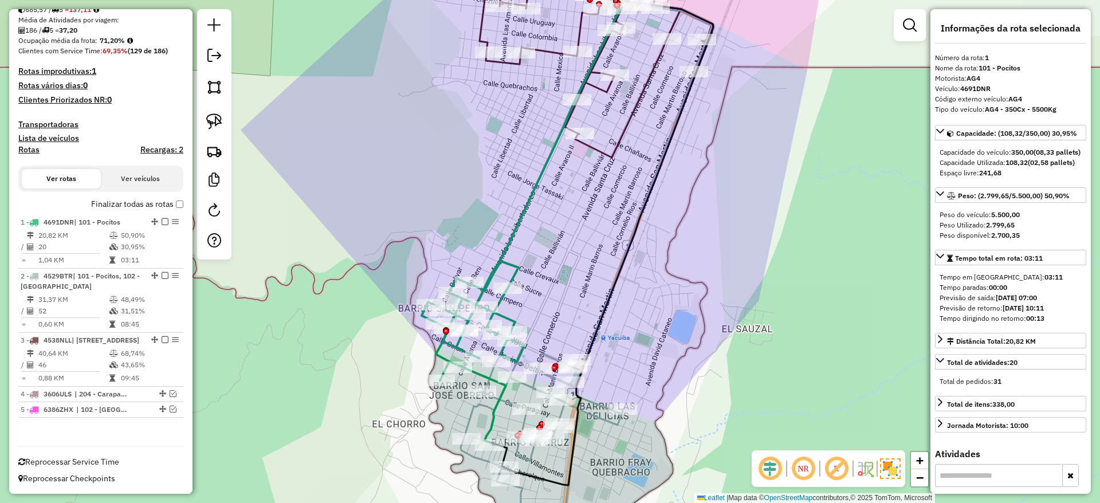
drag, startPoint x: 526, startPoint y: 227, endPoint x: 534, endPoint y: 194, distance: 33.6
click at [534, 194] on icon at bounding box center [555, 116] width 168 height 398
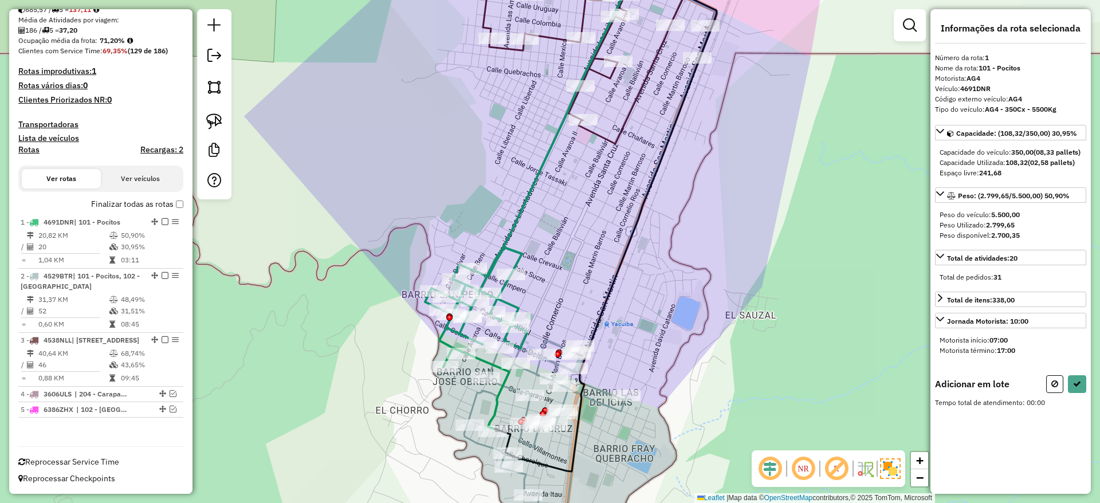
drag, startPoint x: 608, startPoint y: 218, endPoint x: 581, endPoint y: 200, distance: 32.6
click at [612, 200] on div "Janela de atendimento Grade de atendimento Capacidade Transportadoras Veículos …" at bounding box center [550, 251] width 1100 height 503
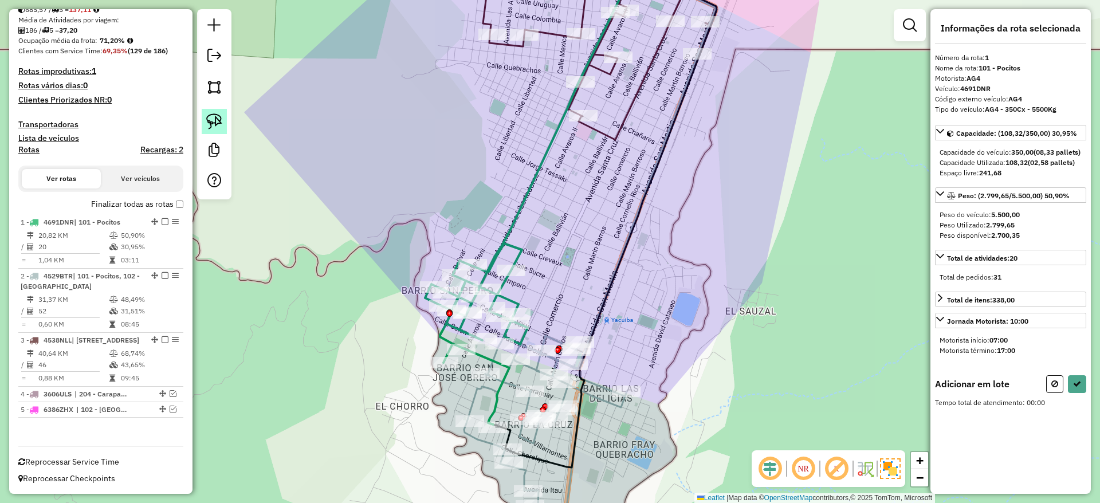
click at [213, 115] on img at bounding box center [214, 121] width 16 height 16
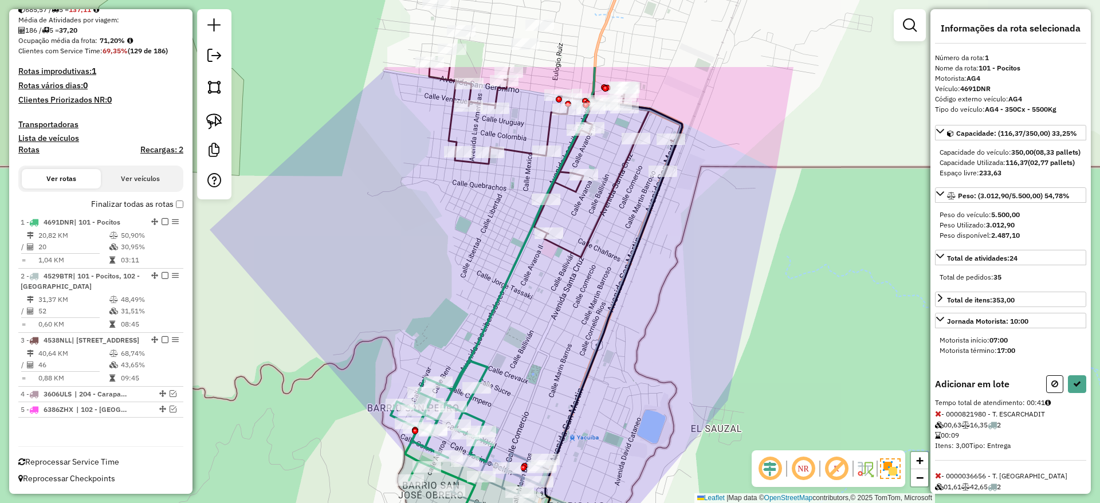
drag, startPoint x: 545, startPoint y: 217, endPoint x: 510, endPoint y: 340, distance: 128.7
click at [510, 340] on div "Janela de atendimento Grade de atendimento Capacidade Transportadoras Veículos …" at bounding box center [550, 251] width 1100 height 503
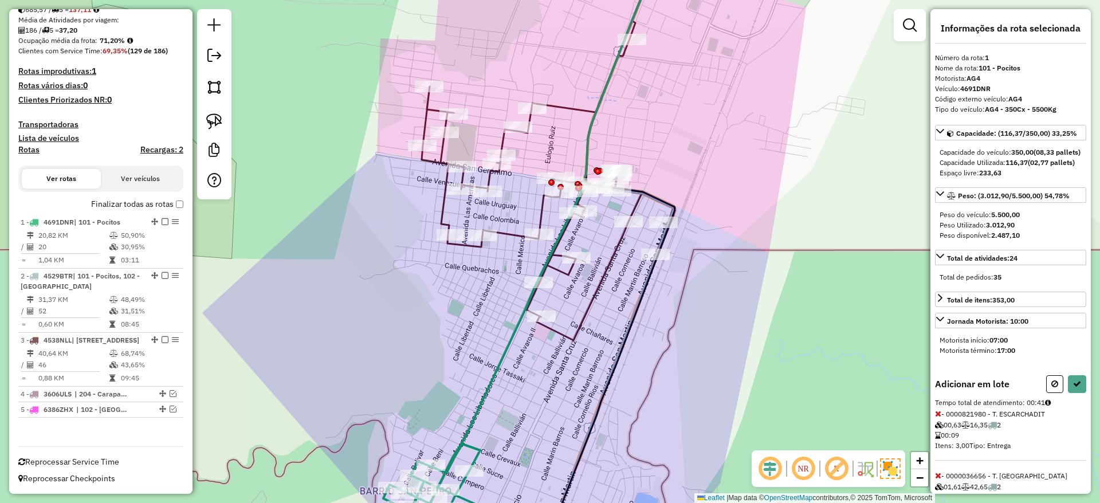
drag, startPoint x: 364, startPoint y: 282, endPoint x: 384, endPoint y: 306, distance: 31.0
click at [384, 306] on div "Janela de atendimento Grade de atendimento Capacidade Transportadoras Veículos …" at bounding box center [550, 251] width 1100 height 503
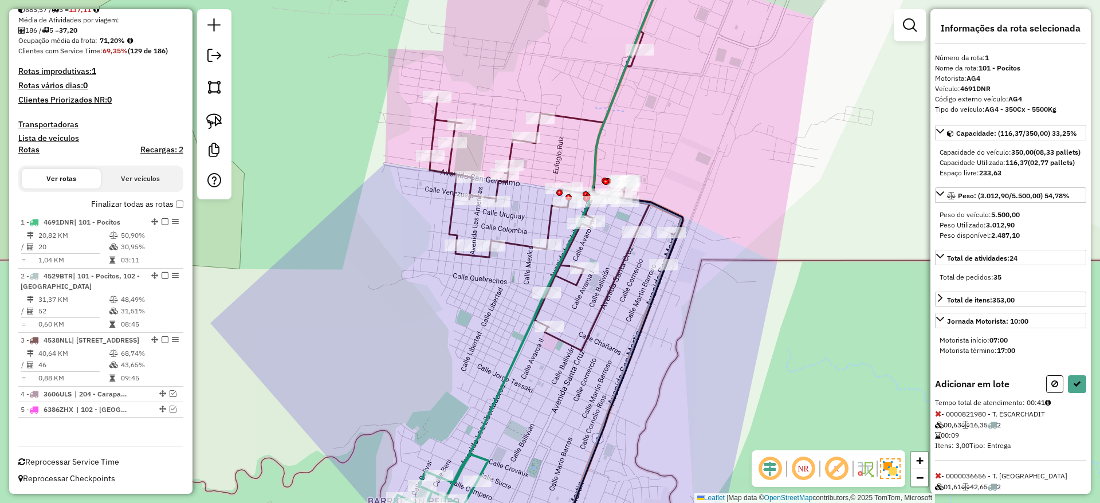
click at [214, 107] on div at bounding box center [214, 104] width 34 height 190
click at [212, 114] on img at bounding box center [214, 121] width 16 height 16
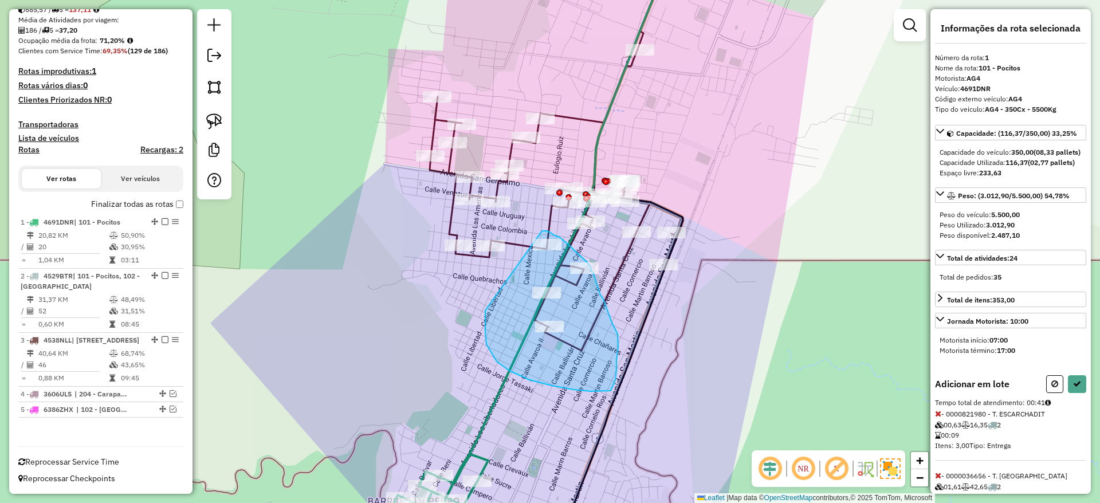
drag, startPoint x: 591, startPoint y: 391, endPoint x: 542, endPoint y: 231, distance: 167.6
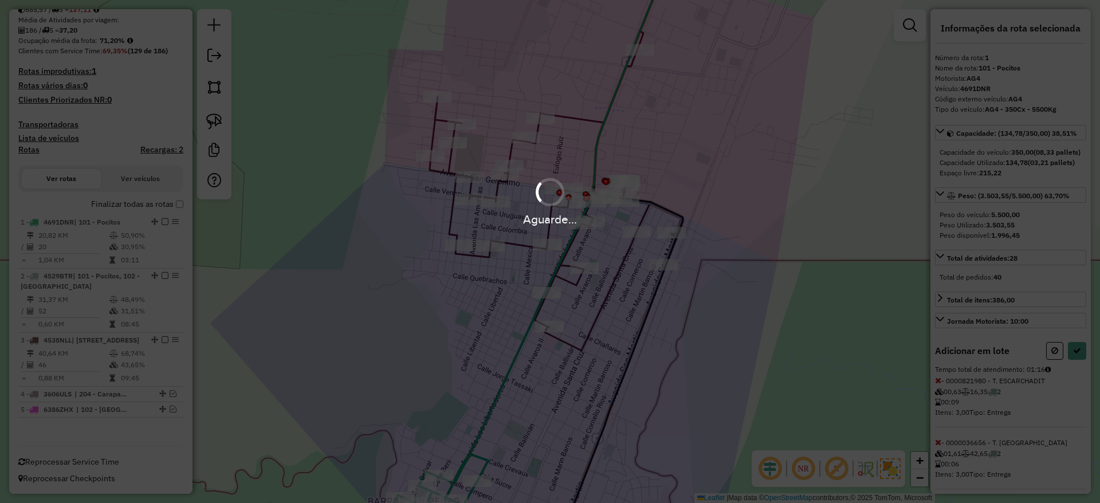
select select "**********"
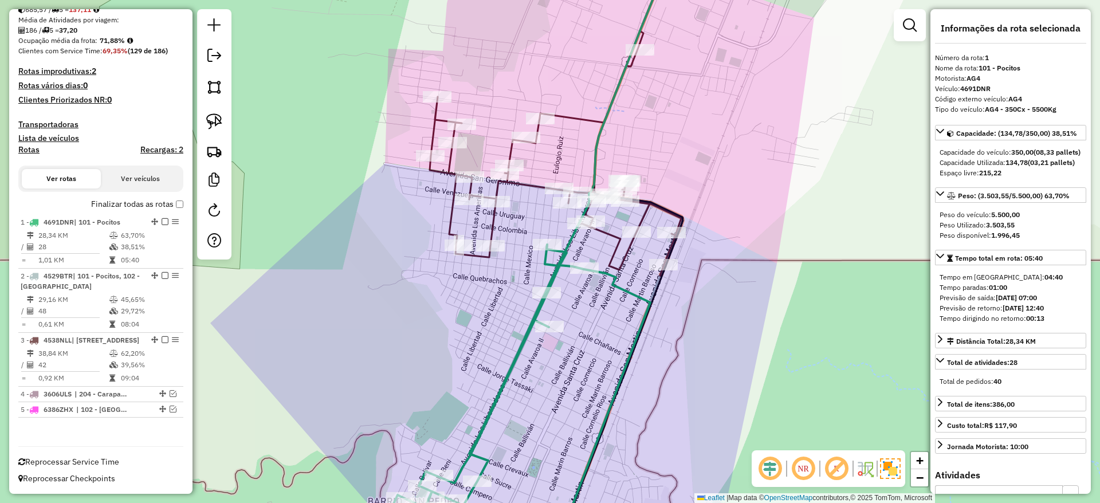
scroll to position [256, 0]
click at [172, 198] on label "Finalizar todas as rotas" at bounding box center [137, 204] width 92 height 12
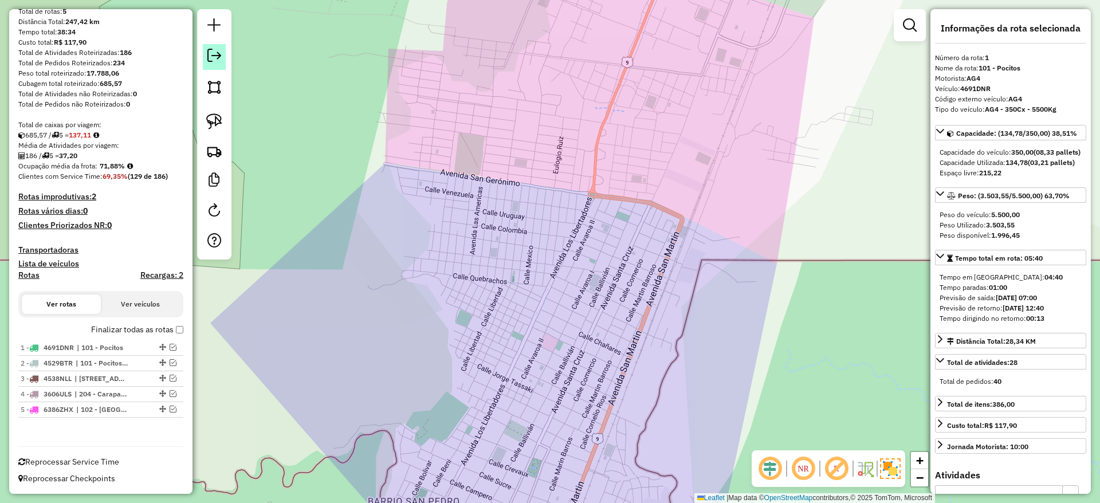
click at [217, 55] on em at bounding box center [214, 56] width 14 height 14
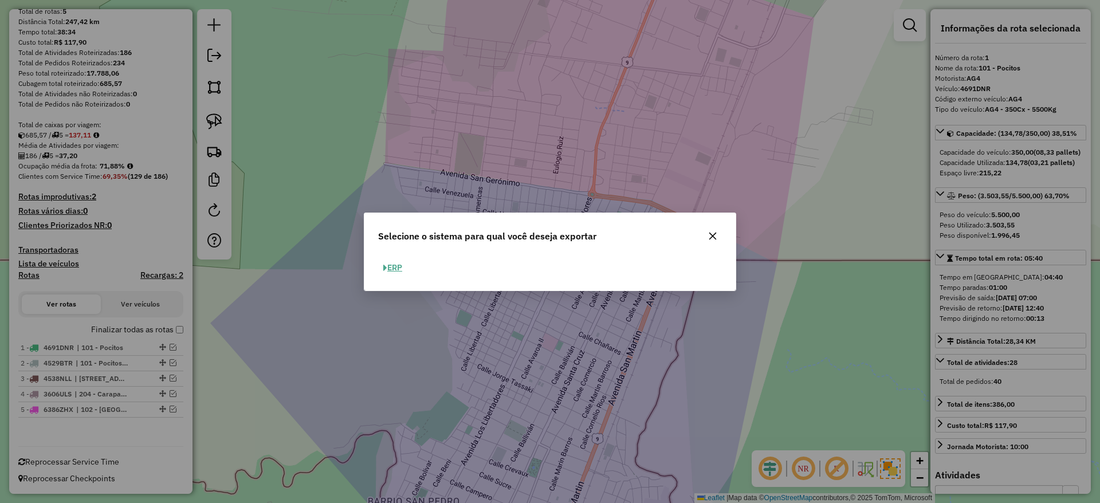
click at [399, 273] on button "ERP" at bounding box center [392, 268] width 29 height 18
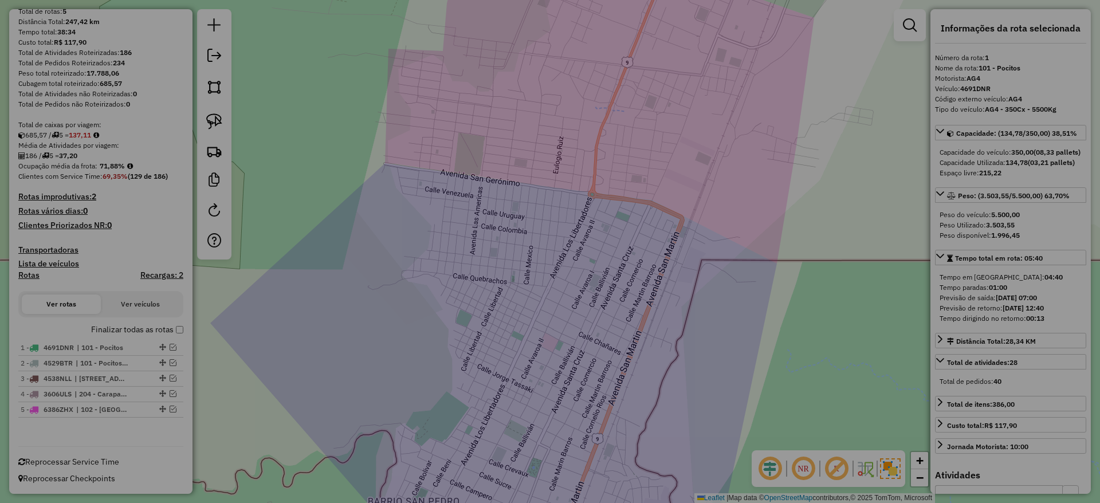
select select "**"
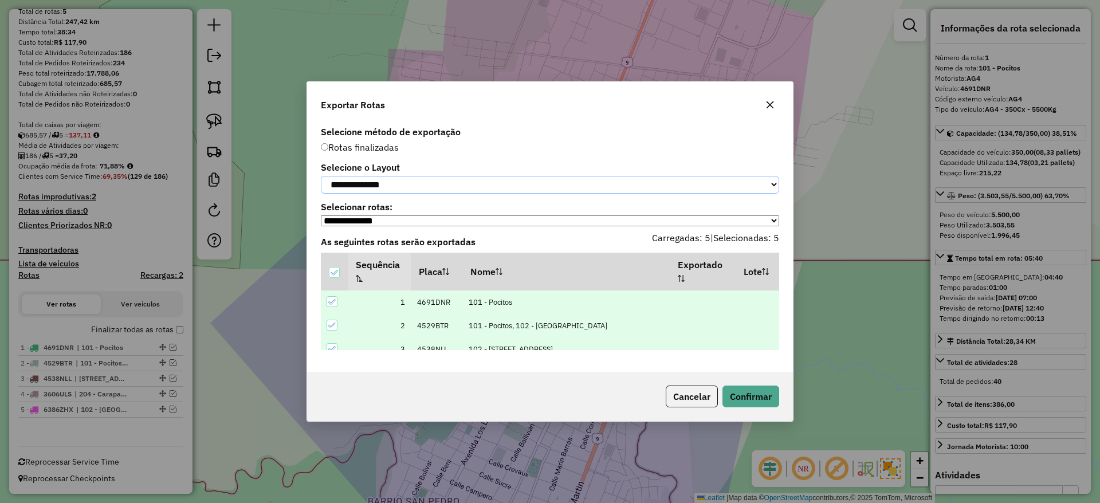
click at [581, 185] on select "**********" at bounding box center [550, 185] width 458 height 18
select select "*********"
click at [321, 176] on select "**********" at bounding box center [550, 185] width 458 height 18
click at [753, 404] on button "Confirmar" at bounding box center [750, 397] width 57 height 22
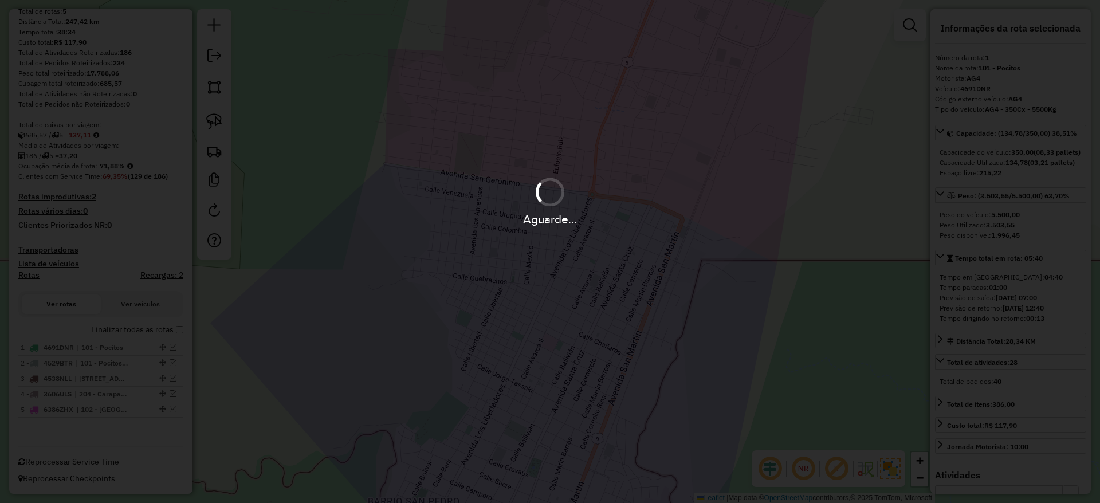
scroll to position [151, 0]
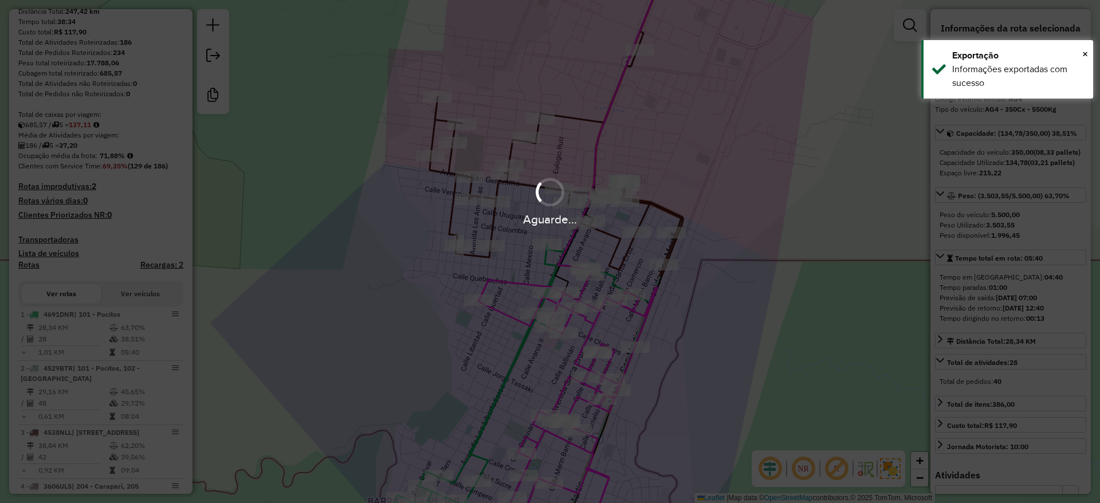
click at [770, 255] on div "Aguarde..." at bounding box center [550, 251] width 1100 height 503
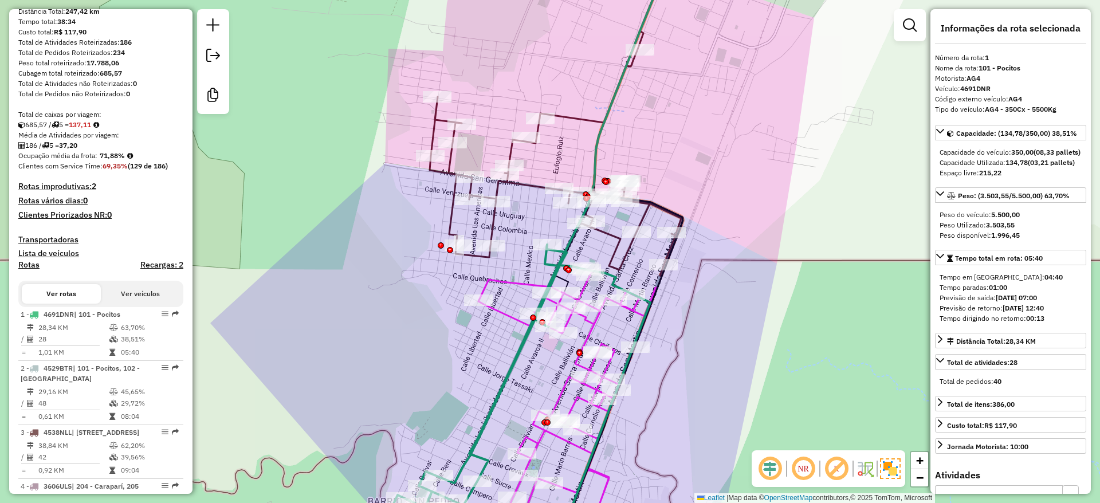
scroll to position [315, 0]
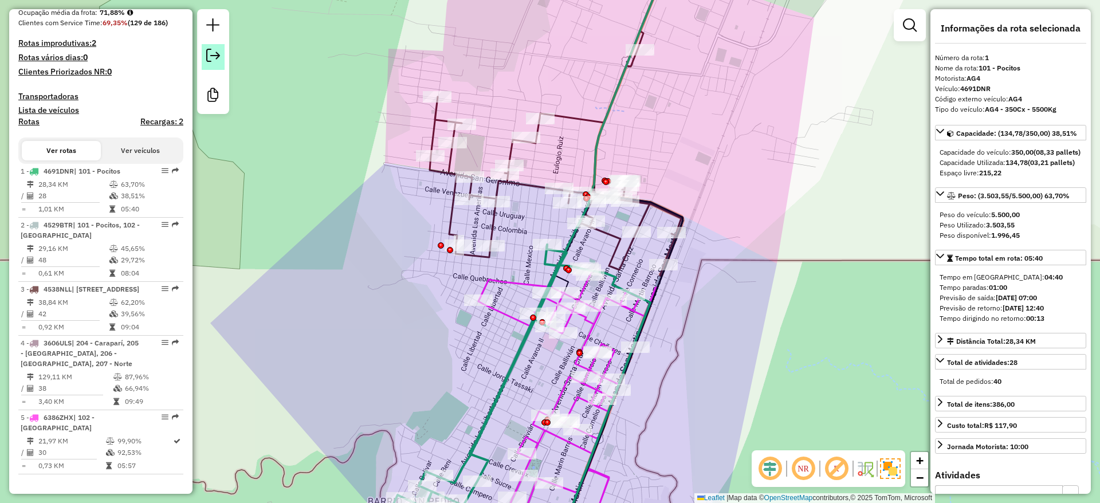
click at [216, 49] on em at bounding box center [213, 56] width 14 height 14
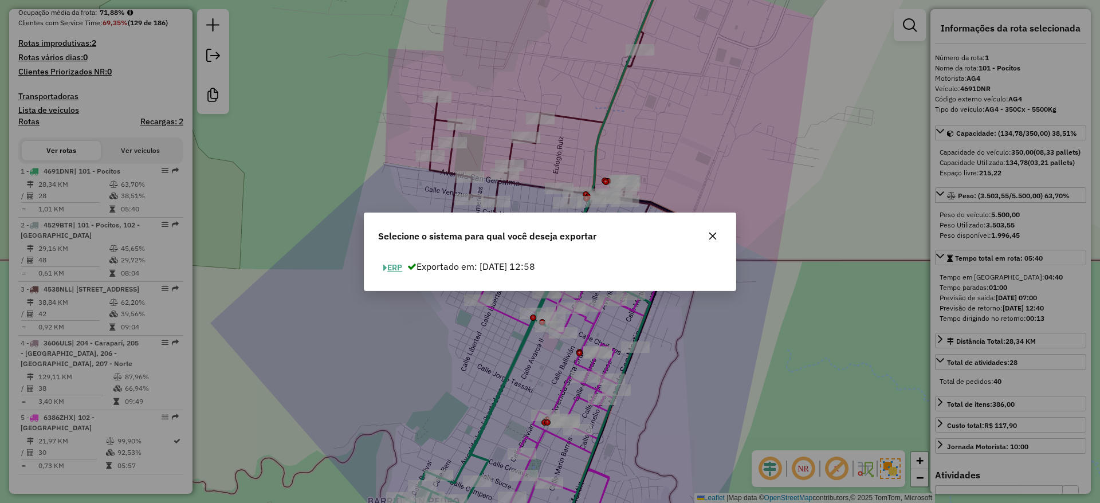
click at [399, 269] on button "ERP" at bounding box center [392, 268] width 29 height 18
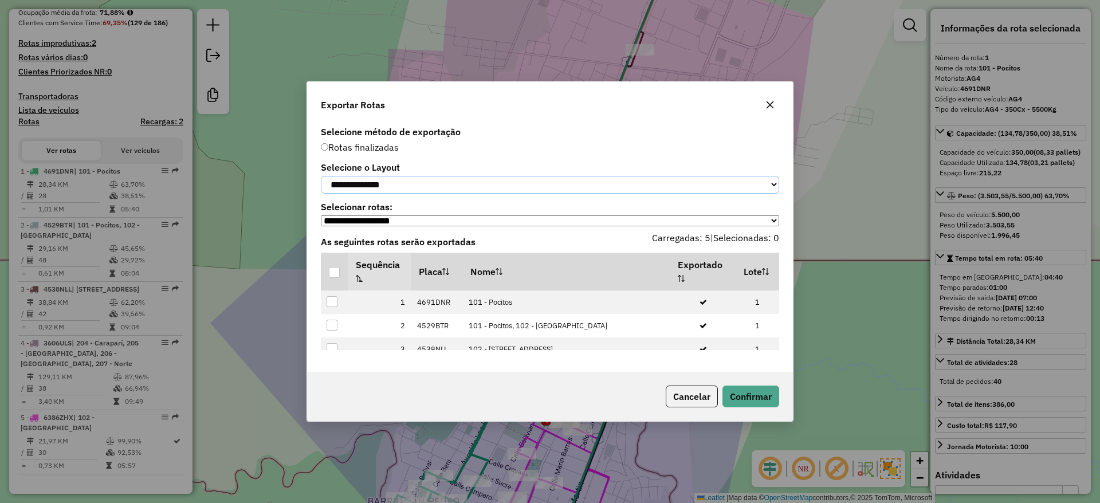
click at [444, 185] on select "**********" at bounding box center [550, 185] width 458 height 18
select select "*********"
click at [321, 176] on select "**********" at bounding box center [550, 185] width 458 height 18
click at [332, 271] on div at bounding box center [334, 272] width 11 height 11
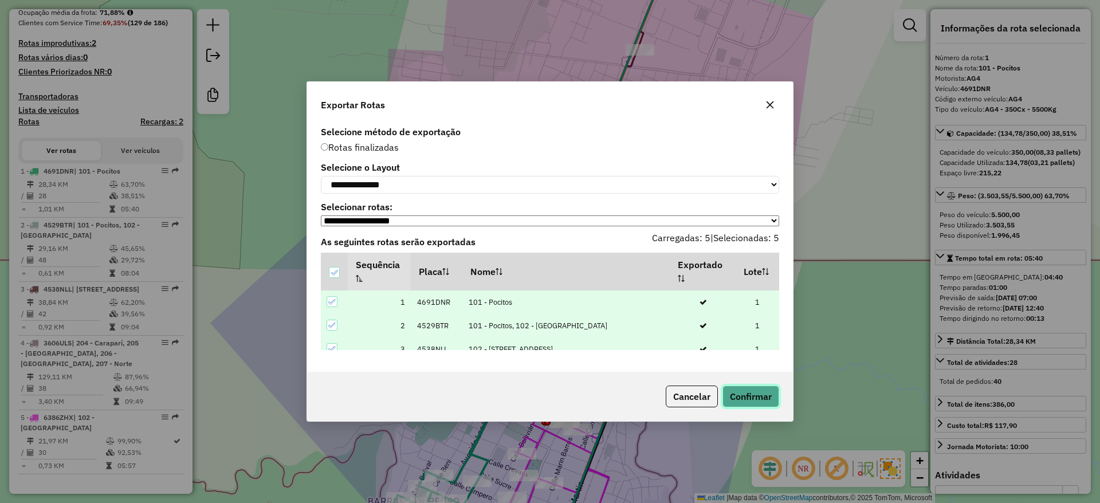
click at [752, 388] on button "Confirmar" at bounding box center [750, 397] width 57 height 22
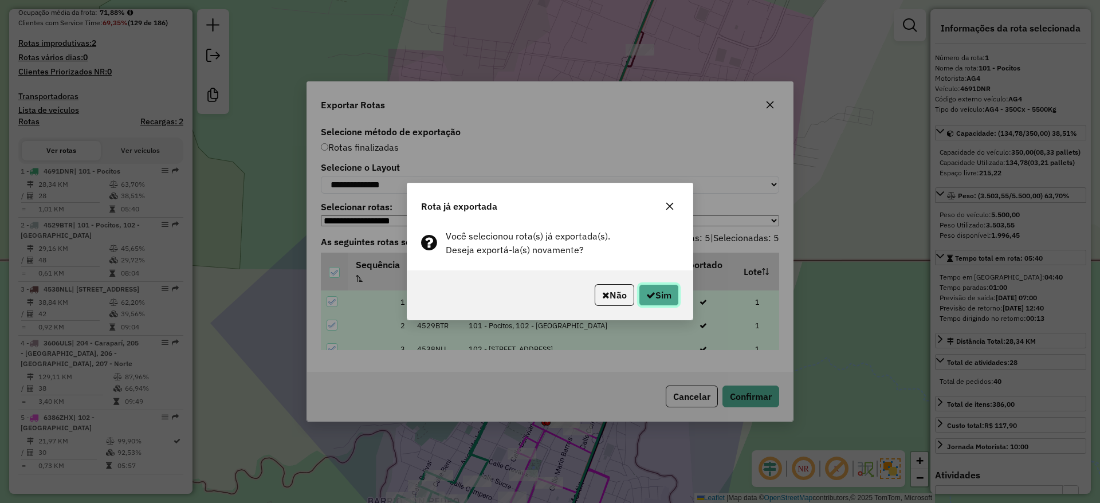
click at [659, 298] on button "Sim" at bounding box center [659, 295] width 40 height 22
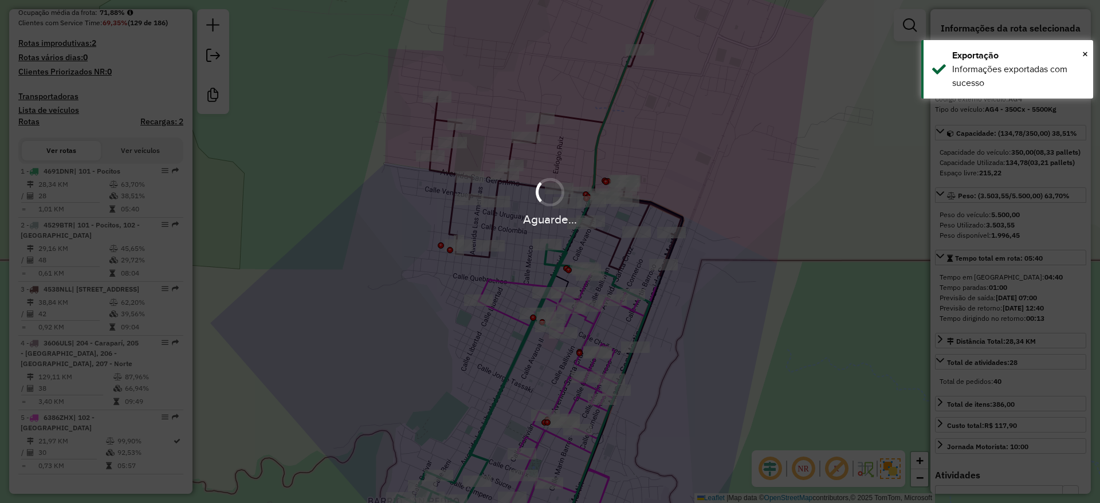
click at [221, 57] on div "Aguarde..." at bounding box center [550, 251] width 1100 height 503
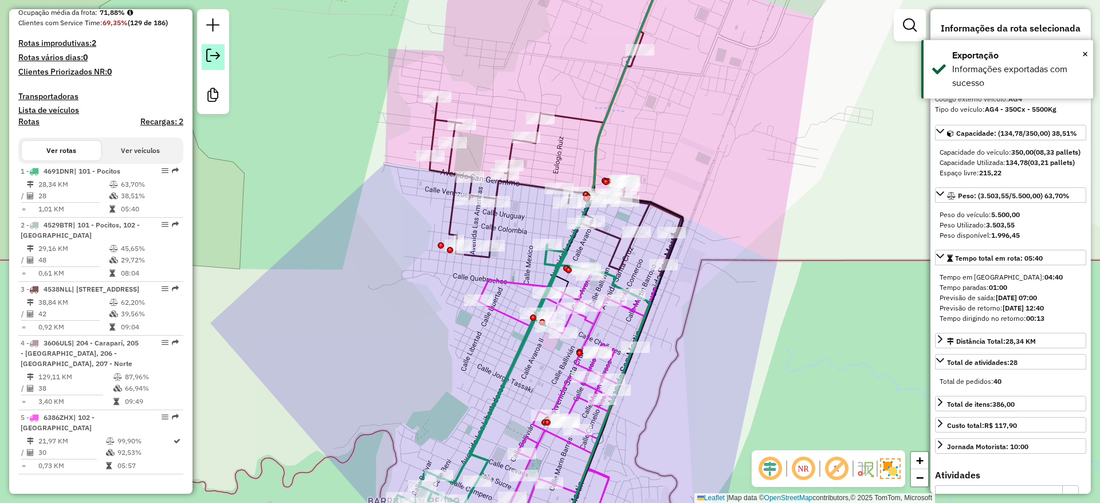
click at [218, 57] on em at bounding box center [213, 56] width 14 height 14
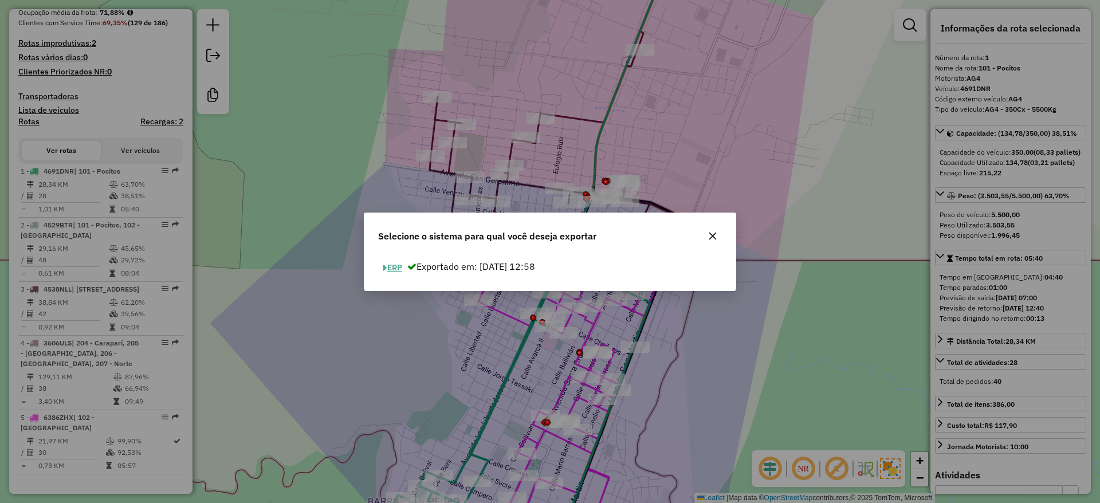
click at [398, 272] on button "ERP" at bounding box center [392, 268] width 29 height 18
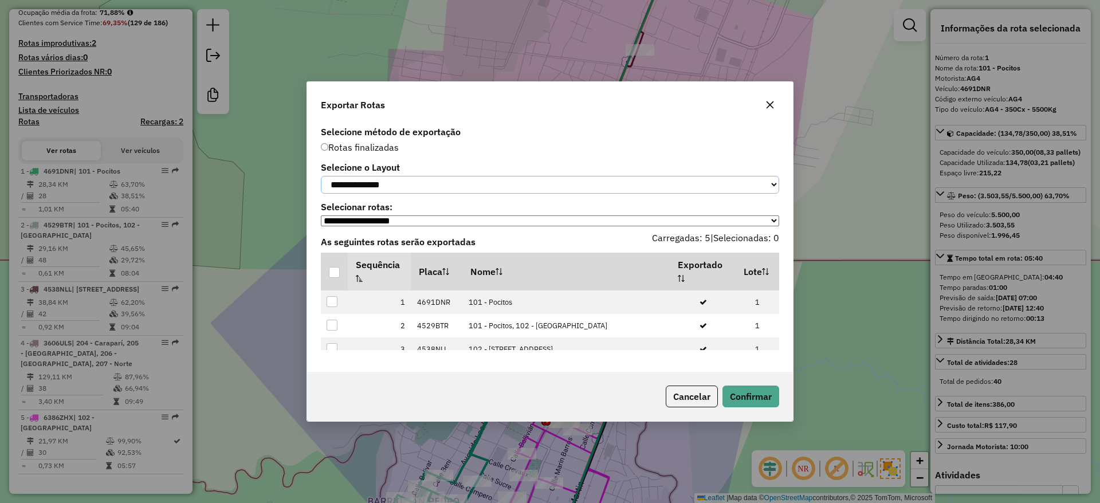
click at [434, 176] on select "**********" at bounding box center [550, 185] width 458 height 18
select select "*********"
click at [321, 176] on select "**********" at bounding box center [550, 185] width 458 height 18
click at [339, 276] on div at bounding box center [334, 272] width 11 height 11
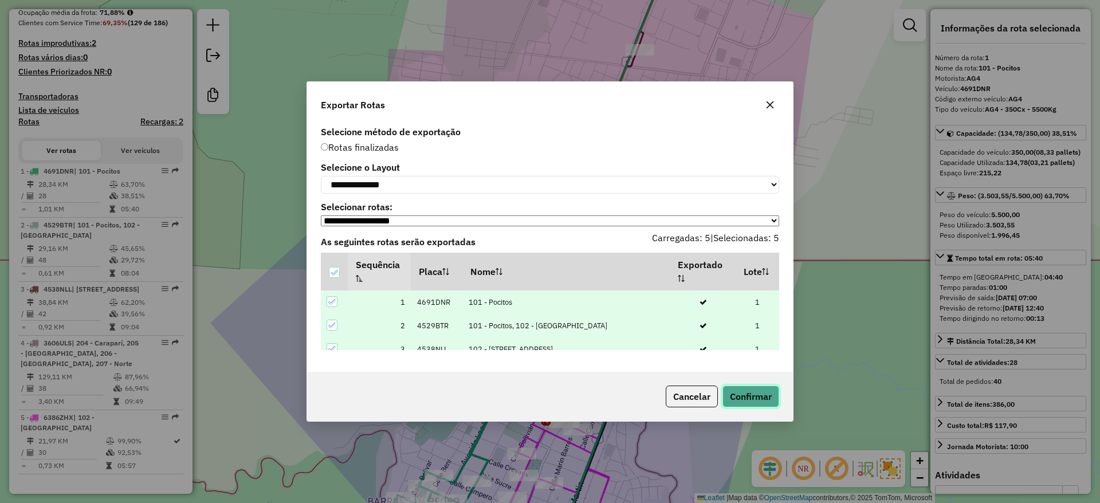
click at [750, 397] on button "Confirmar" at bounding box center [750, 397] width 57 height 22
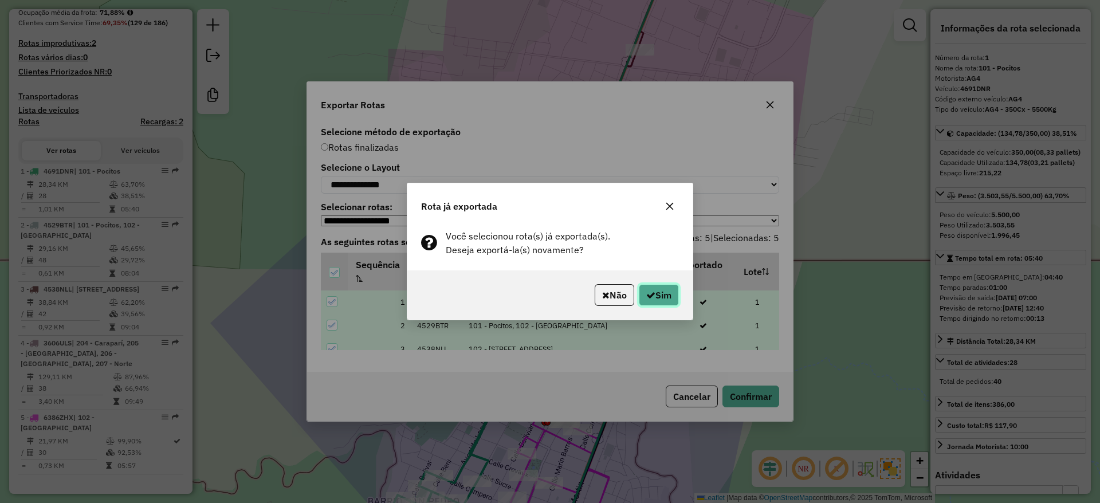
click at [668, 296] on button "Sim" at bounding box center [659, 295] width 40 height 22
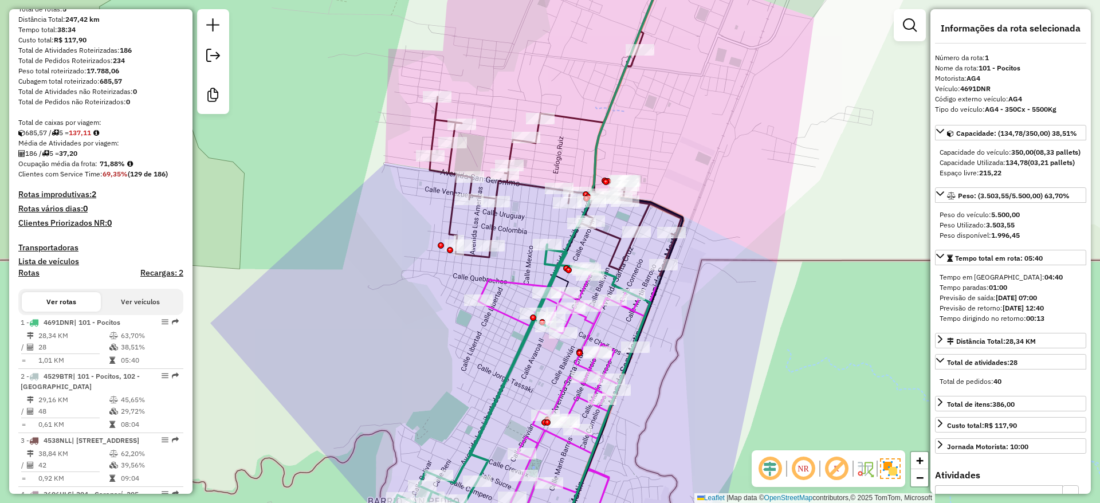
scroll to position [57, 0]
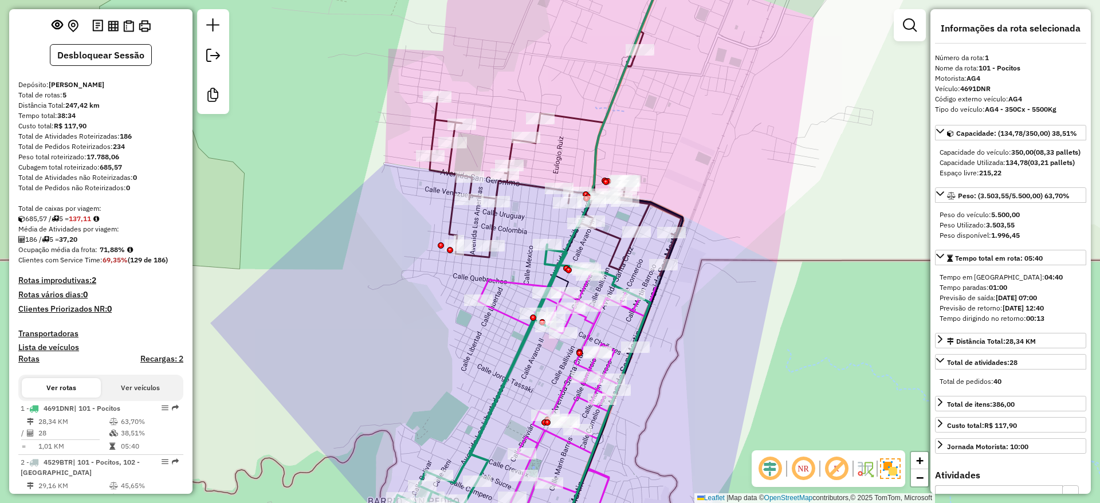
drag, startPoint x: 136, startPoint y: 143, endPoint x: 121, endPoint y: 146, distance: 15.1
click at [121, 141] on div "Total de Atividades Roteirizadas: 186" at bounding box center [100, 136] width 165 height 10
copy strong "186"
drag, startPoint x: 126, startPoint y: 269, endPoint x: 102, endPoint y: 272, distance: 24.2
click at [103, 264] on strong "69,35%" at bounding box center [115, 259] width 25 height 9
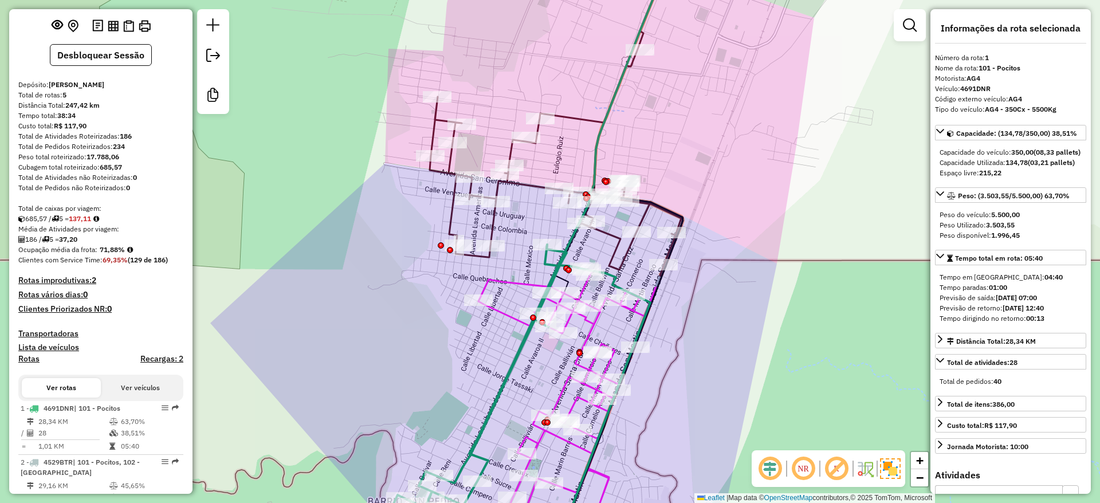
copy strong "69,35%"
click at [103, 264] on strong "69,35%" at bounding box center [115, 259] width 25 height 9
drag, startPoint x: 88, startPoint y: 247, endPoint x: 65, endPoint y: 250, distance: 23.2
click at [65, 245] on div "186 / 5 = 37,20" at bounding box center [100, 239] width 165 height 10
copy strong "37,20"
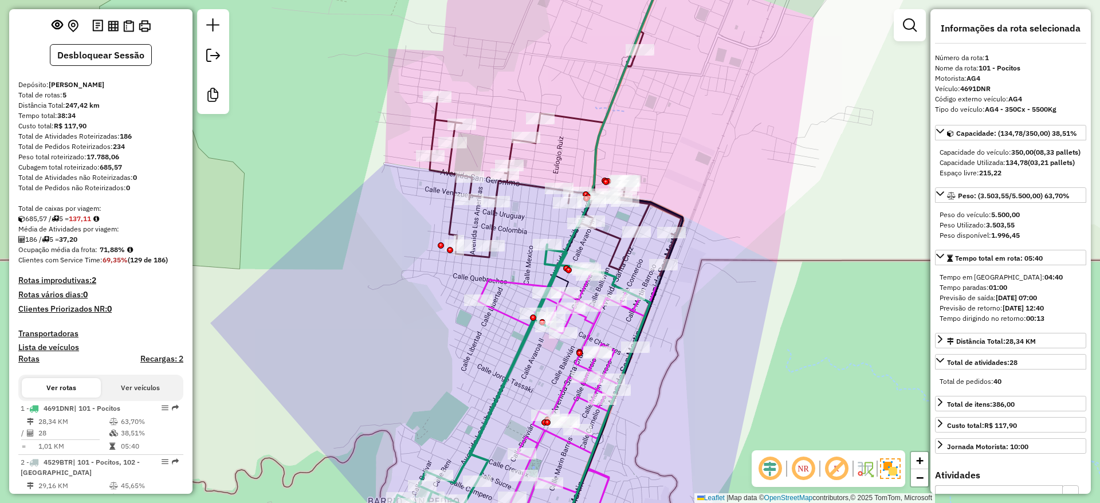
click at [868, 148] on div "Janela de atendimento Grade de atendimento Capacidade Transportadoras Veículos …" at bounding box center [550, 251] width 1100 height 503
